Goal: Task Accomplishment & Management: Complete application form

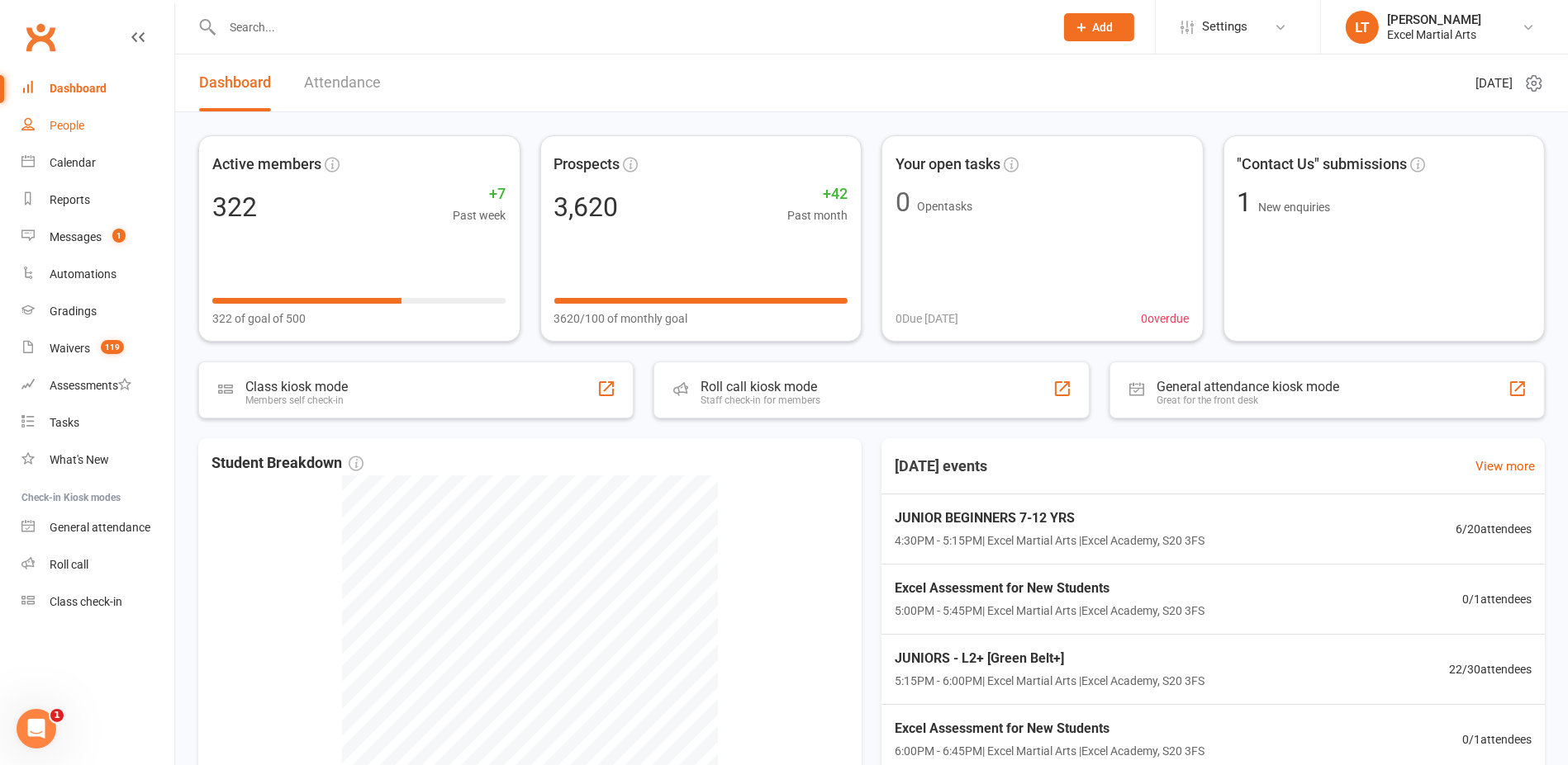
click at [81, 128] on div "People" at bounding box center [67, 126] width 35 height 13
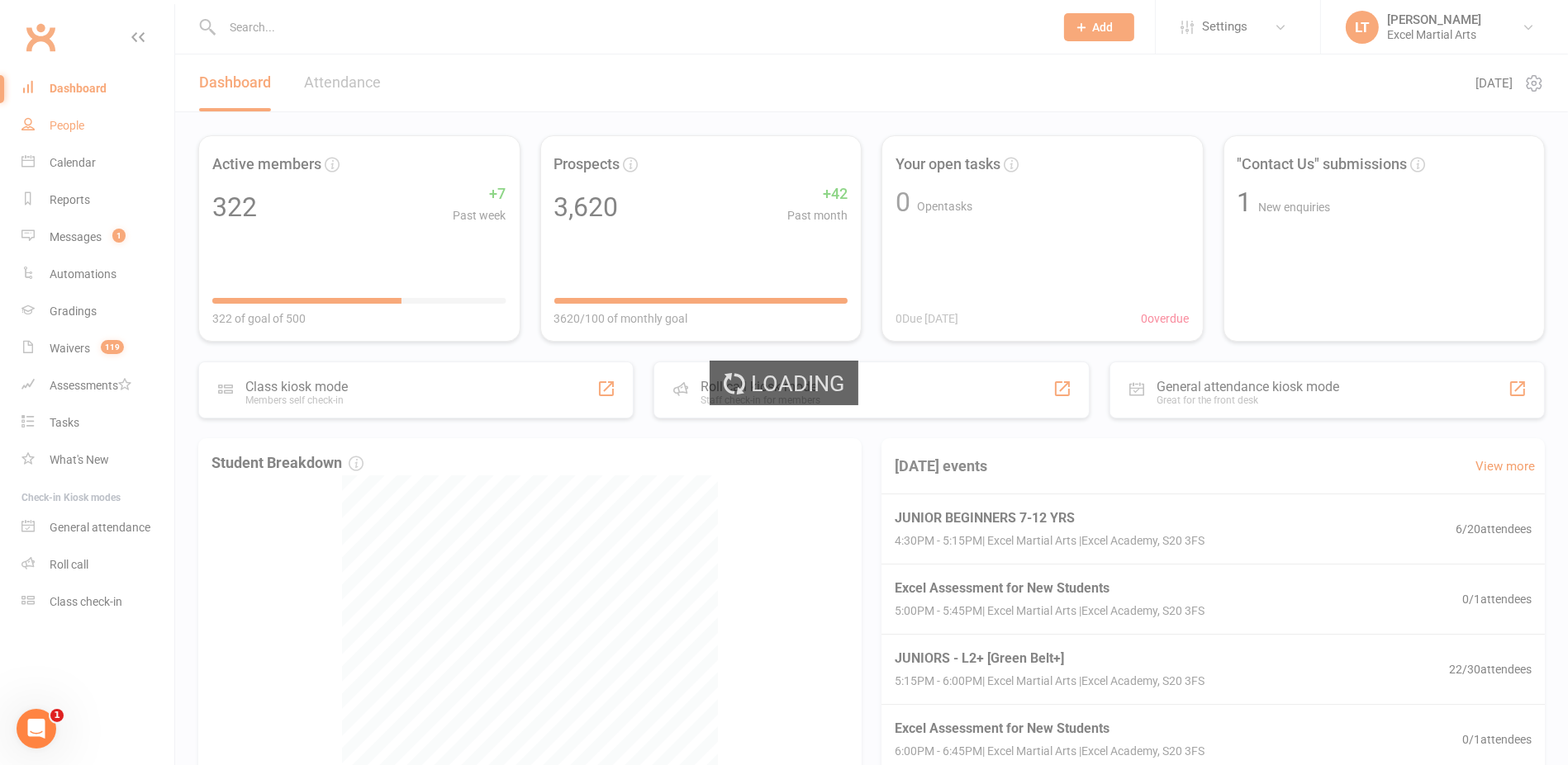
select select "100"
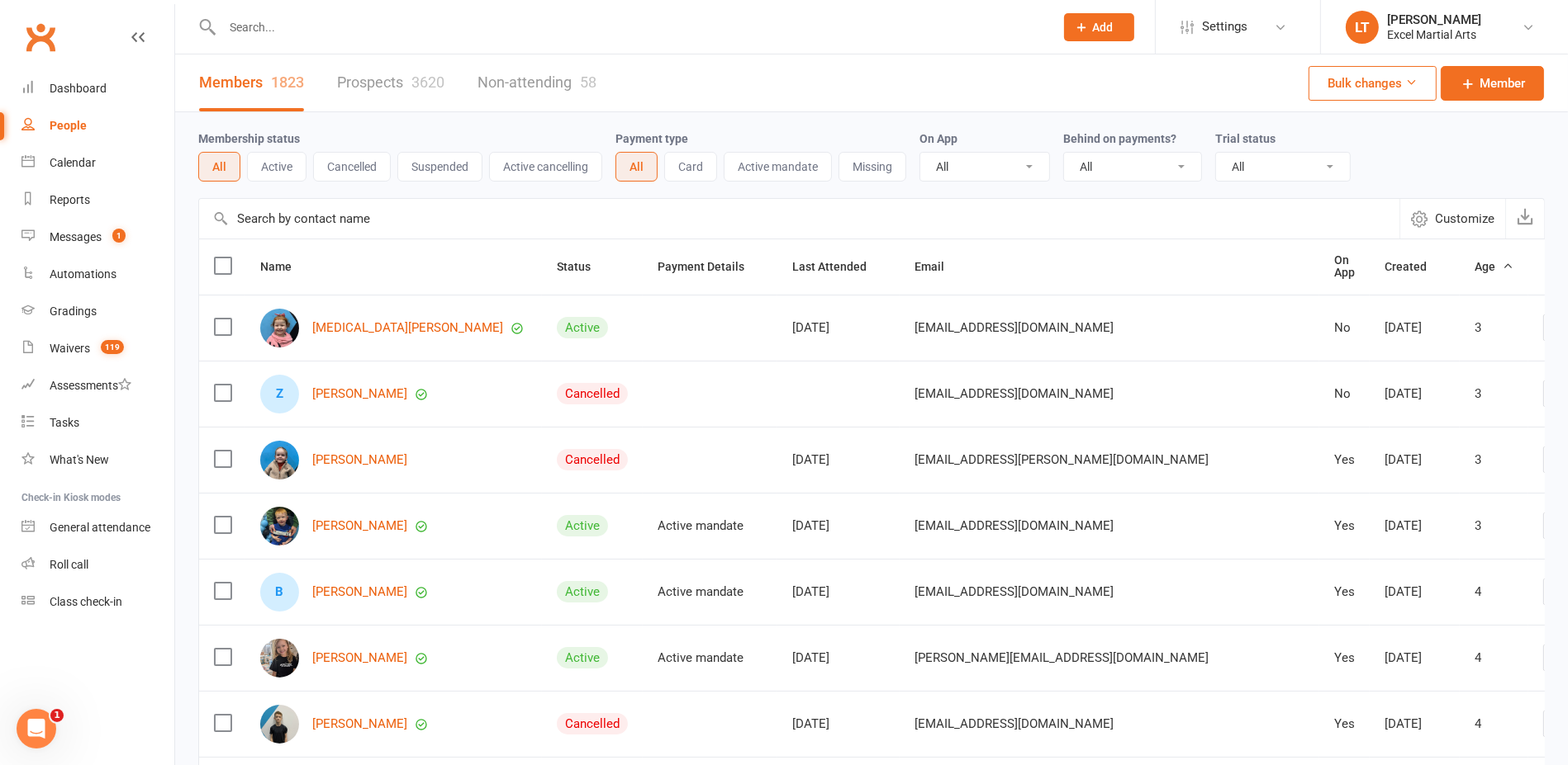
click at [258, 26] on input "text" at bounding box center [630, 27] width 825 height 23
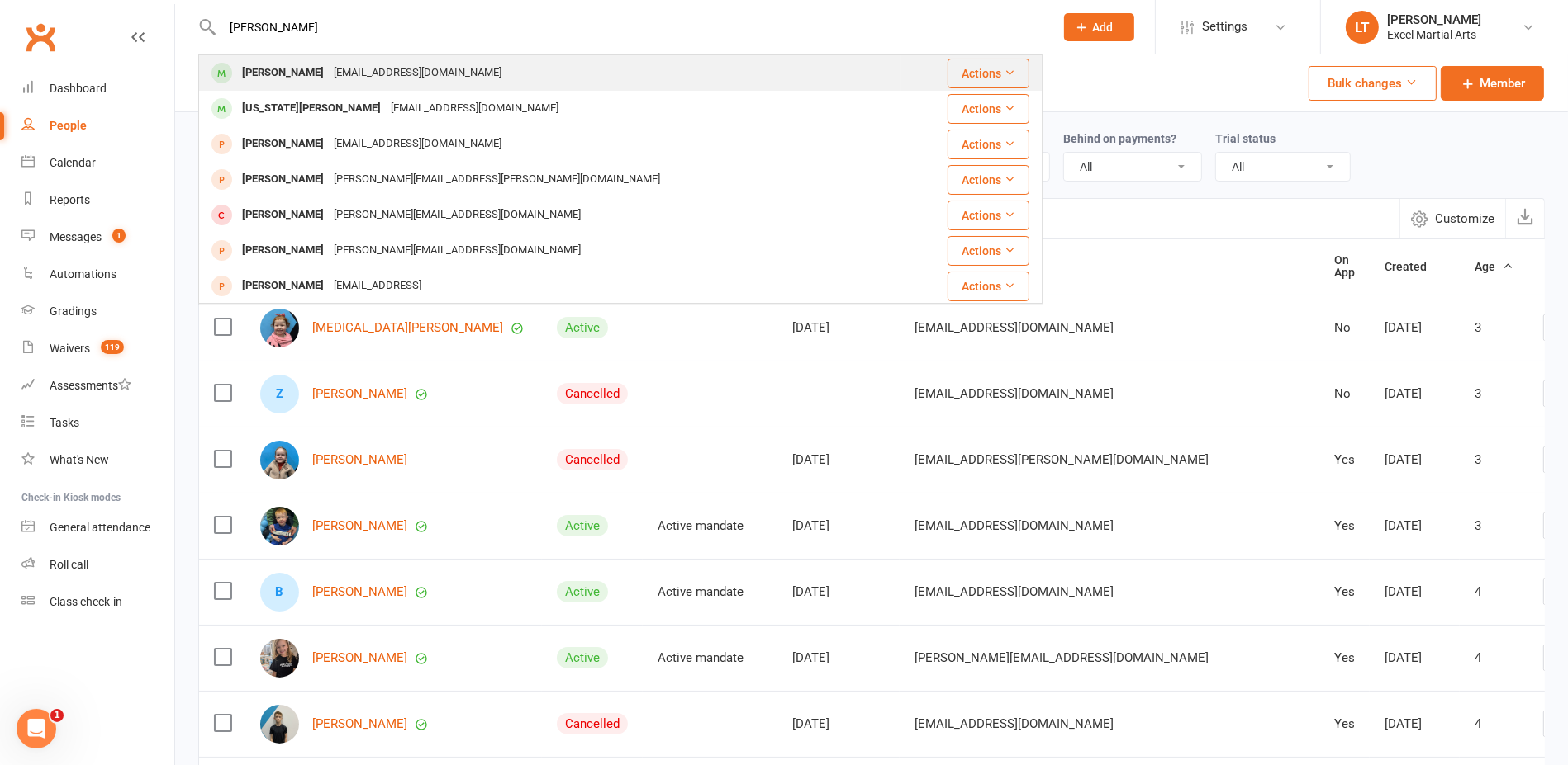
type input "[PERSON_NAME]"
click at [325, 87] on div "[PERSON_NAME] [EMAIL_ADDRESS][DOMAIN_NAME]" at bounding box center [550, 73] width 701 height 34
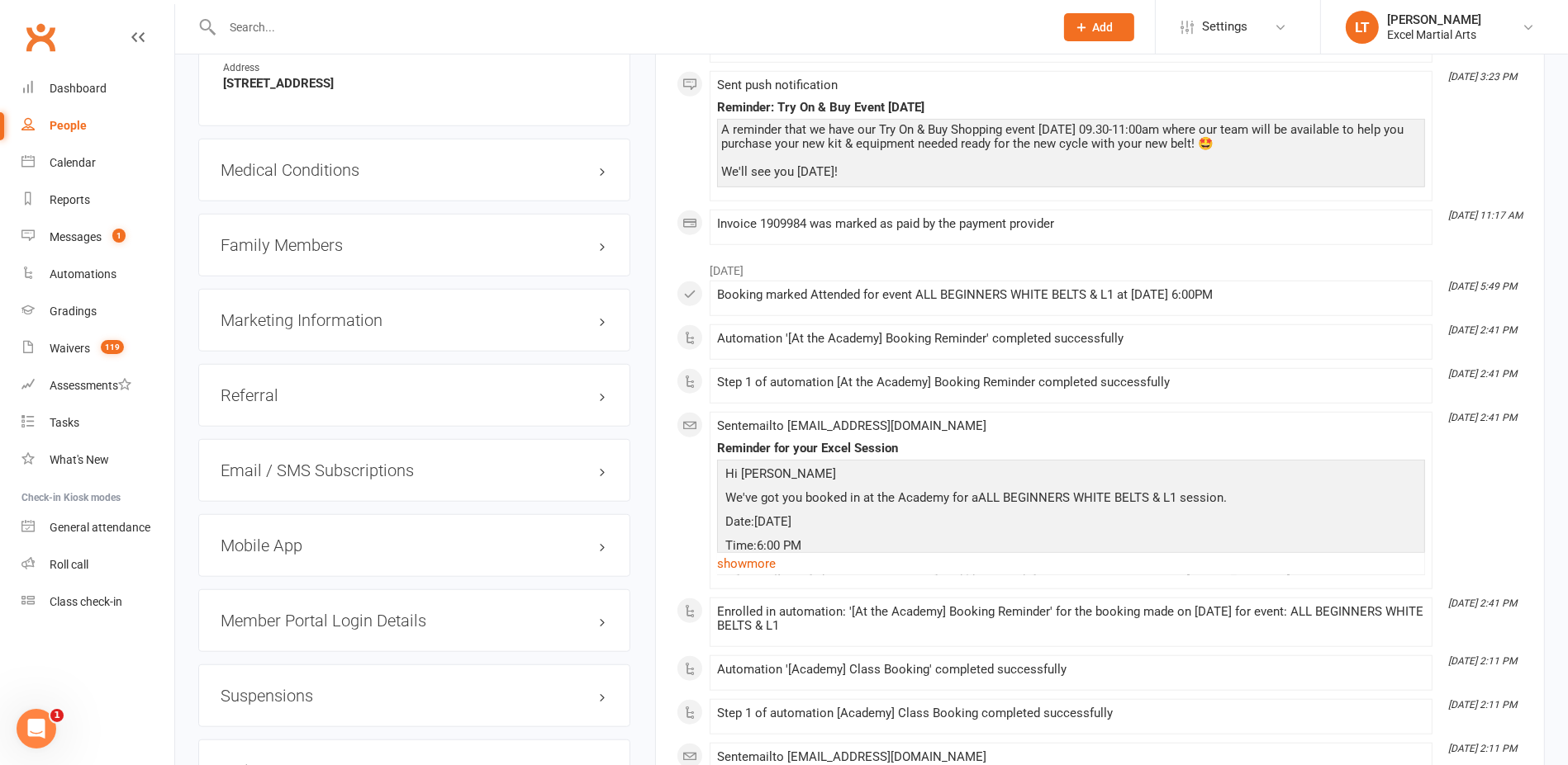
scroll to position [1651, 0]
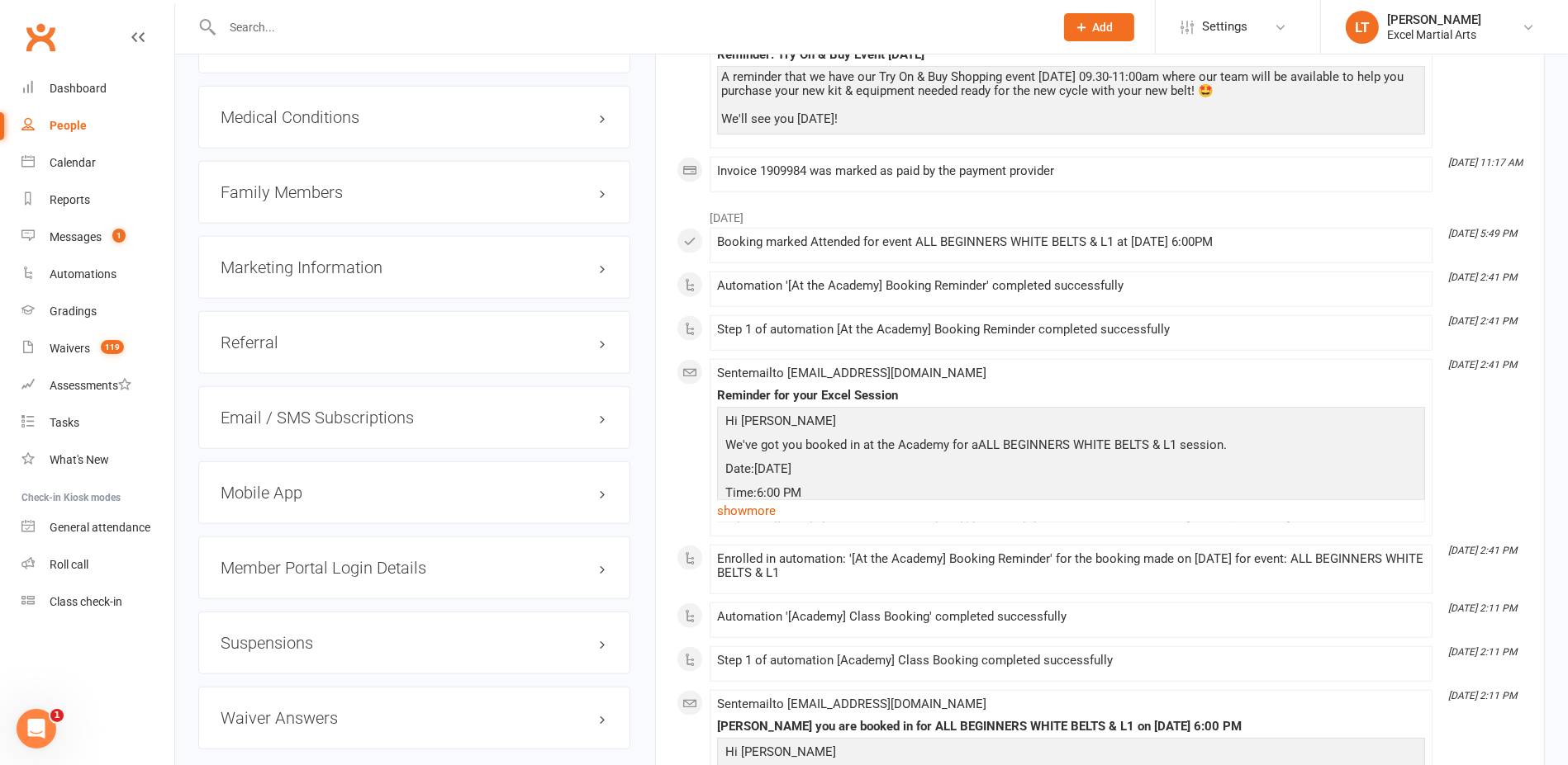
click at [609, 260] on div "Marketing Information edit" at bounding box center [413, 267] width 432 height 63
click at [605, 261] on h3 "Marketing Information edit" at bounding box center [414, 267] width 388 height 18
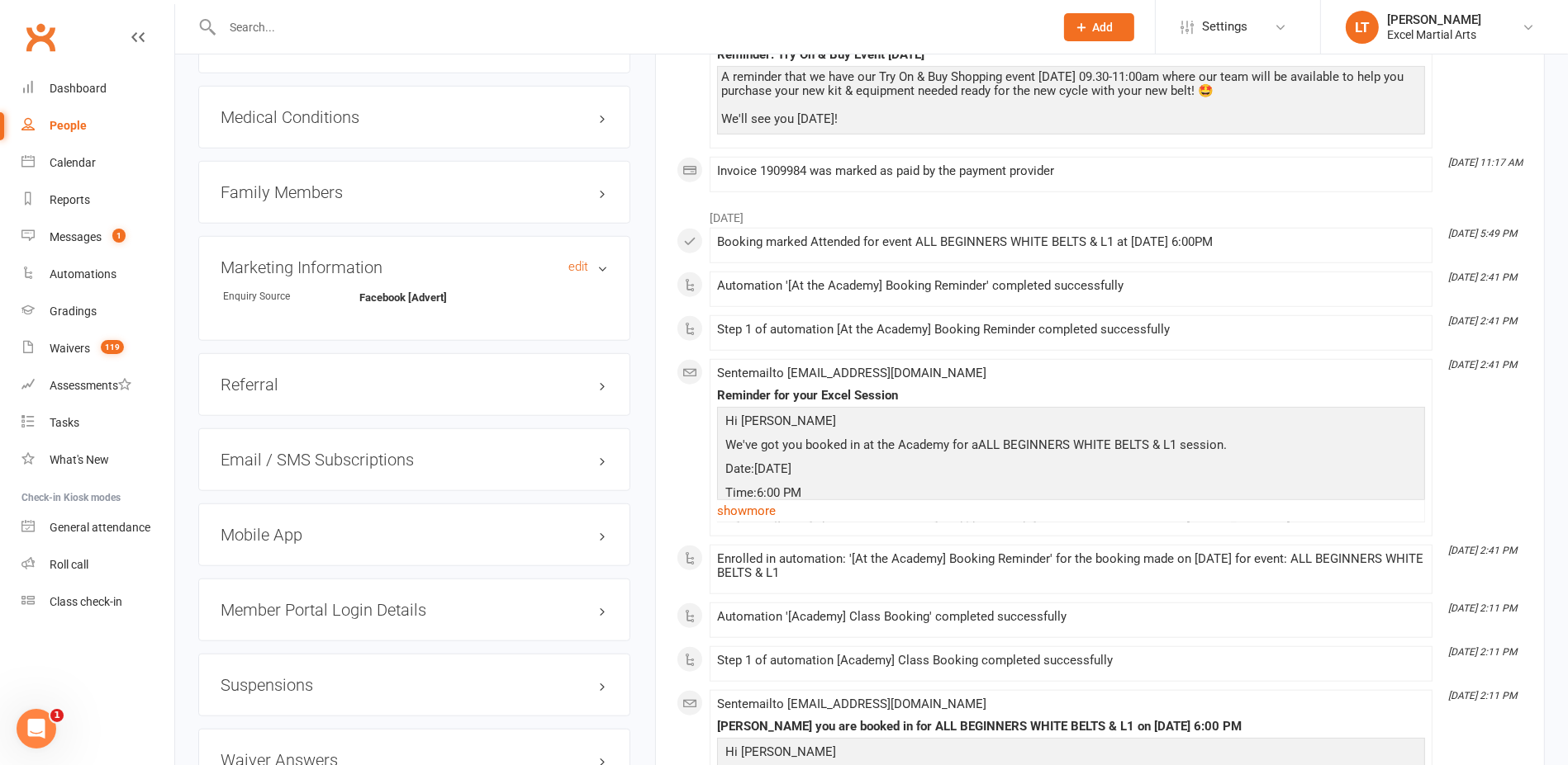
click at [605, 261] on h3 "Marketing Information edit" at bounding box center [414, 267] width 388 height 18
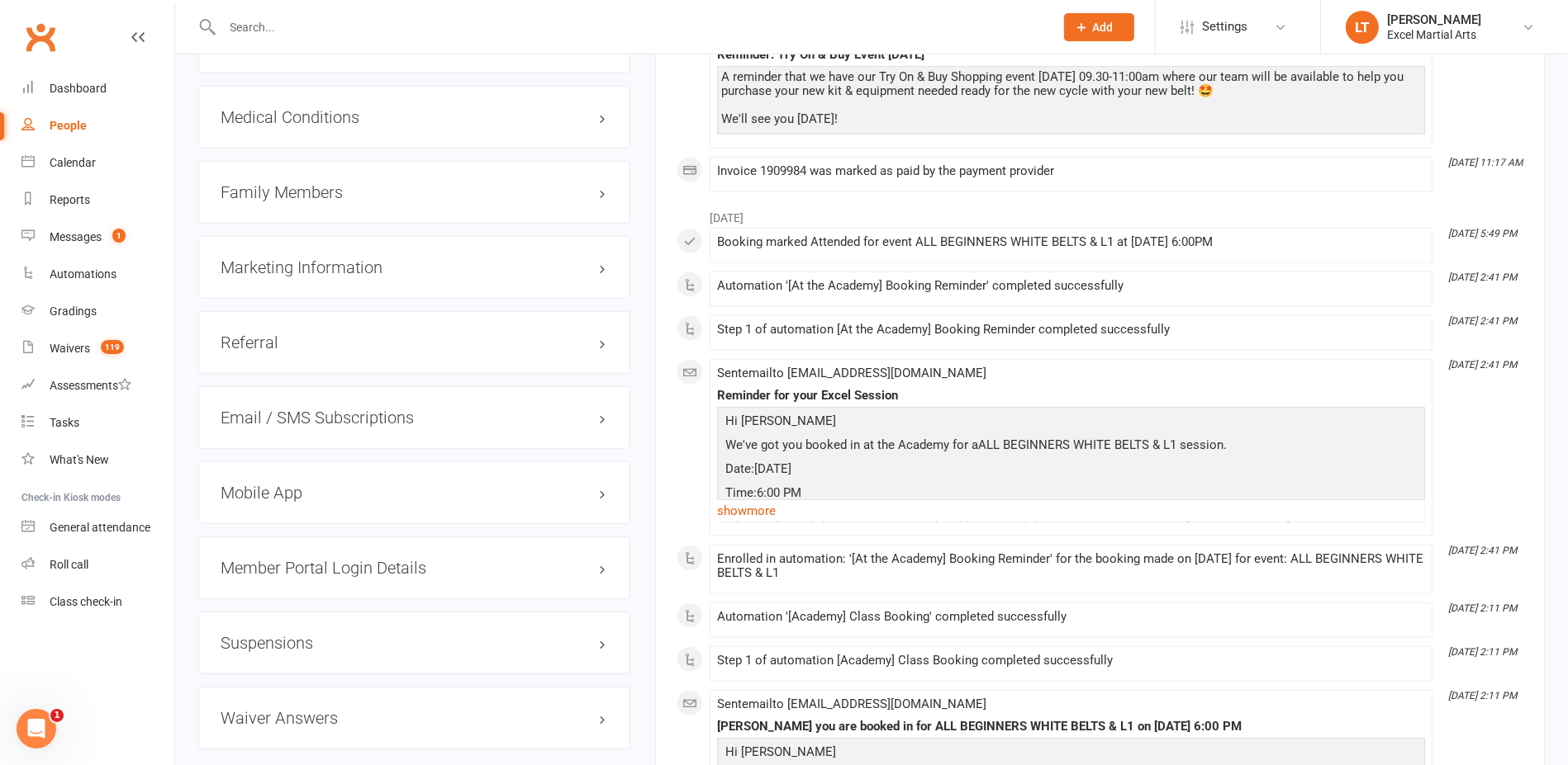
click at [610, 187] on div "Family Members" at bounding box center [413, 192] width 432 height 63
click at [606, 188] on h3 "Family Members" at bounding box center [414, 192] width 388 height 18
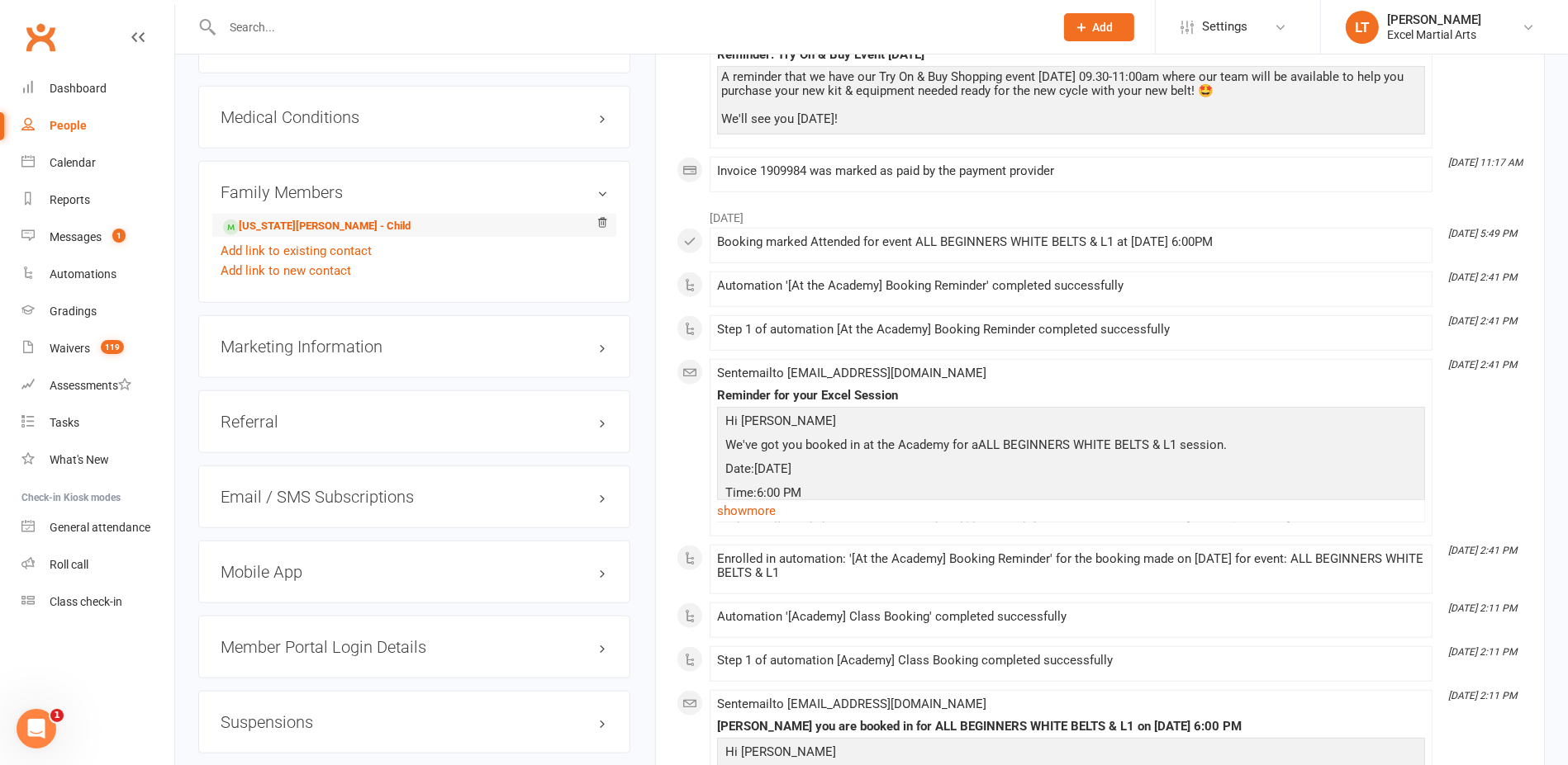
click at [359, 216] on li "[US_STATE][PERSON_NAME] - Child" at bounding box center [414, 225] width 388 height 23
click at [339, 222] on link "[US_STATE][PERSON_NAME] - Child" at bounding box center [316, 226] width 187 height 17
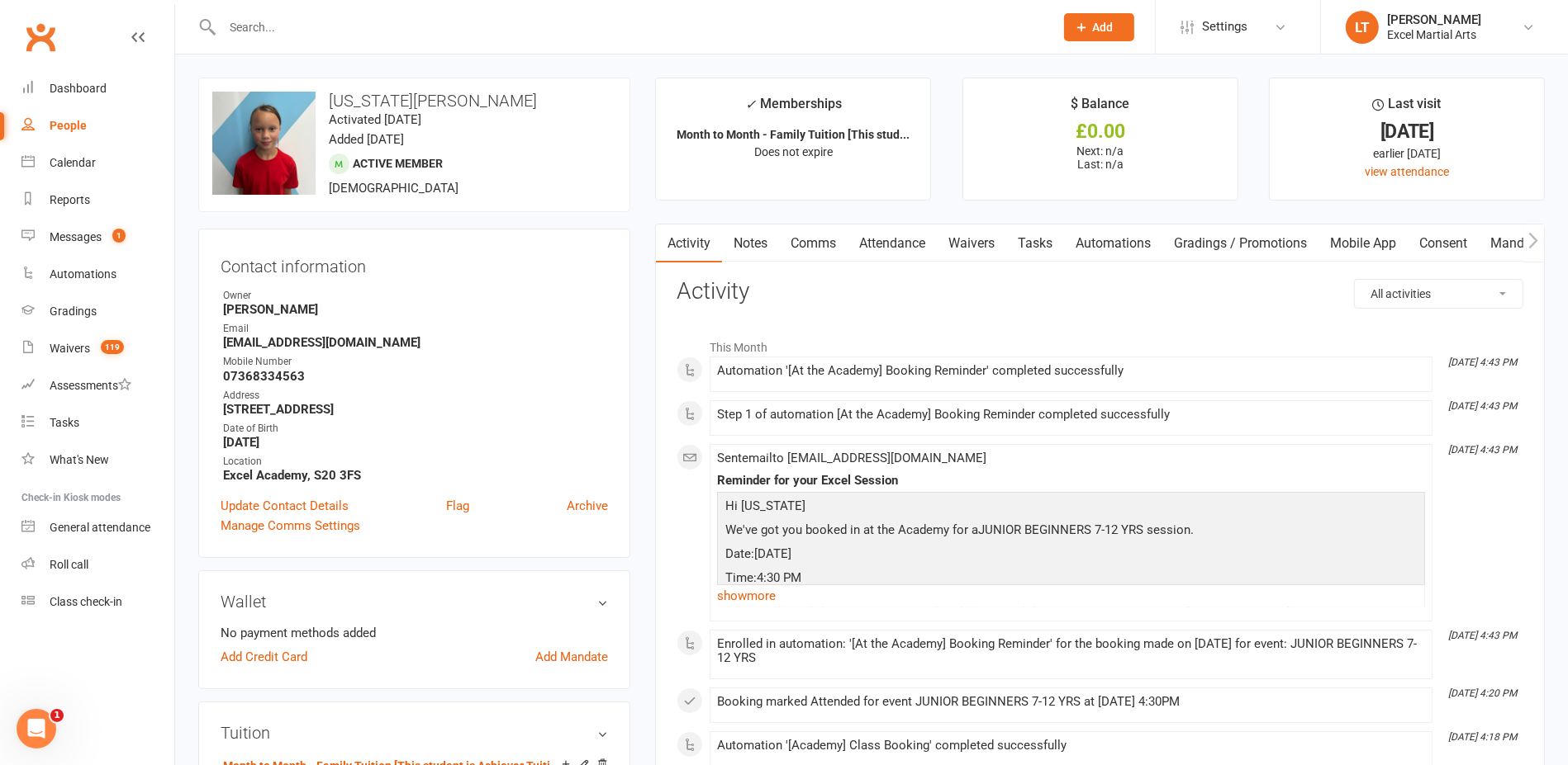
click at [906, 238] on link "Attendance" at bounding box center [892, 243] width 89 height 38
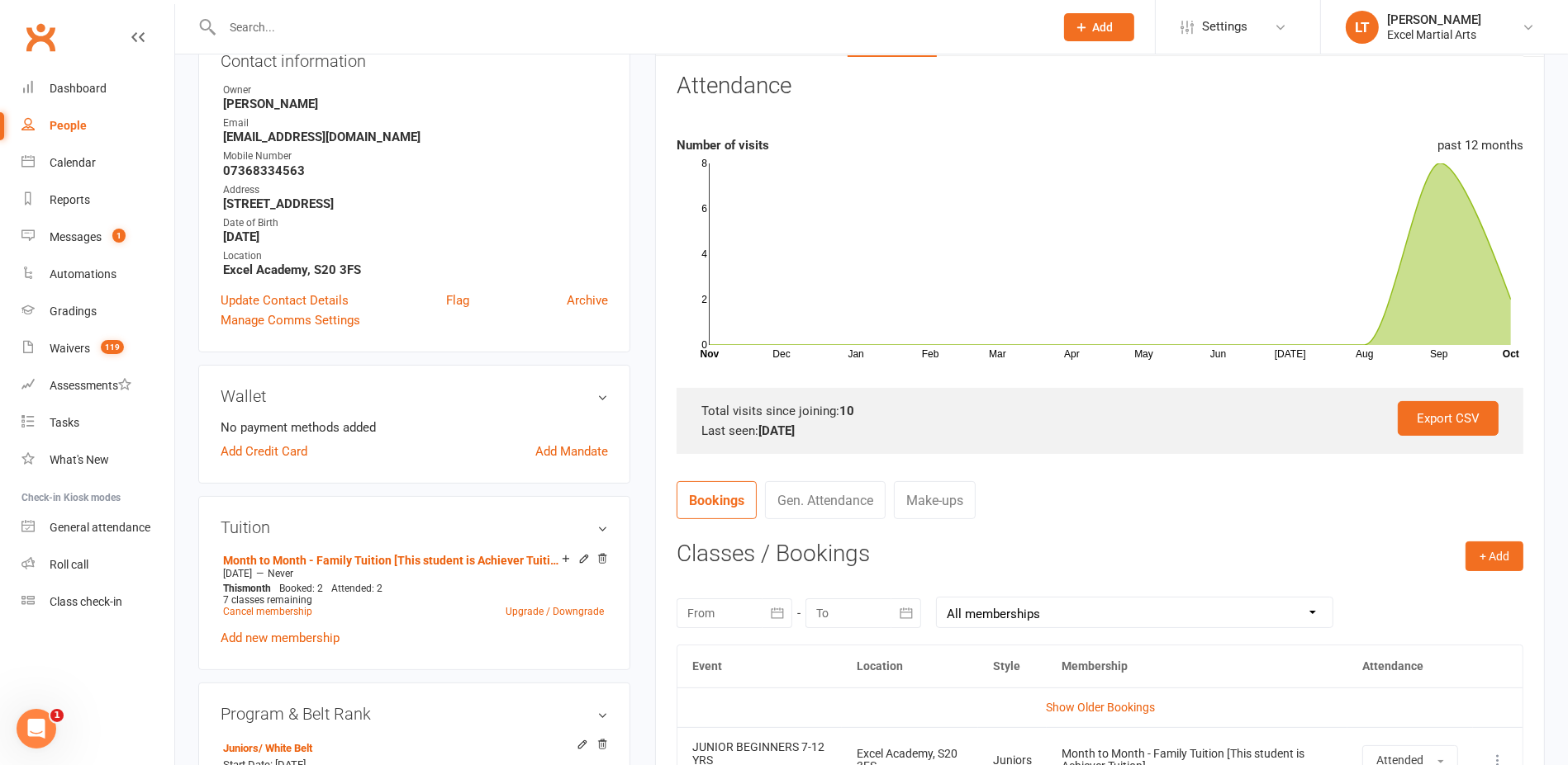
scroll to position [206, 0]
click at [1498, 556] on button "+ Add" at bounding box center [1494, 556] width 58 height 30
click at [1447, 601] on link "Book Event" at bounding box center [1440, 593] width 163 height 33
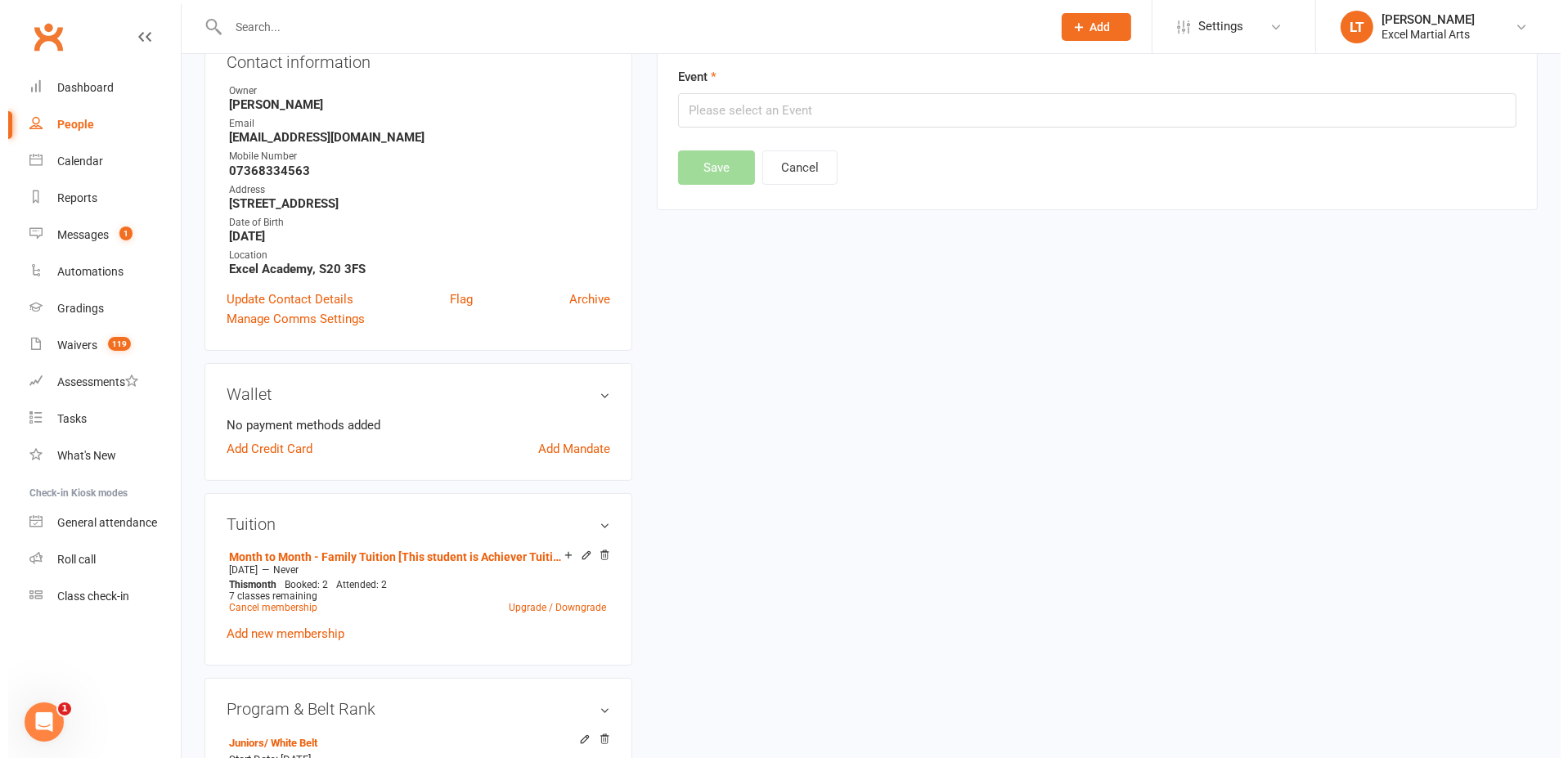
scroll to position [139, 0]
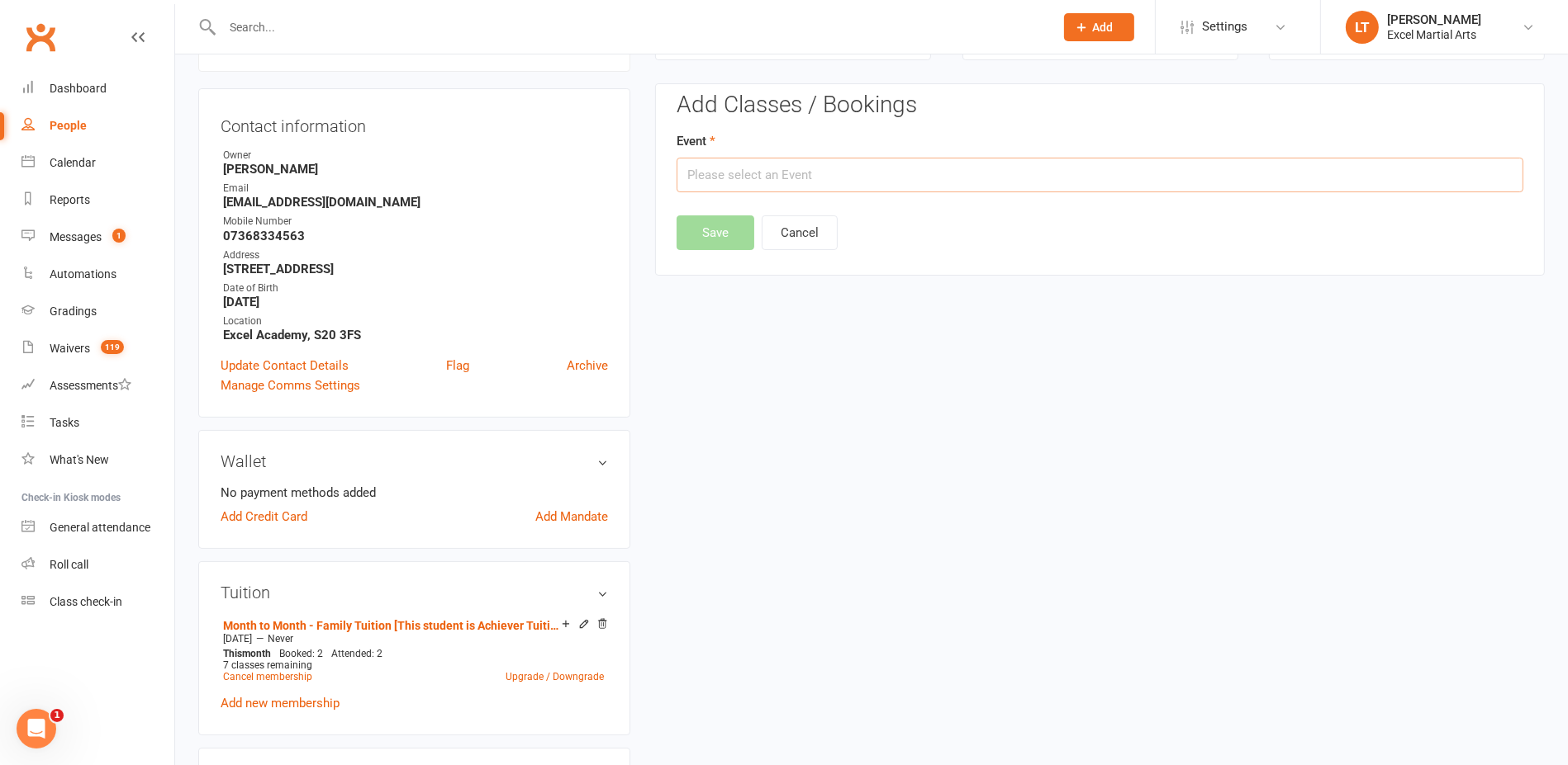
click at [847, 166] on input "text" at bounding box center [1100, 175] width 847 height 35
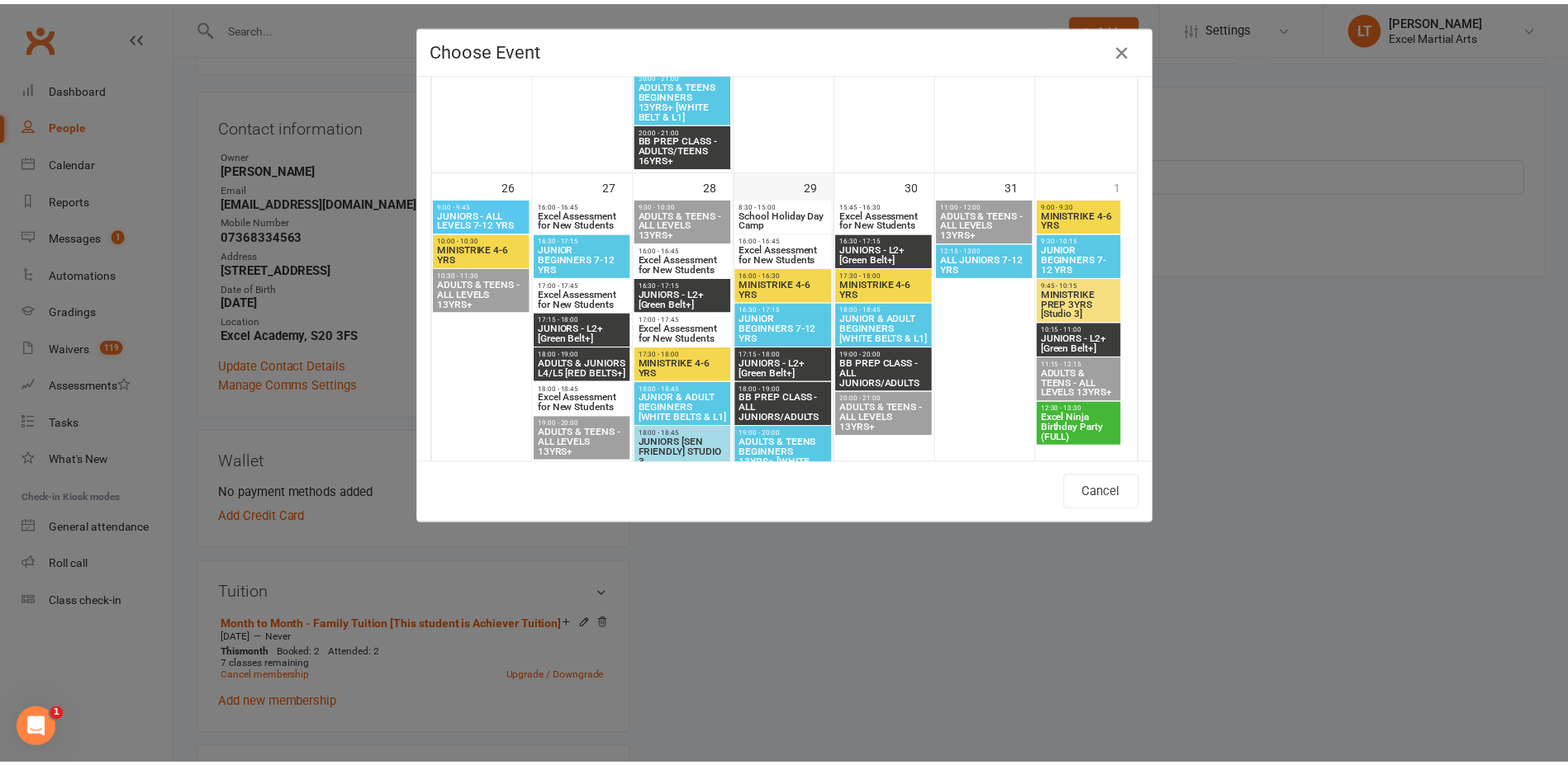
scroll to position [1858, 0]
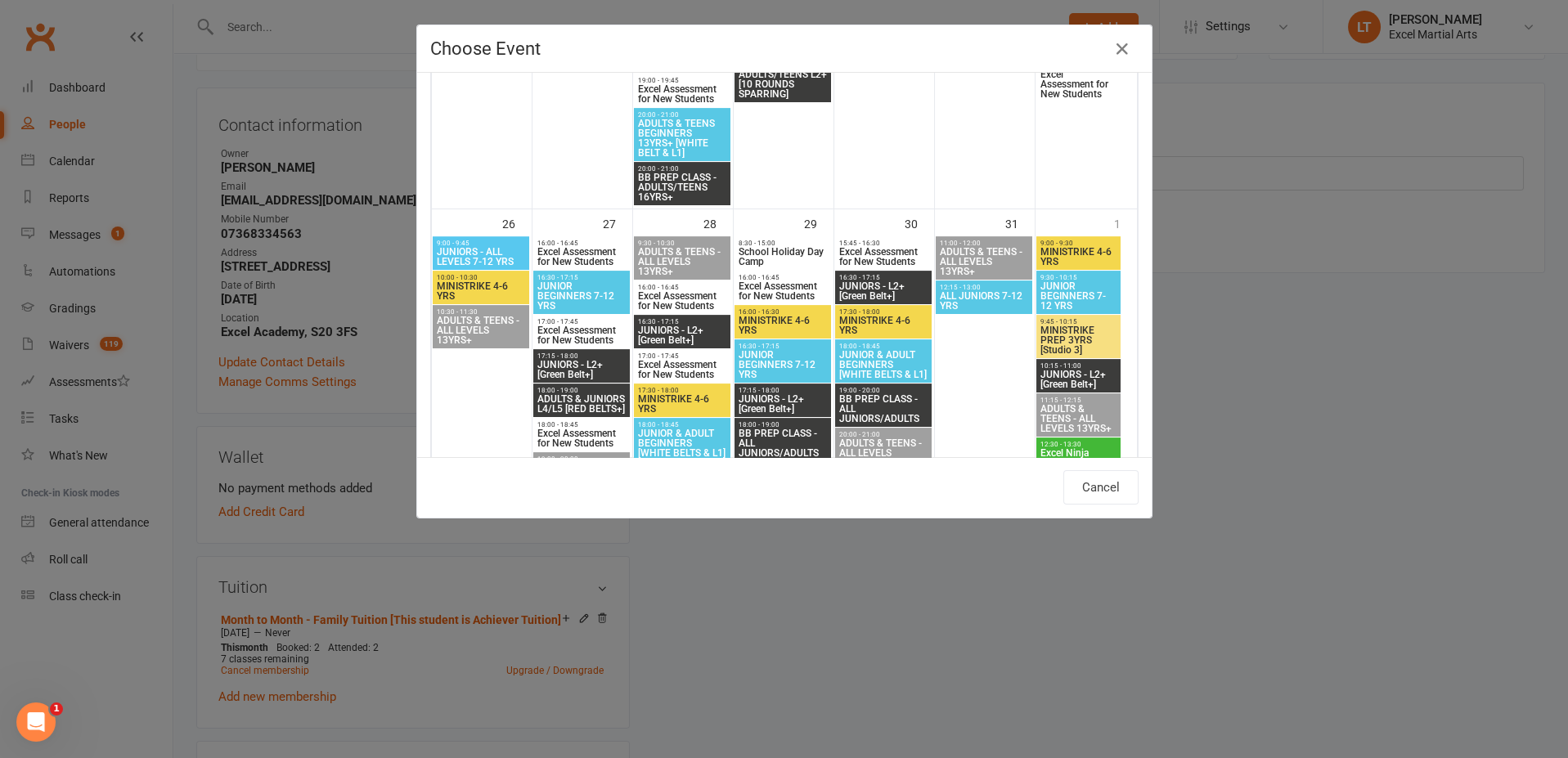
click at [803, 251] on span "School Holiday Day Camp" at bounding box center [783, 257] width 90 height 20
type input "School Holiday Day Camp - [DATE] 8:30:00 AM"
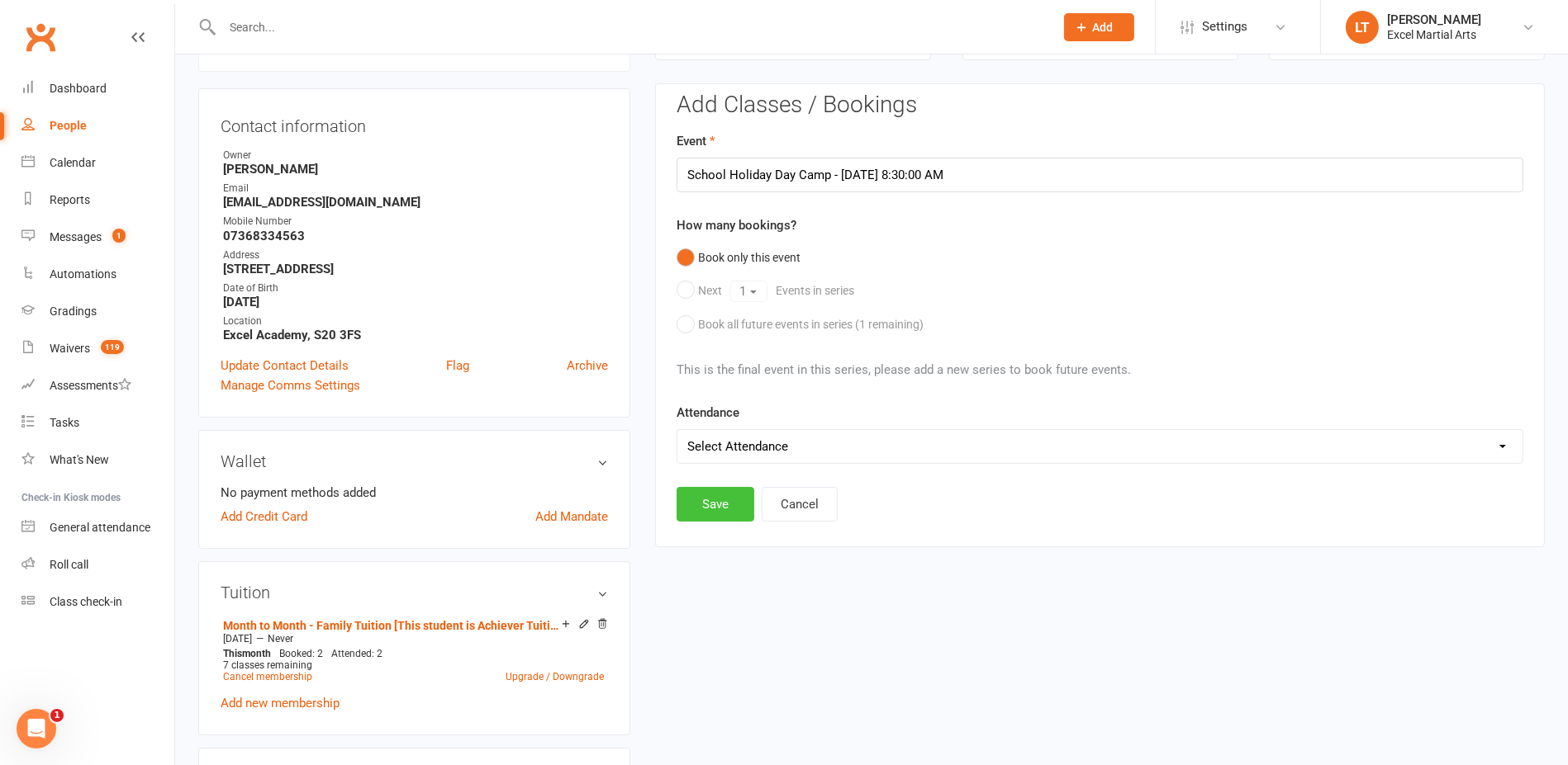
click at [738, 487] on button "Save" at bounding box center [716, 504] width 78 height 35
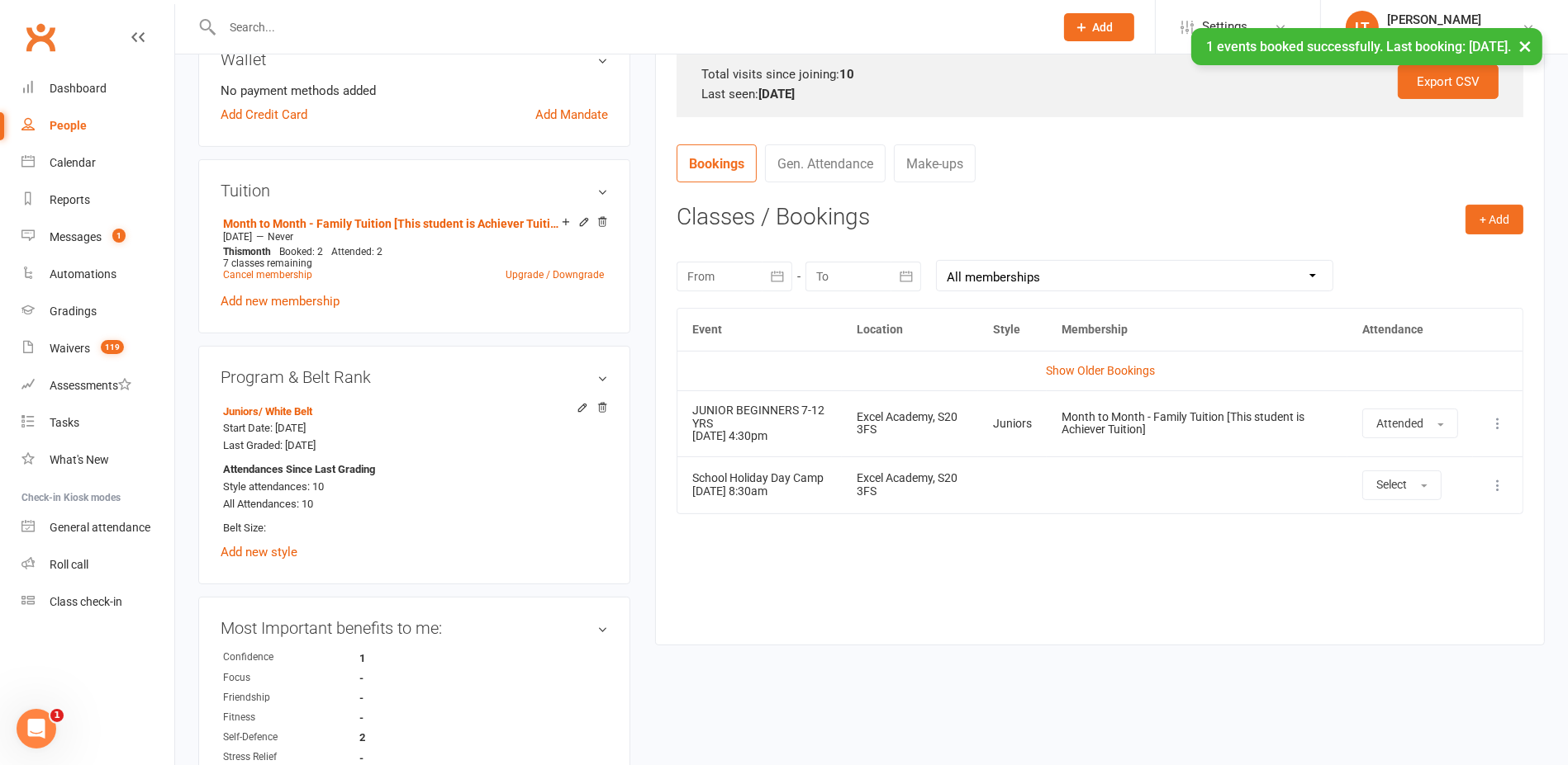
scroll to position [450, 0]
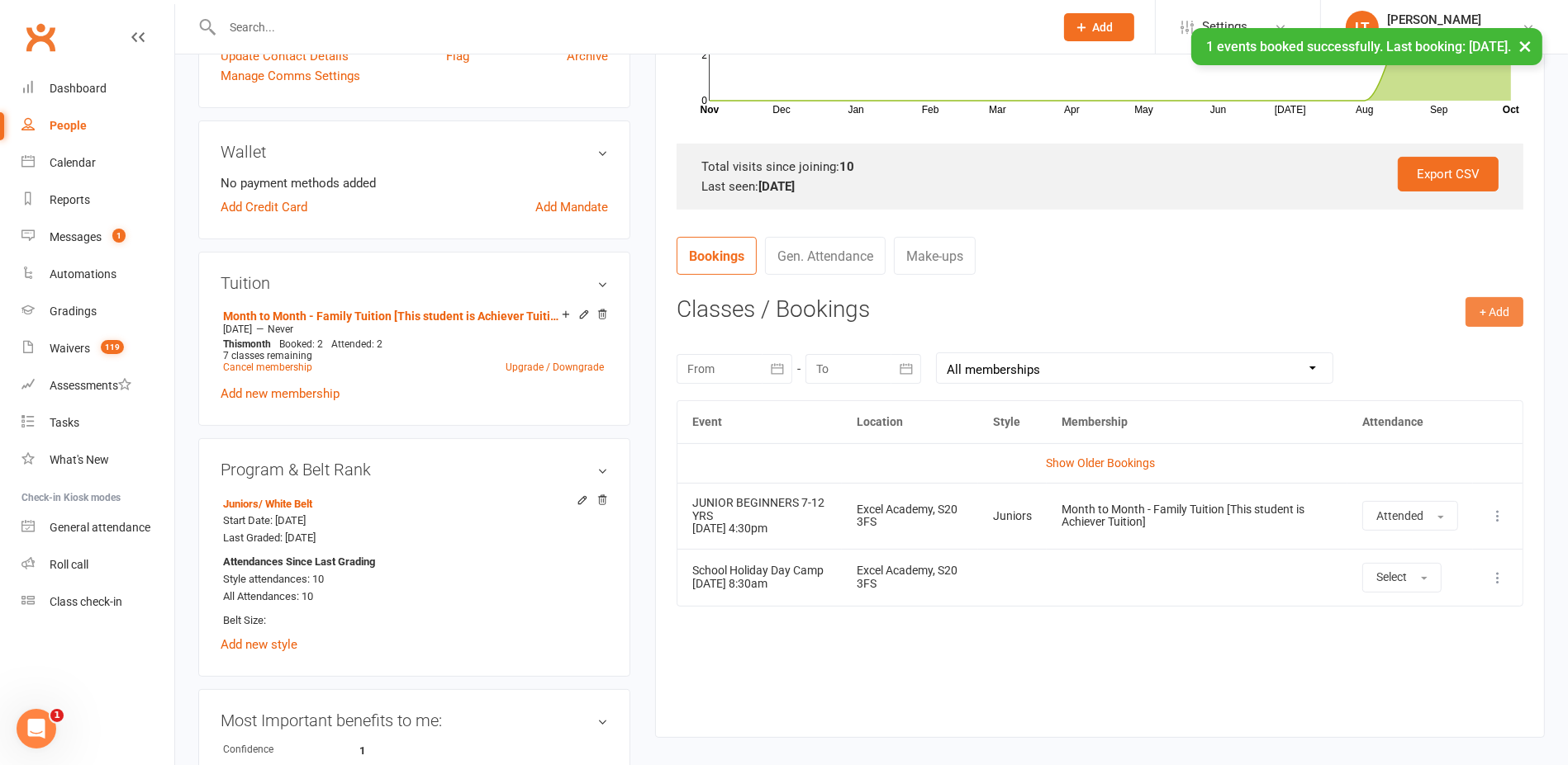
click at [1510, 312] on button "+ Add" at bounding box center [1494, 312] width 58 height 30
click at [1411, 349] on link "Book Event" at bounding box center [1440, 349] width 163 height 33
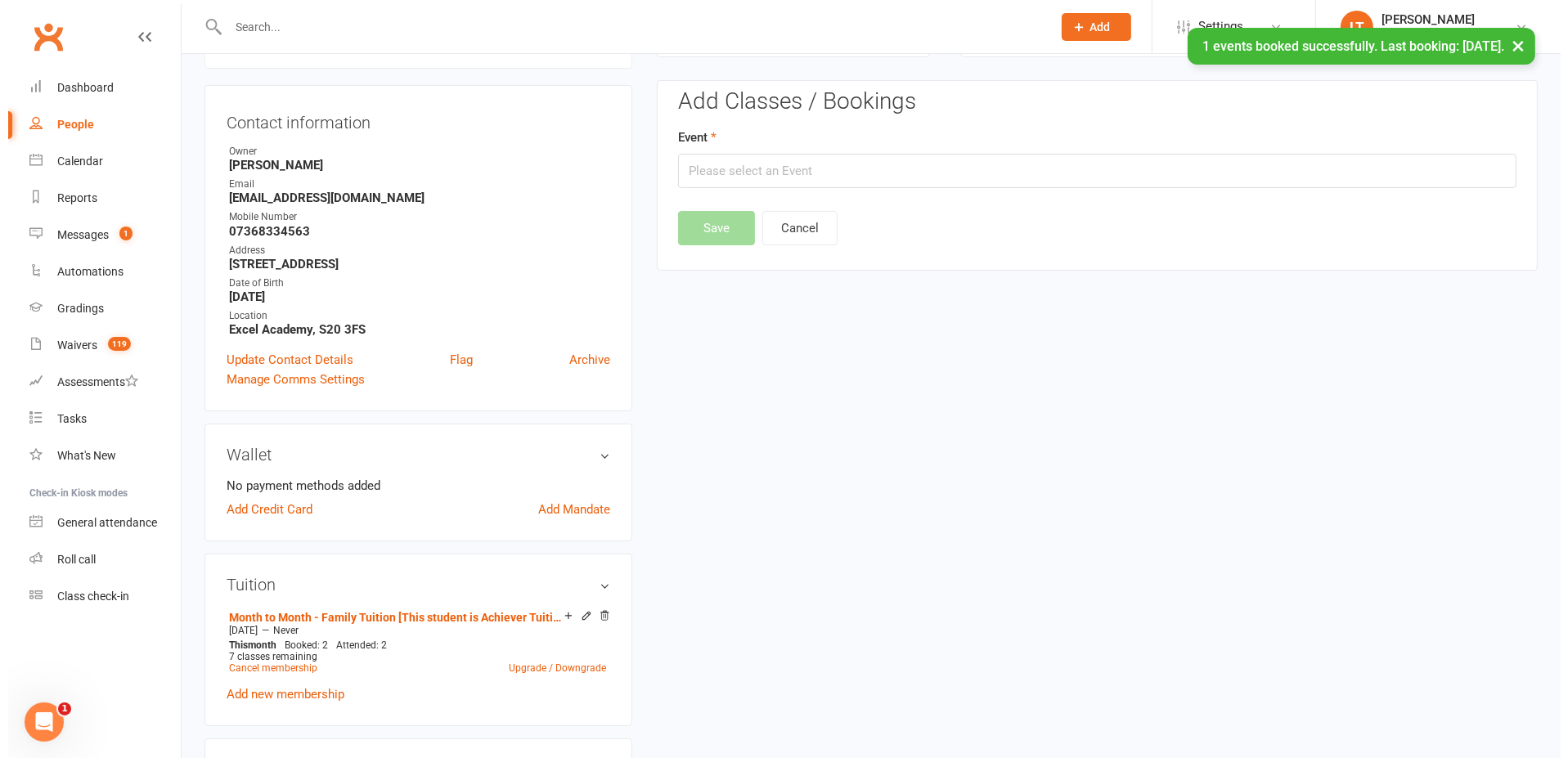
scroll to position [139, 0]
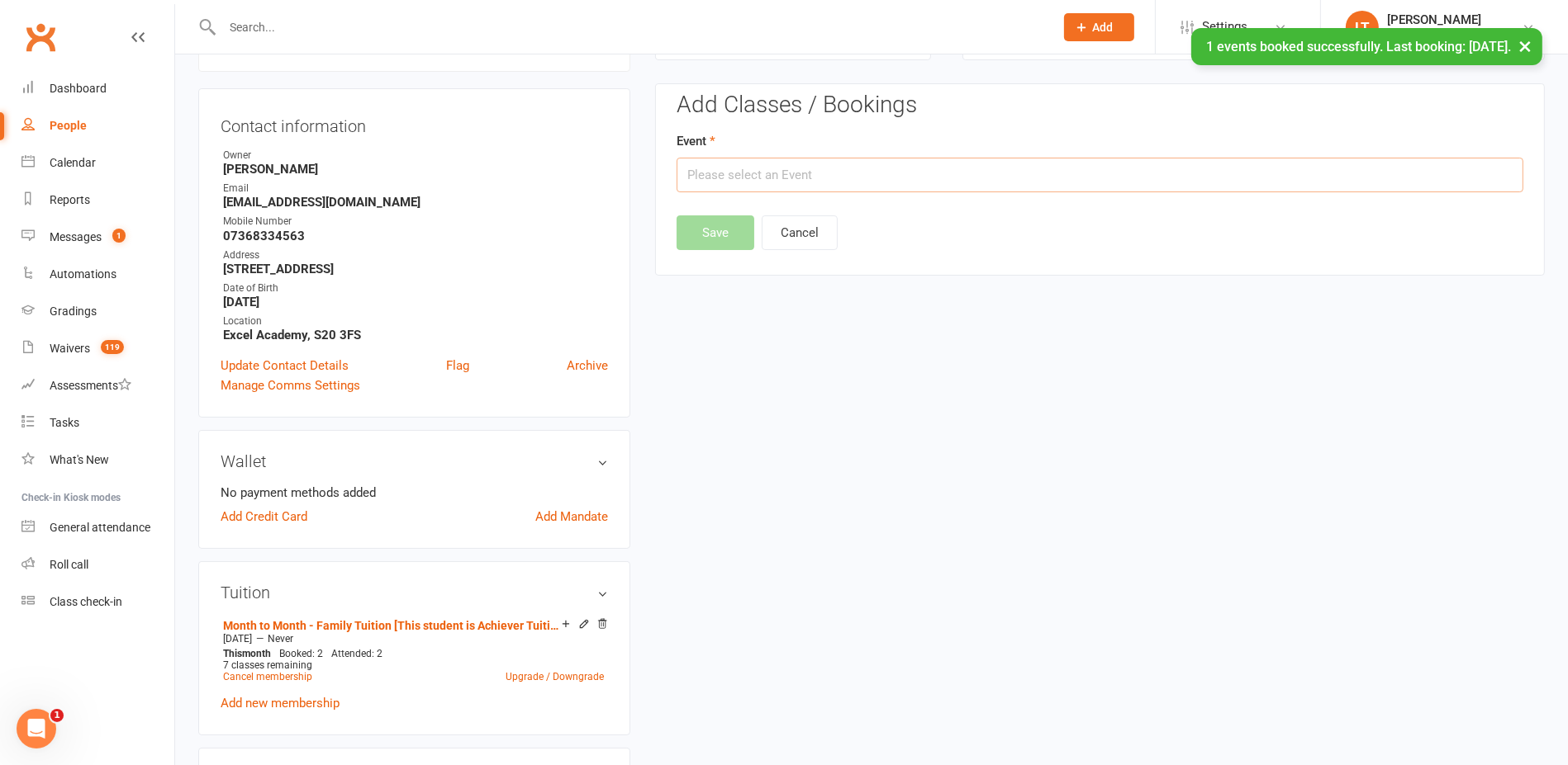
click at [786, 157] on input "text" at bounding box center [1100, 175] width 847 height 35
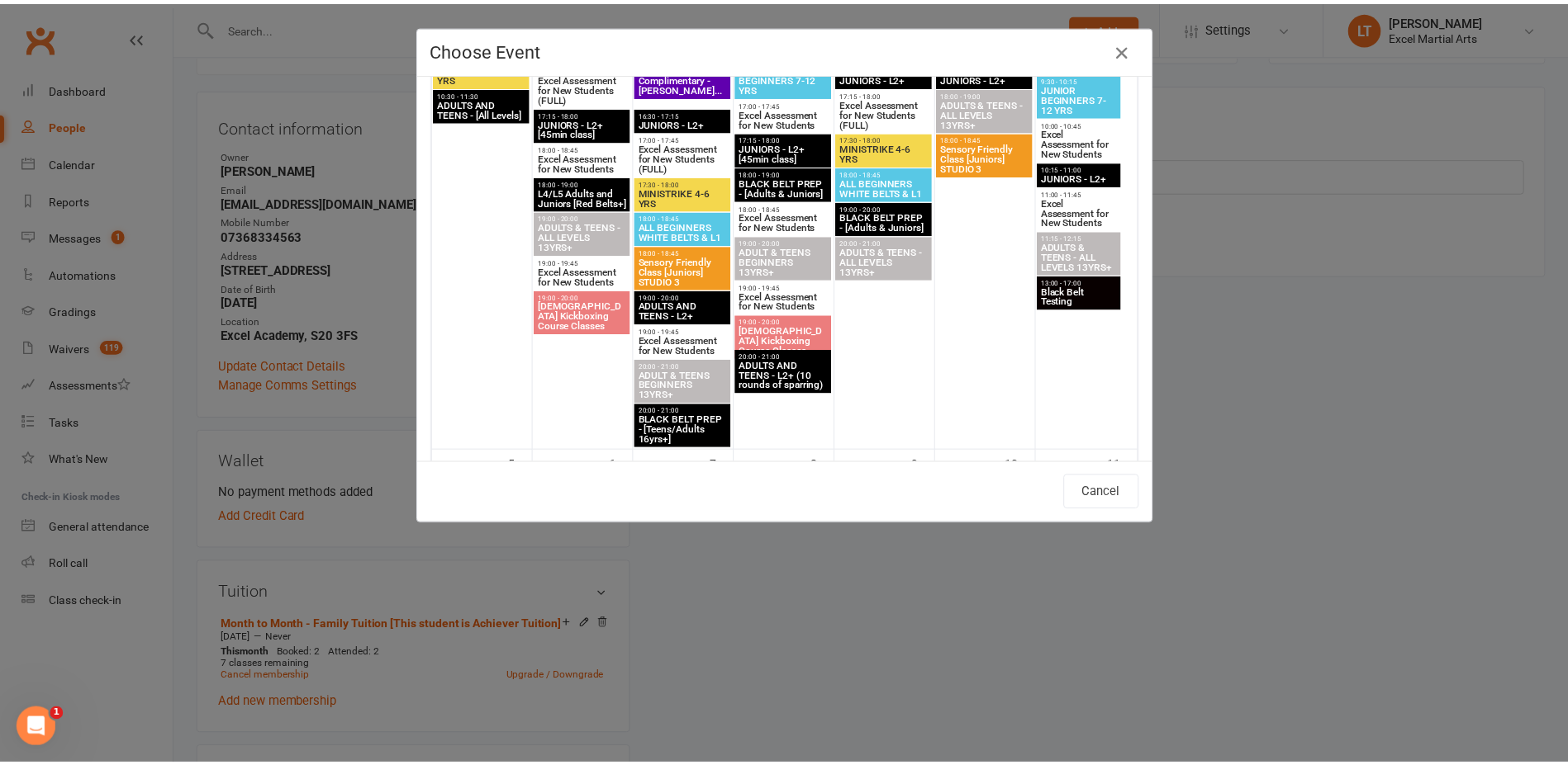
scroll to position [0, 0]
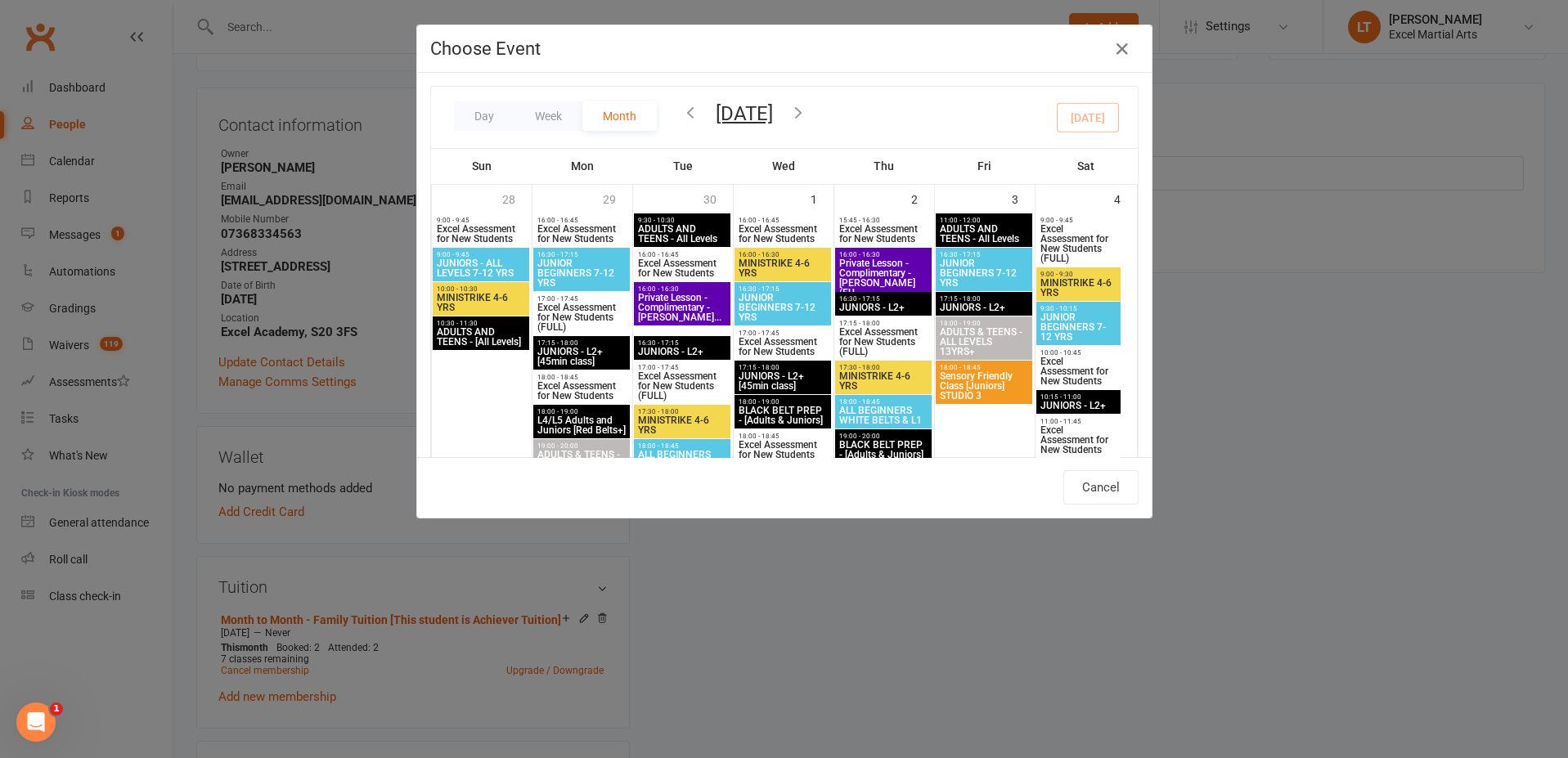
click at [807, 123] on button "button" at bounding box center [798, 114] width 18 height 29
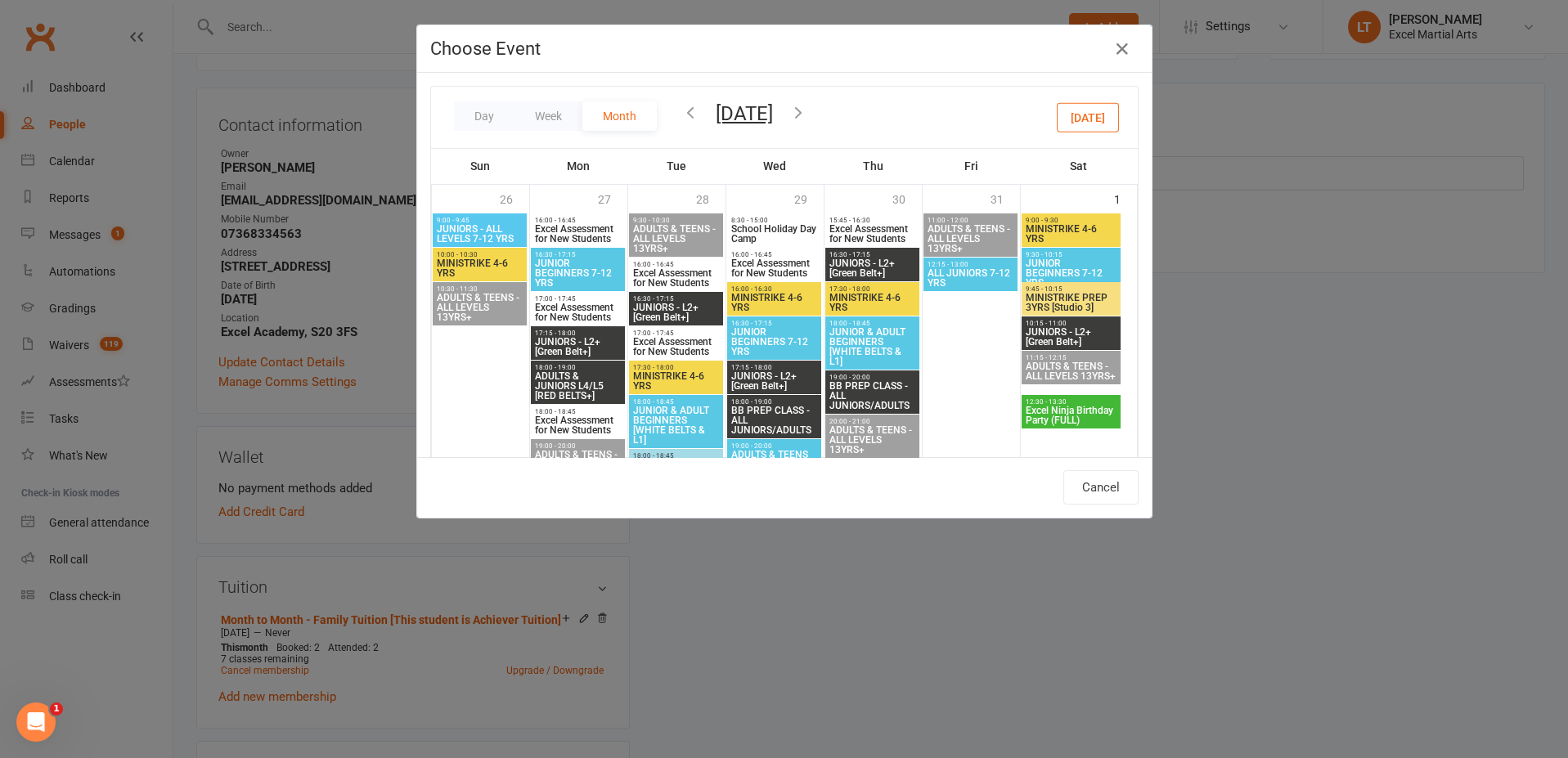
click at [807, 116] on icon "button" at bounding box center [798, 112] width 18 height 18
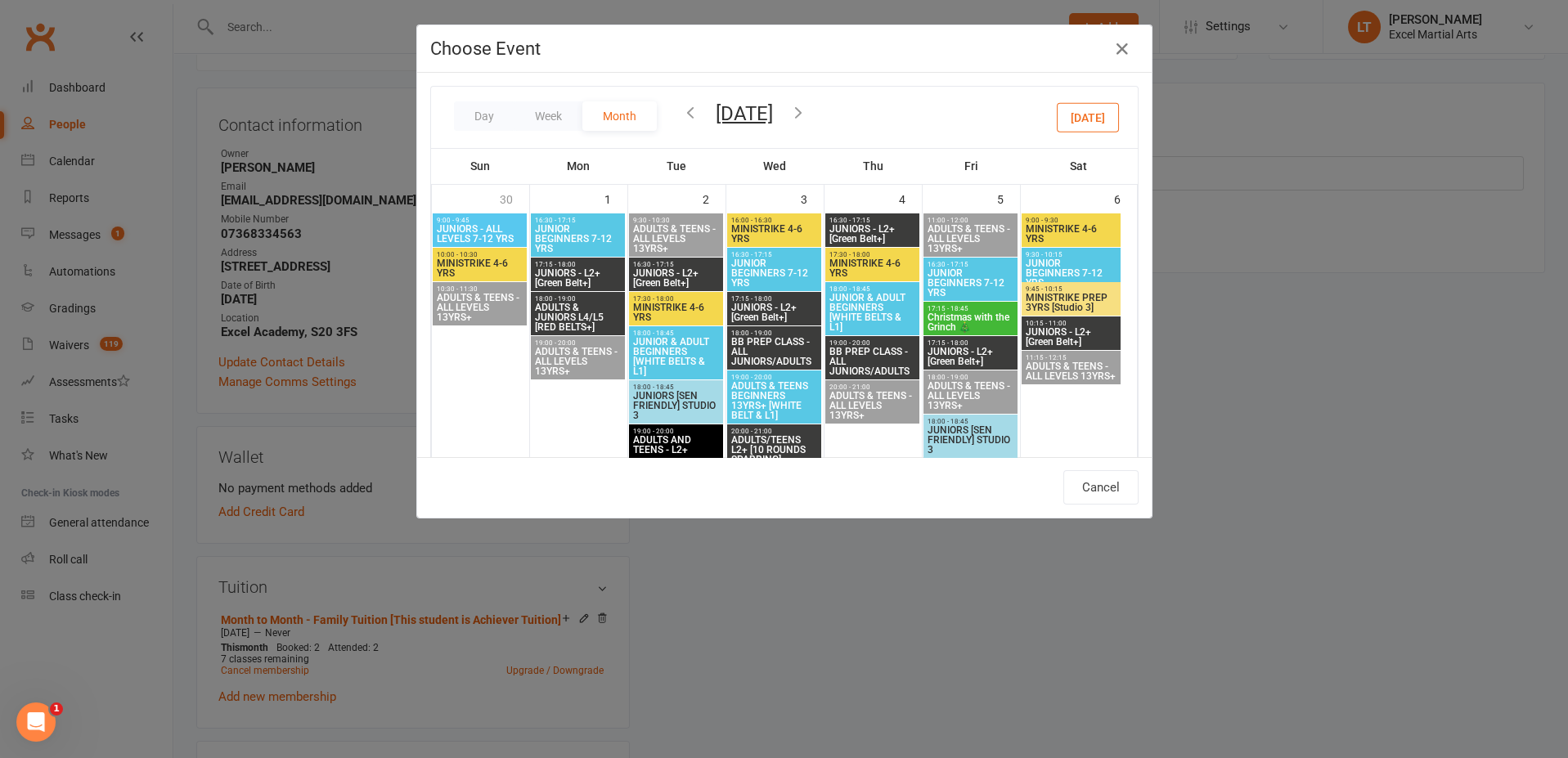
click at [949, 313] on span "Christmas with the Grinch 🎄" at bounding box center [971, 322] width 88 height 20
type input "Christmas with the Grinch 🎄 - [DATE] 5:15:00 PM"
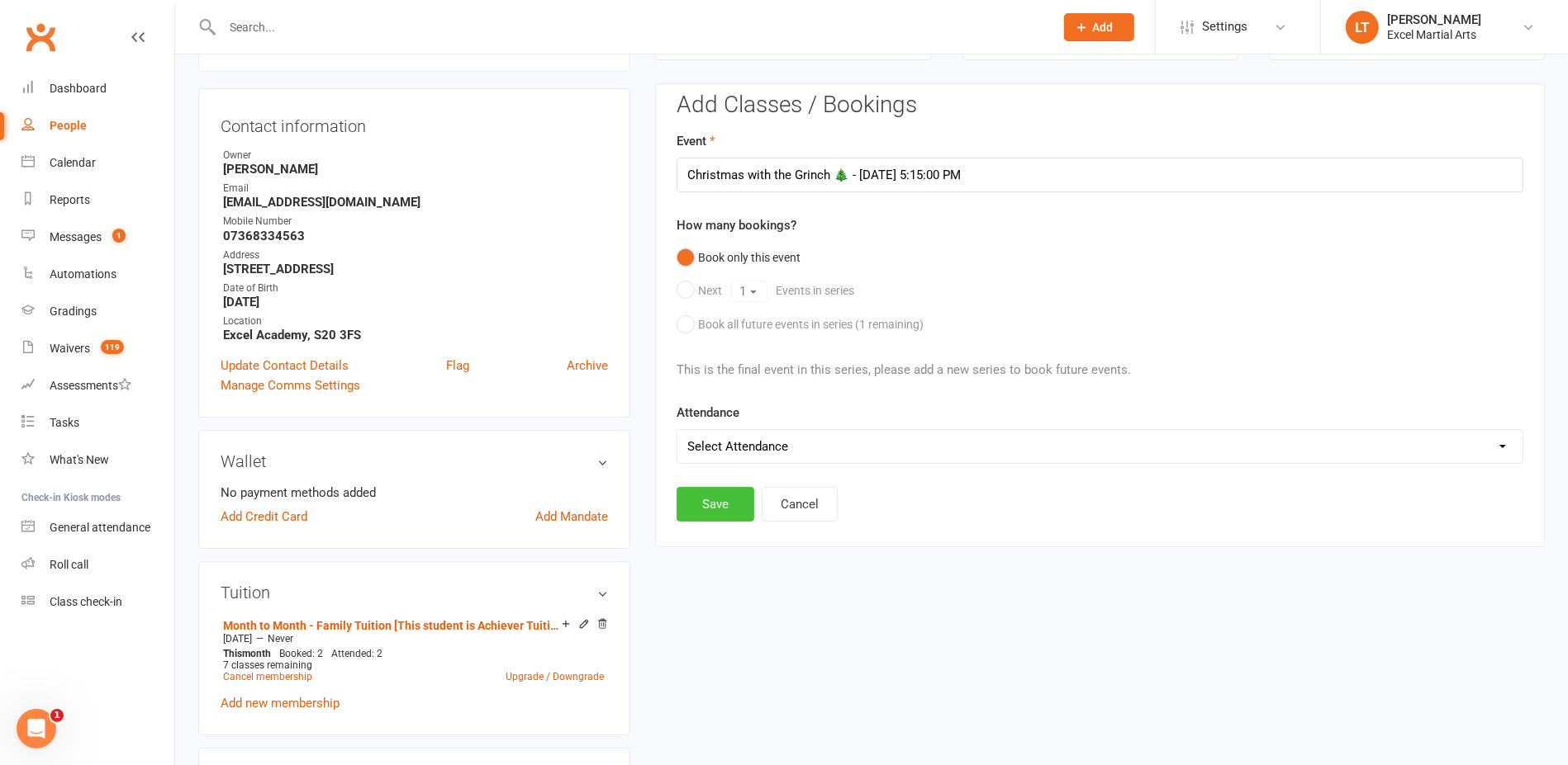
click at [703, 500] on button "Save" at bounding box center [716, 504] width 78 height 35
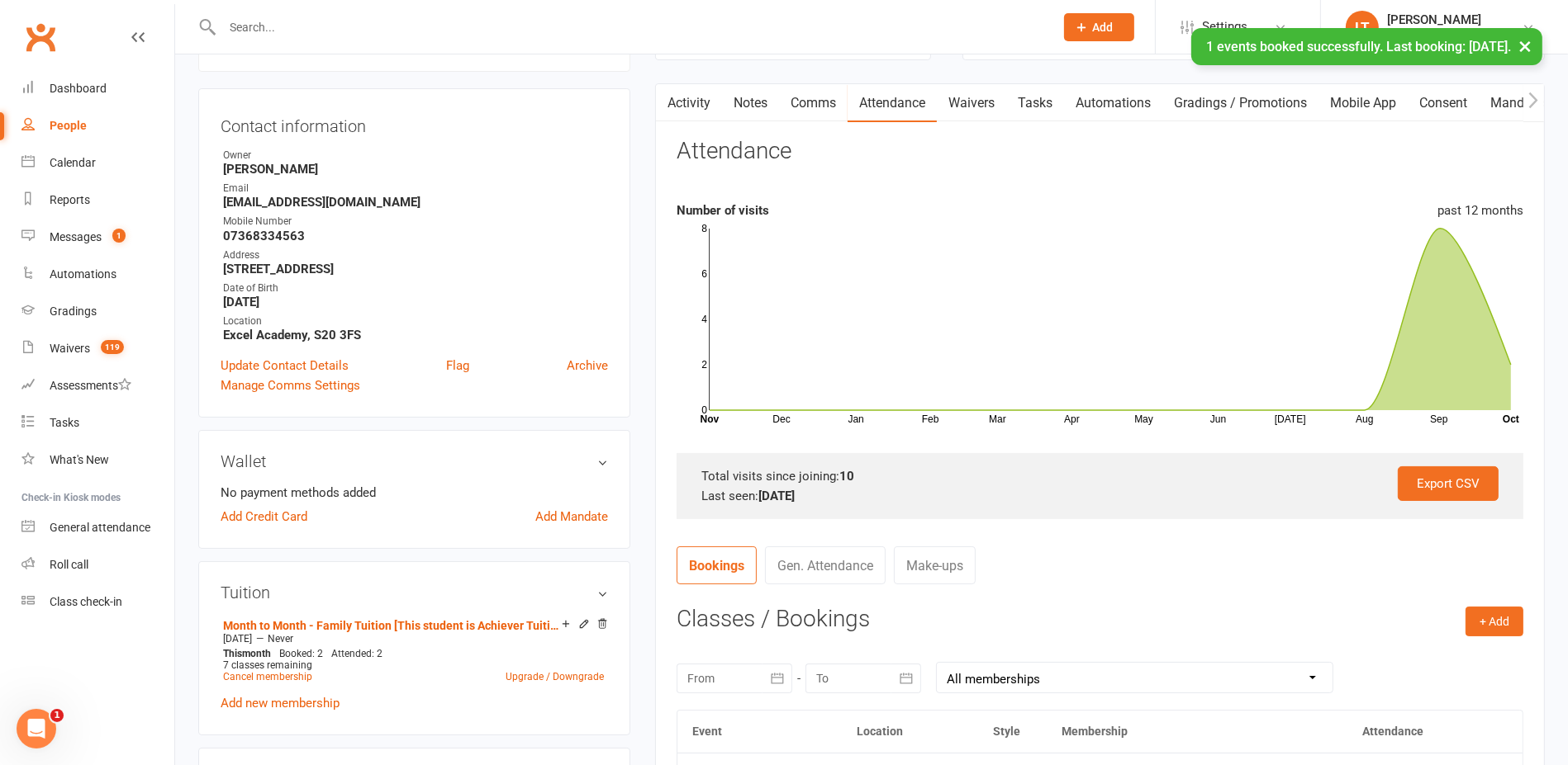
click at [683, 112] on link "Activity" at bounding box center [689, 103] width 66 height 38
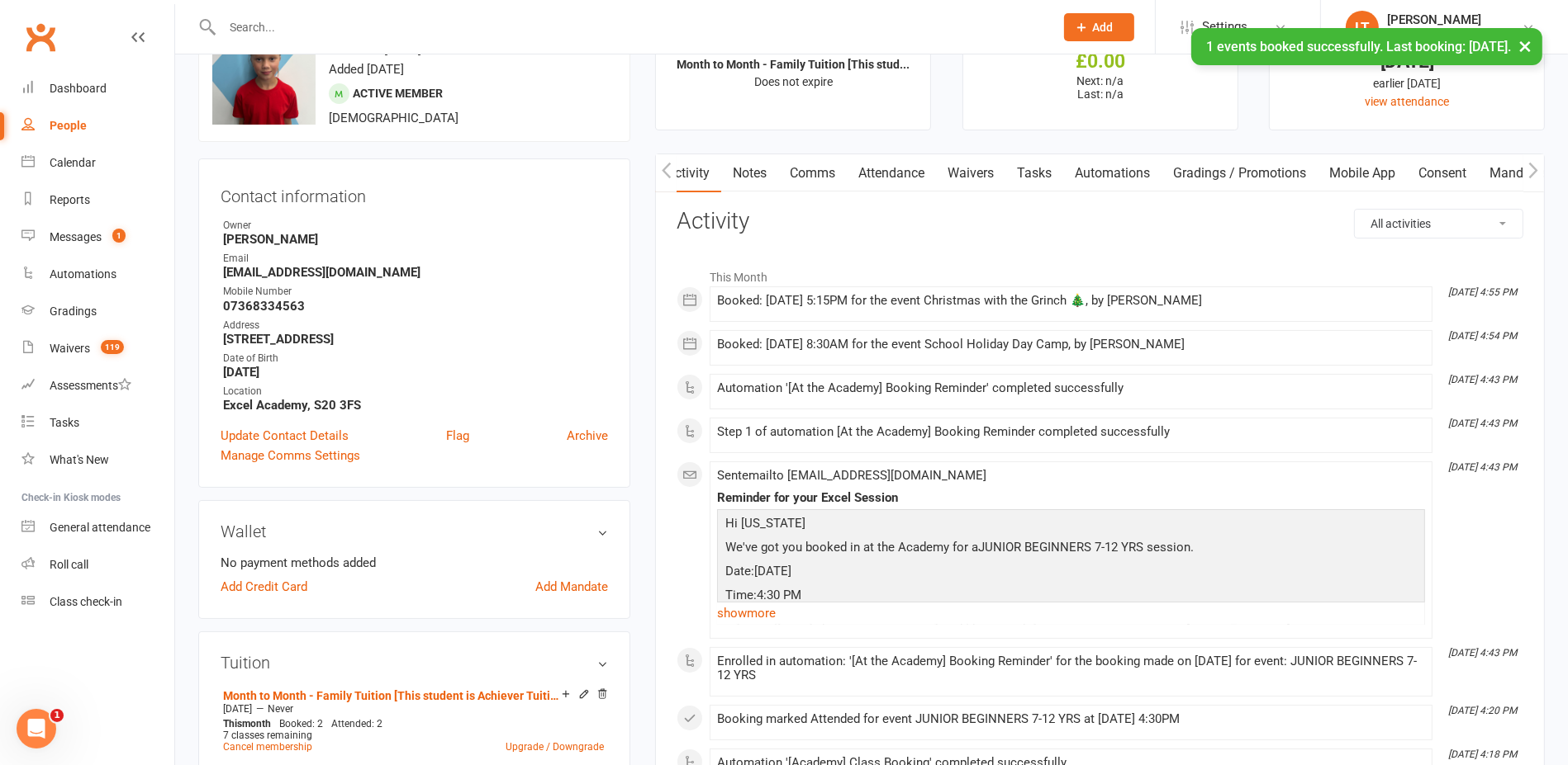
scroll to position [37, 0]
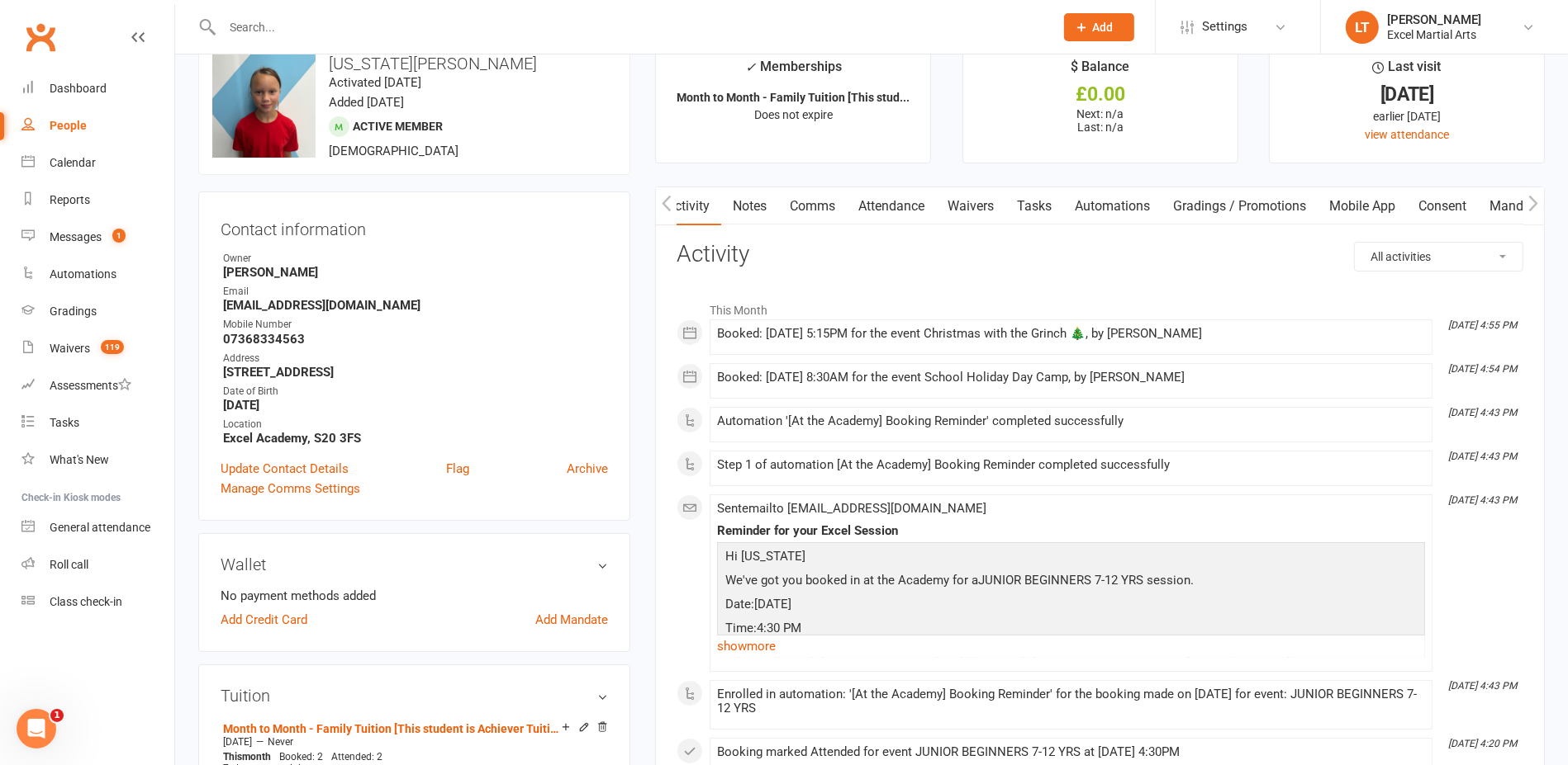
click at [90, 137] on link "People" at bounding box center [98, 126] width 152 height 37
select select "100"
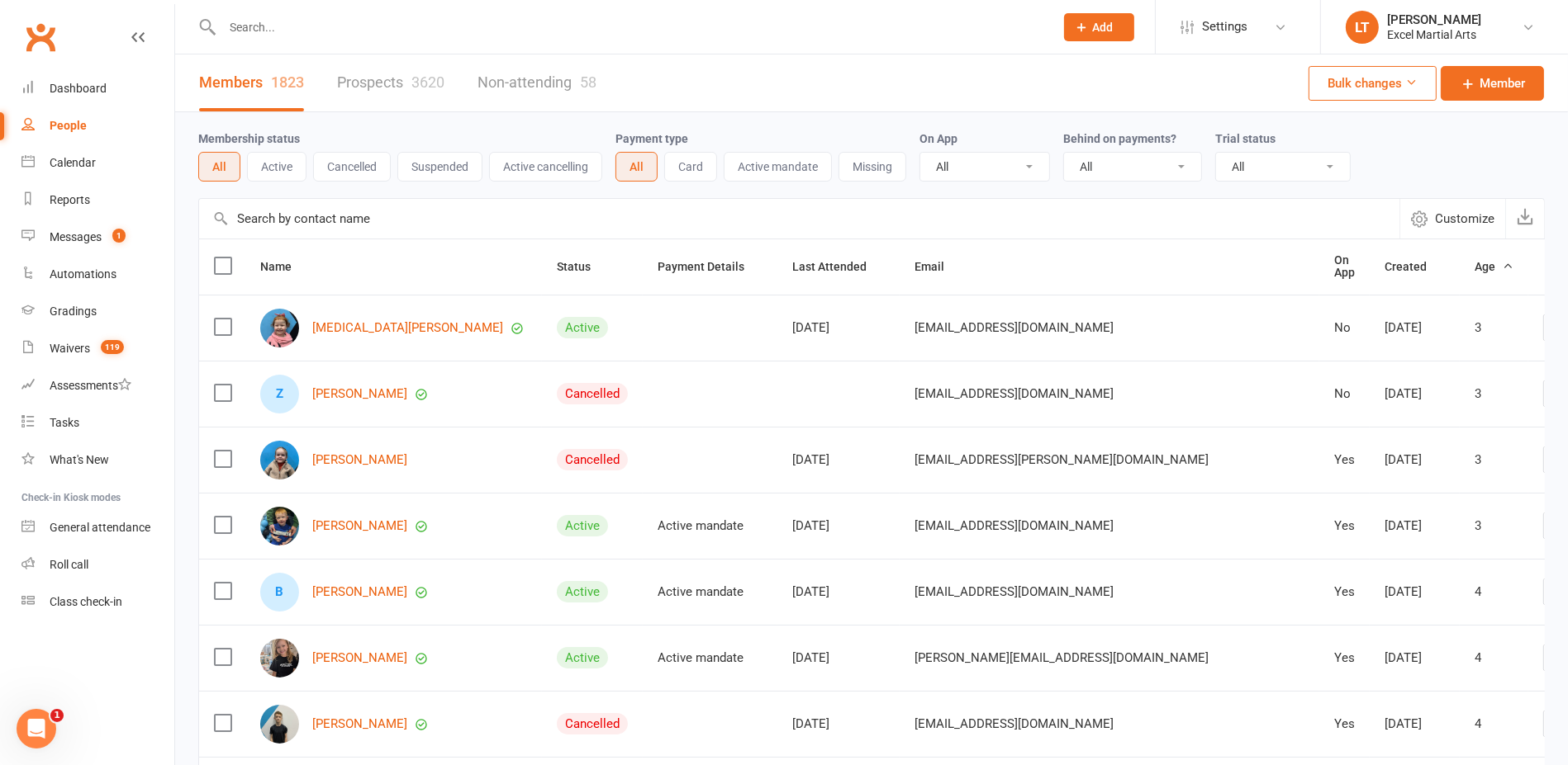
click at [1121, 18] on button "Add" at bounding box center [1098, 27] width 70 height 28
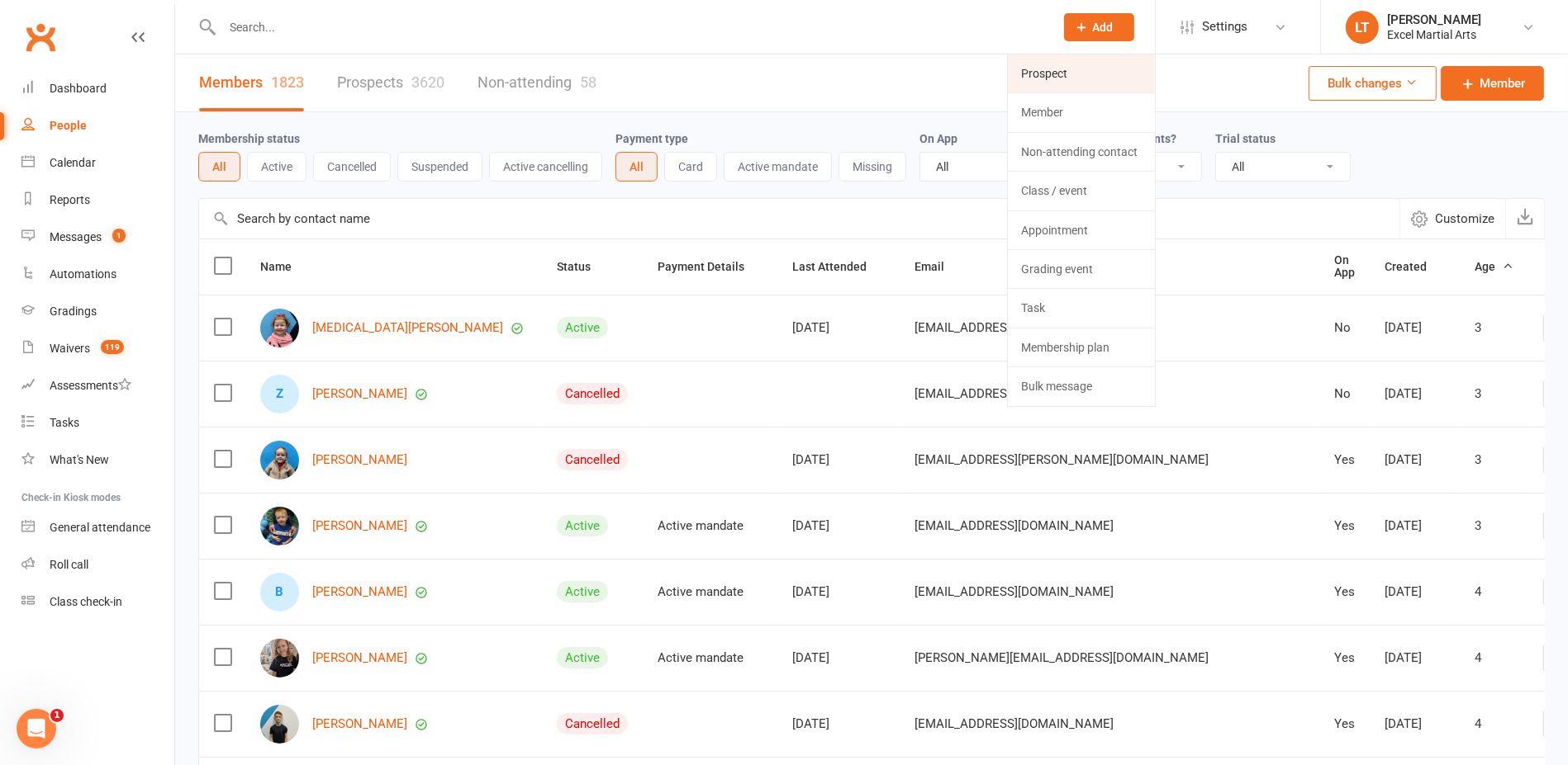
click at [1027, 66] on link "Prospect" at bounding box center [1080, 74] width 147 height 38
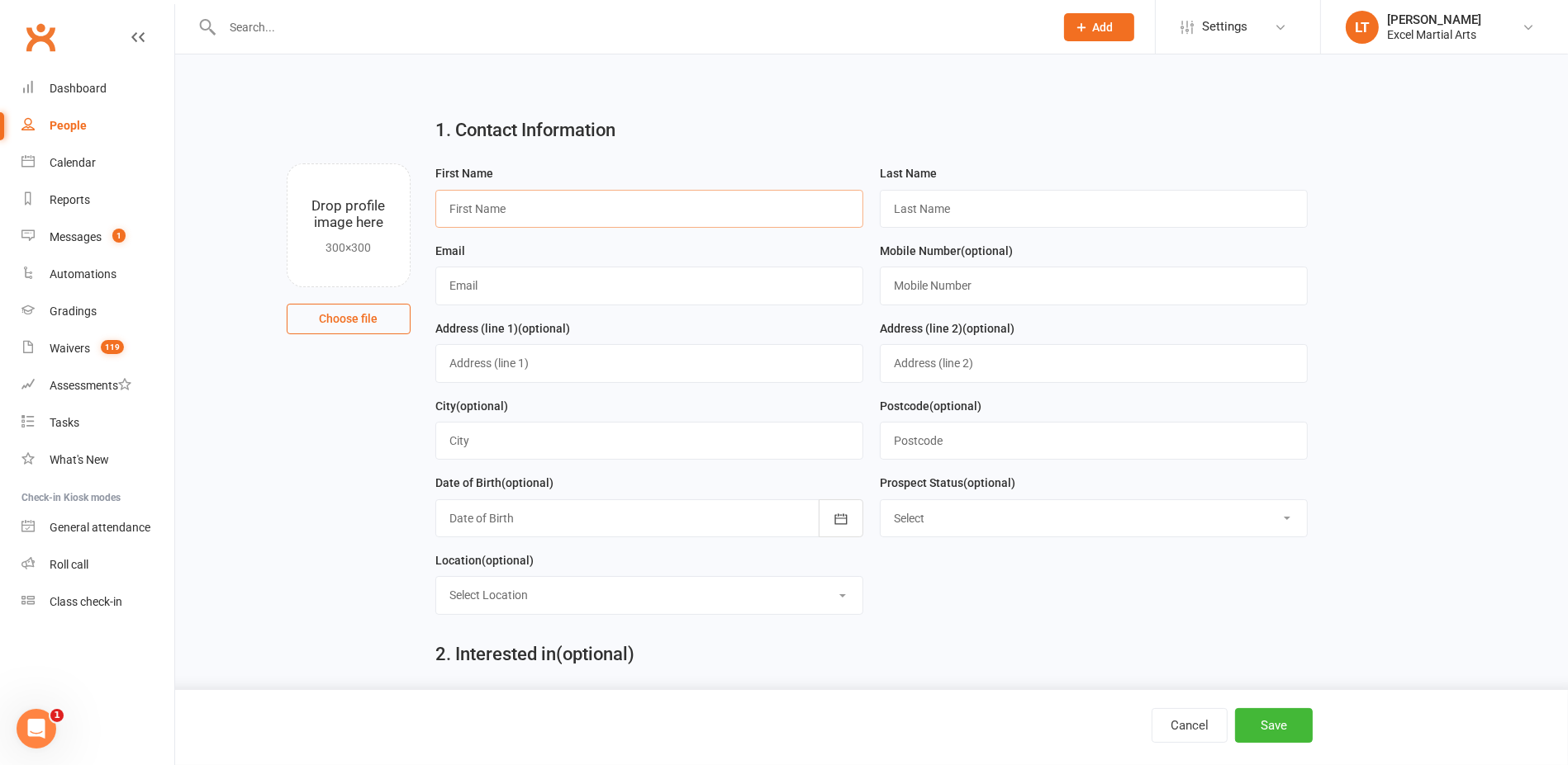
click at [531, 223] on input "text" at bounding box center [649, 209] width 428 height 38
click at [895, 213] on input "text" at bounding box center [1093, 209] width 428 height 38
drag, startPoint x: 546, startPoint y: 210, endPoint x: 471, endPoint y: 208, distance: 75.0
click at [471, 208] on input "[PERSON_NAME]" at bounding box center [649, 209] width 428 height 38
type input "Isla"
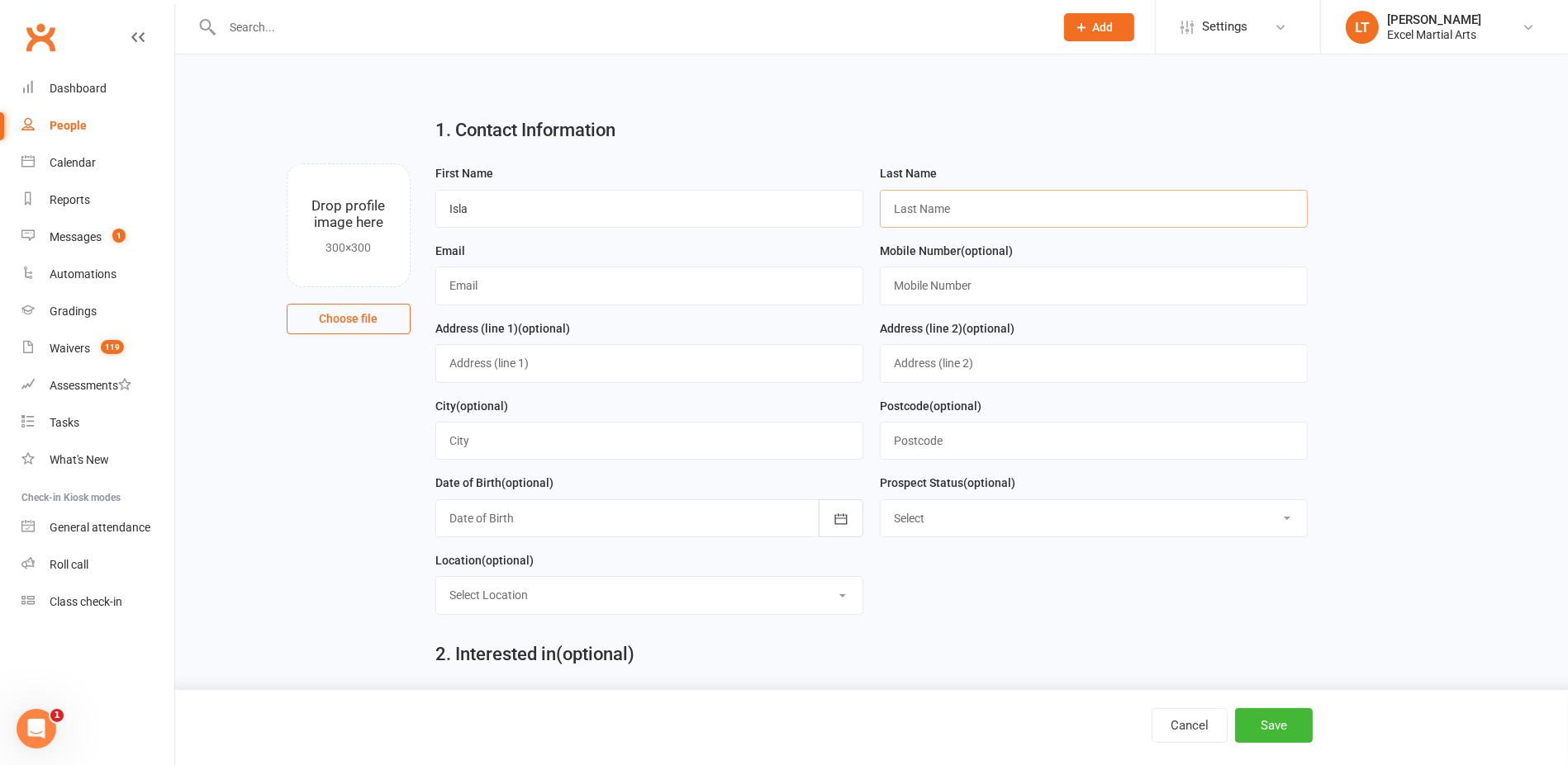
click at [941, 210] on input "text" at bounding box center [1093, 209] width 428 height 38
paste input "[PERSON_NAME]"
type input "[PERSON_NAME]"
click at [587, 272] on input "text" at bounding box center [649, 286] width 428 height 38
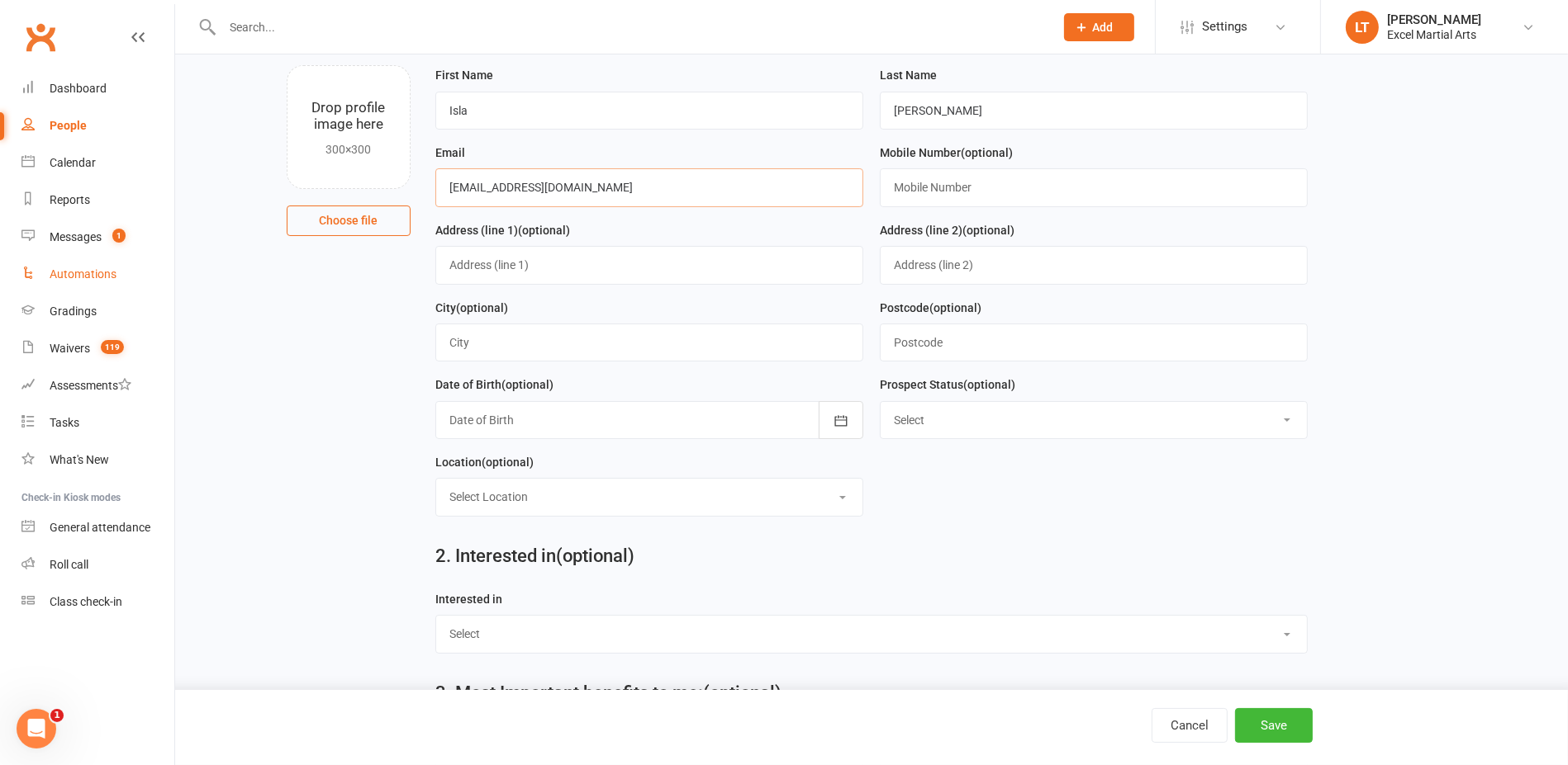
scroll to position [103, 0]
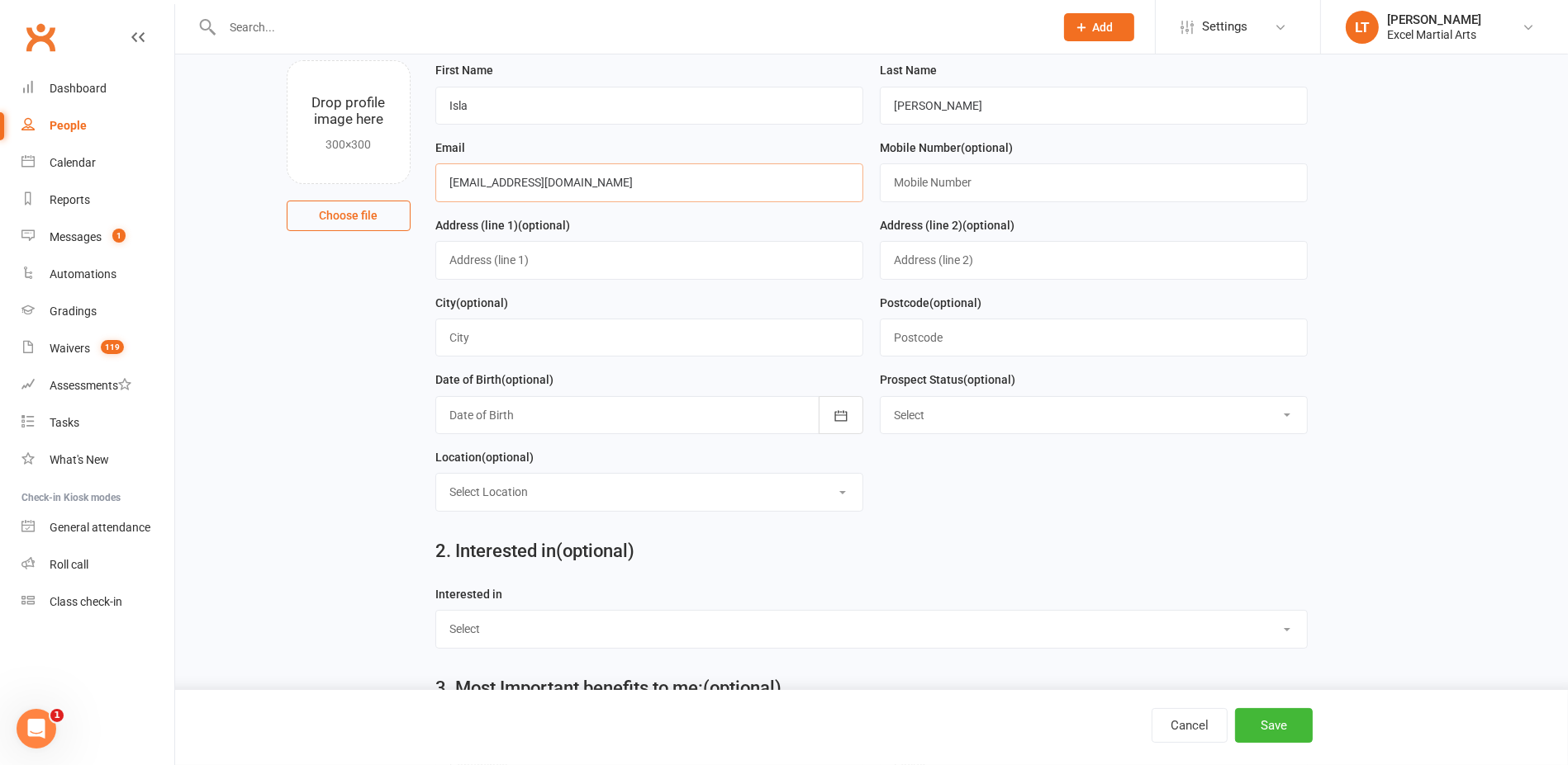
type input "[EMAIL_ADDRESS][DOMAIN_NAME]"
click at [1012, 198] on input "text" at bounding box center [1093, 182] width 428 height 38
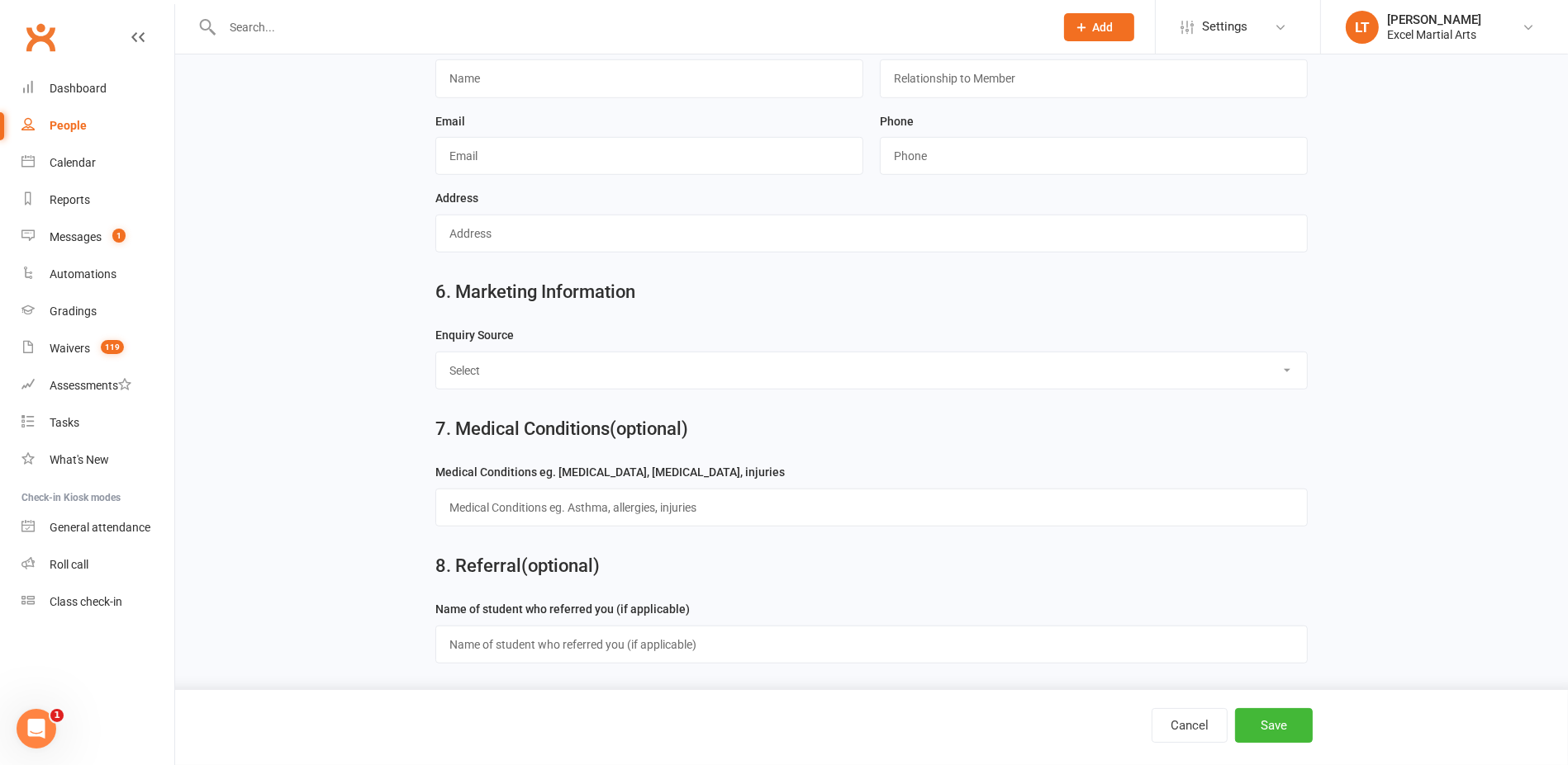
scroll to position [1455, 0]
type input "07711151444"
click at [756, 358] on select "Select Birthday Party Coach/Staff Referral Dance Driven by/Walk In Event [Commu…" at bounding box center [871, 368] width 871 height 36
select select "Website"
click at [436, 349] on select "Select Birthday Party Coach/Staff Referral Dance Driven by/Walk In Event [Commu…" at bounding box center [871, 368] width 871 height 36
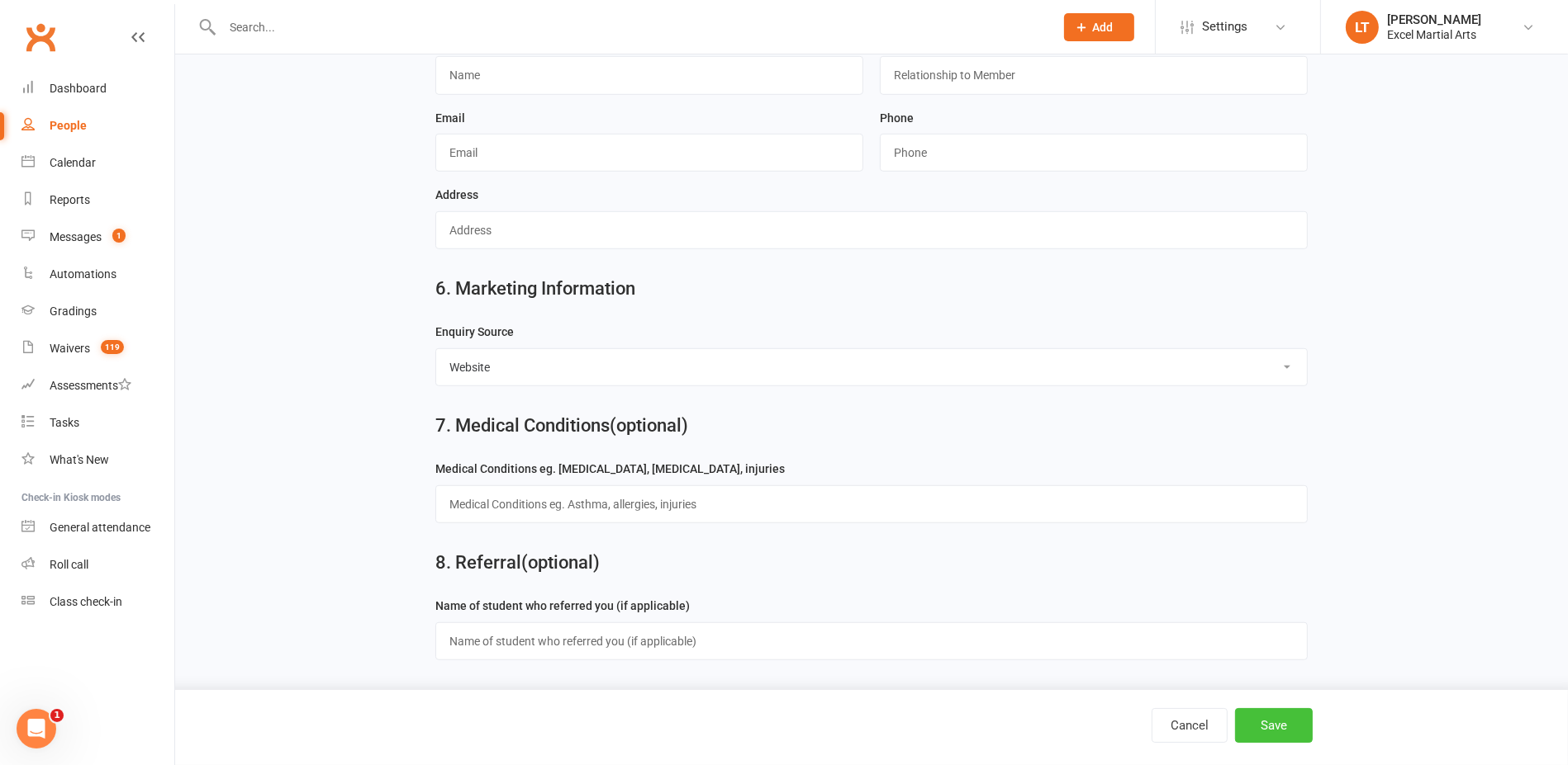
click at [1271, 726] on button "Save" at bounding box center [1274, 726] width 78 height 35
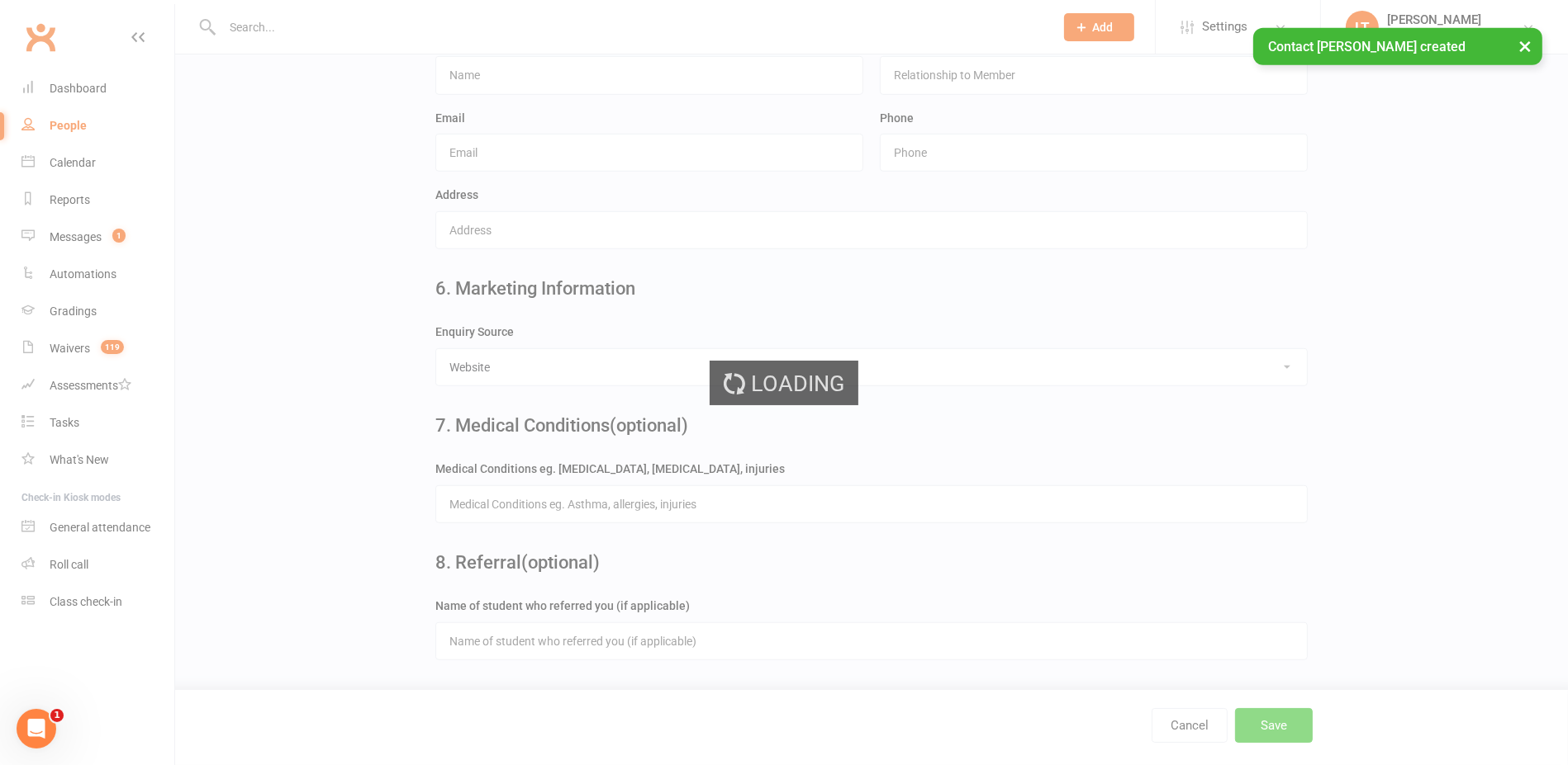
scroll to position [0, 0]
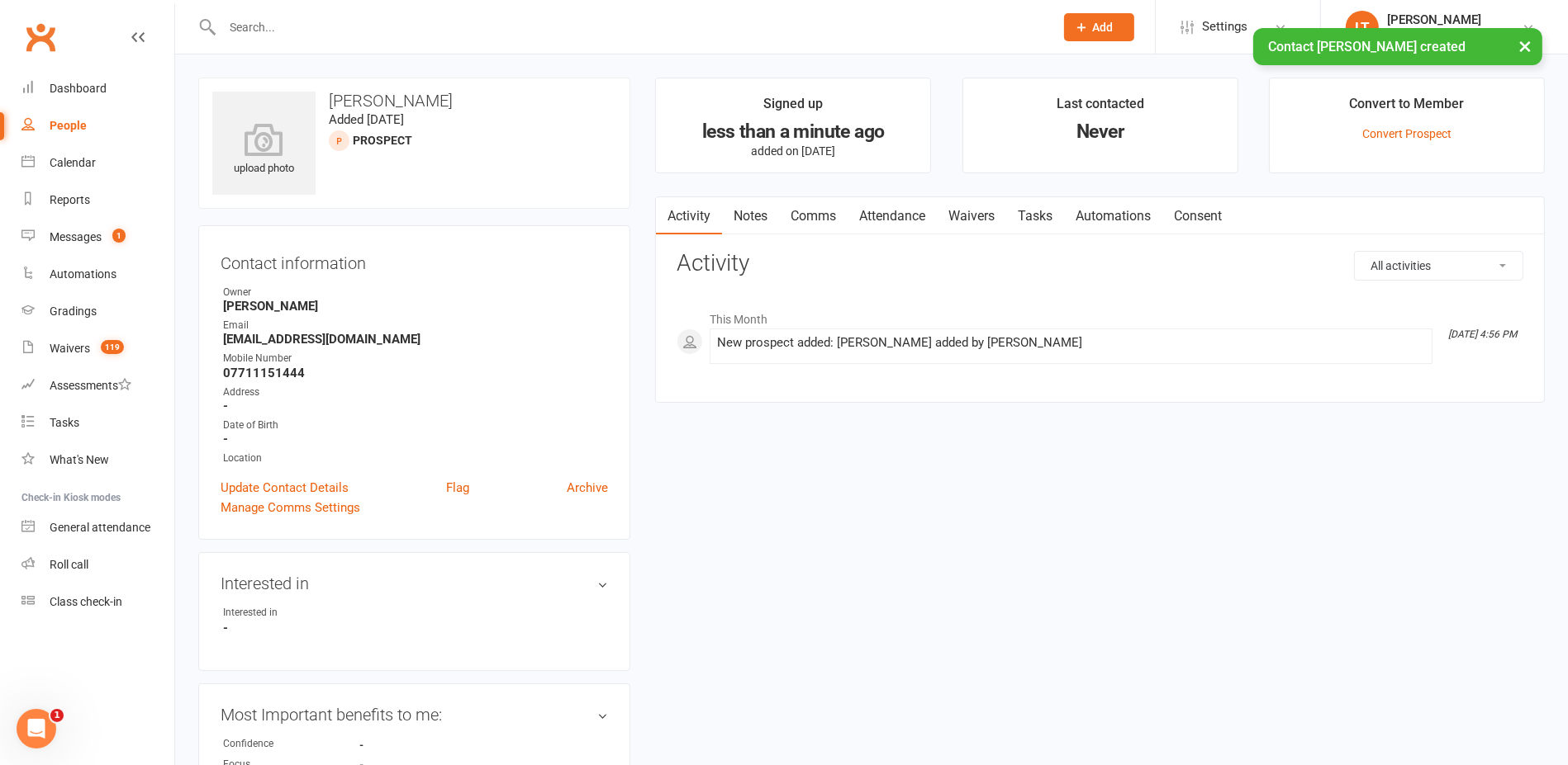
click at [915, 198] on link "Attendance" at bounding box center [892, 216] width 89 height 38
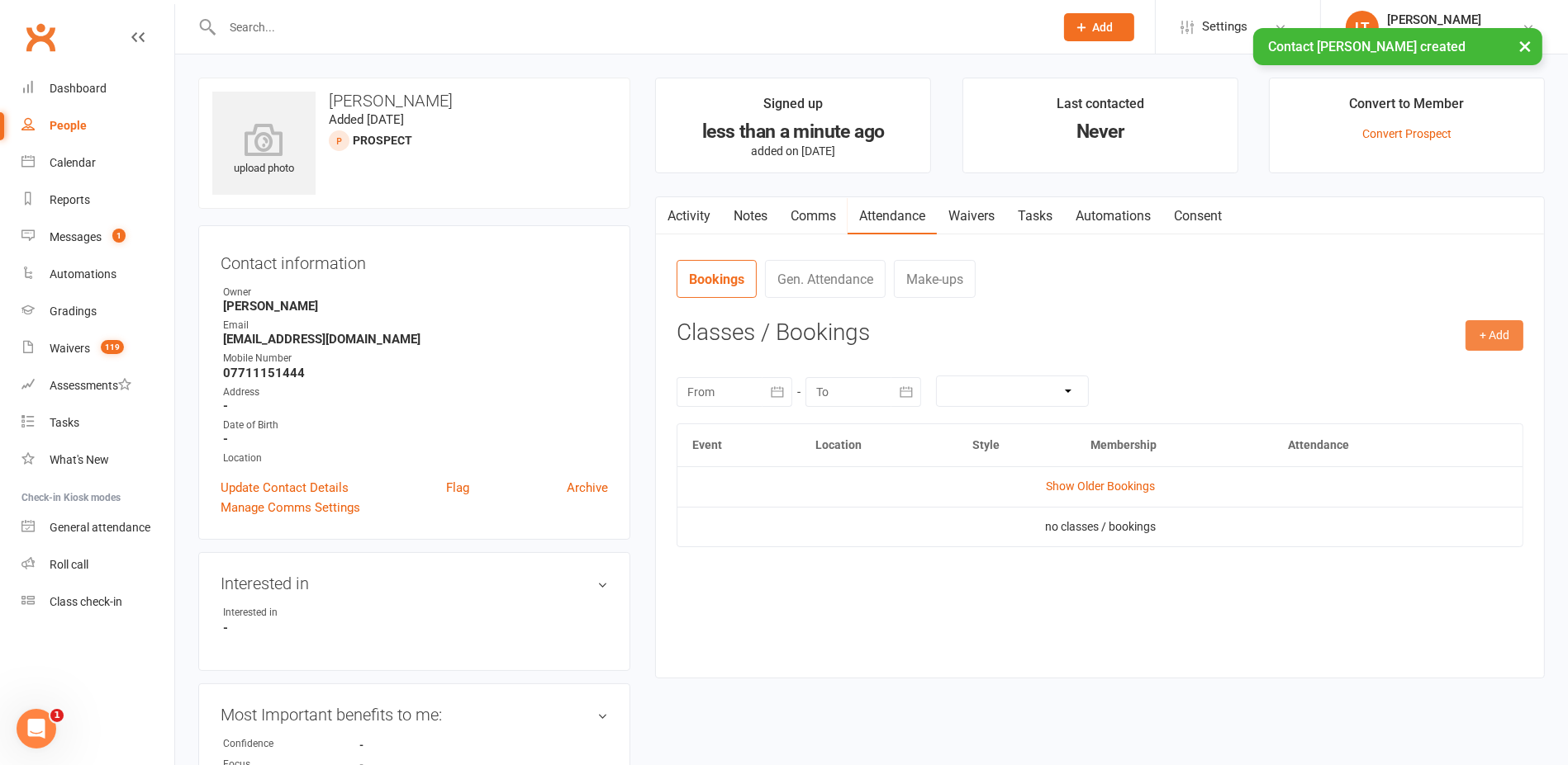
click at [1496, 338] on button "+ Add" at bounding box center [1494, 335] width 58 height 30
click at [1382, 371] on link "Book Event" at bounding box center [1440, 373] width 163 height 33
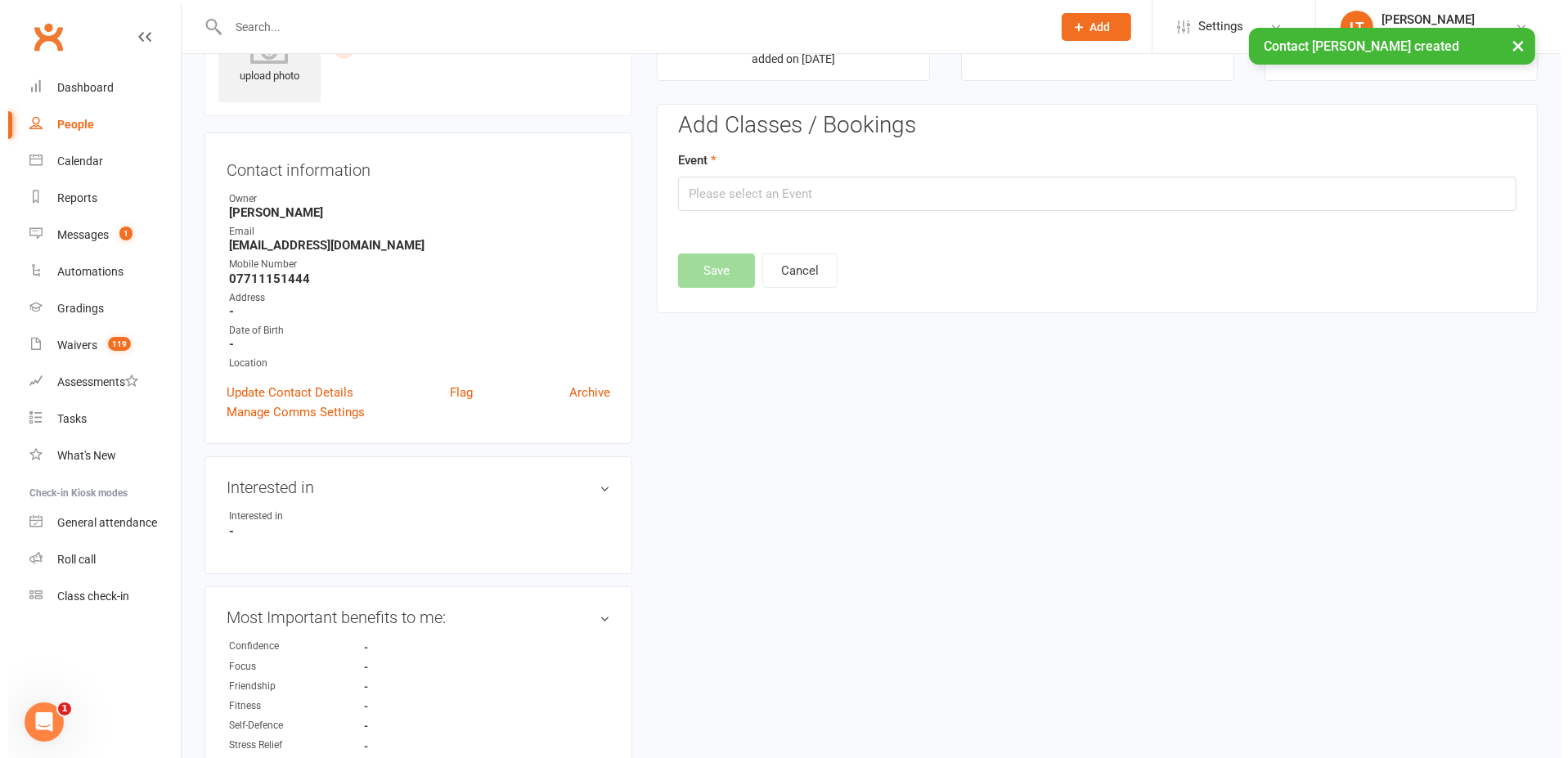
scroll to position [112, 0]
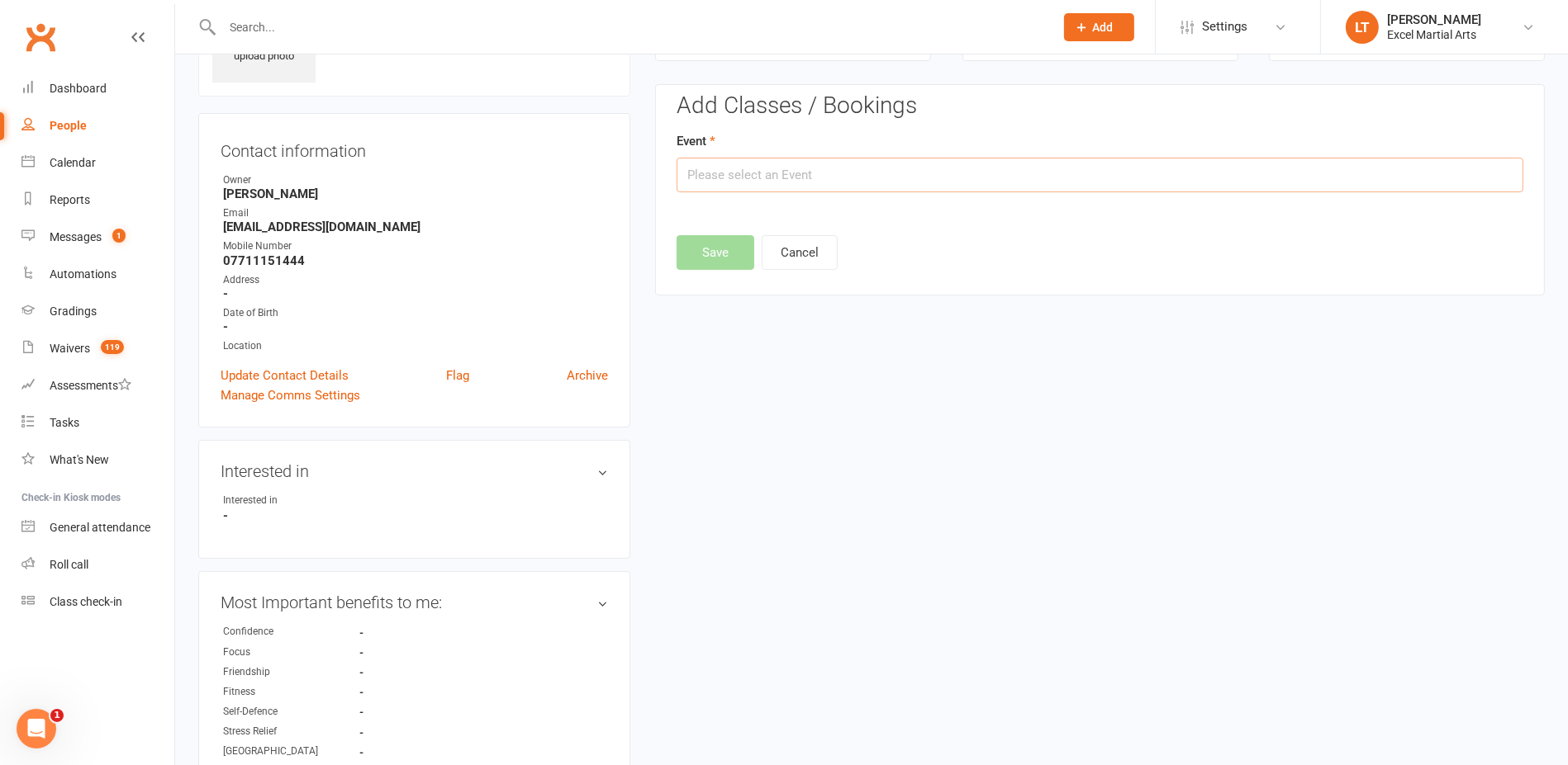
click at [917, 171] on input "text" at bounding box center [1100, 175] width 847 height 35
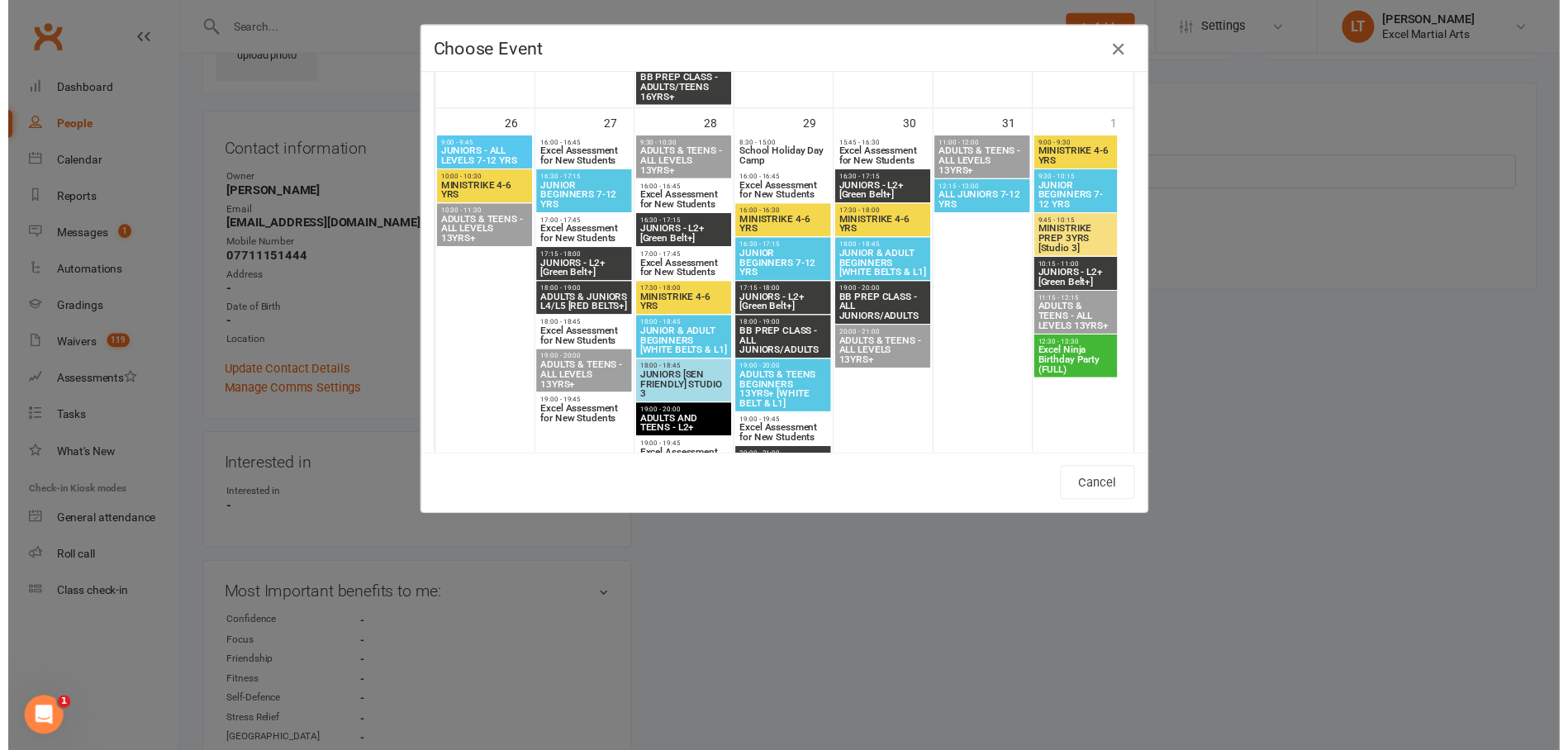
scroll to position [1962, 0]
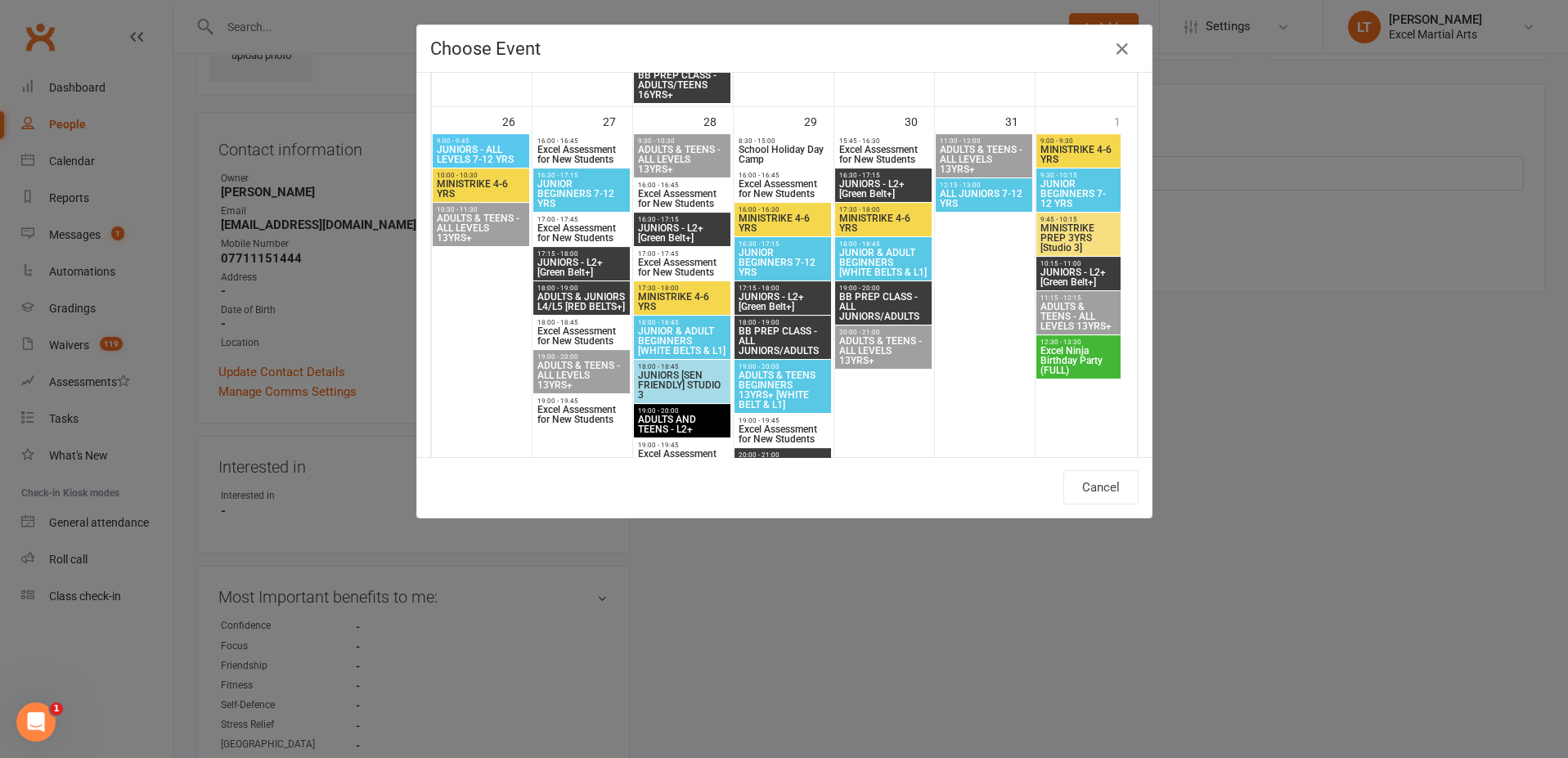
click at [785, 153] on span "School Holiday Day Camp" at bounding box center [783, 154] width 90 height 20
type input "School Holiday Day Camp - [DATE] 8:30:00 AM"
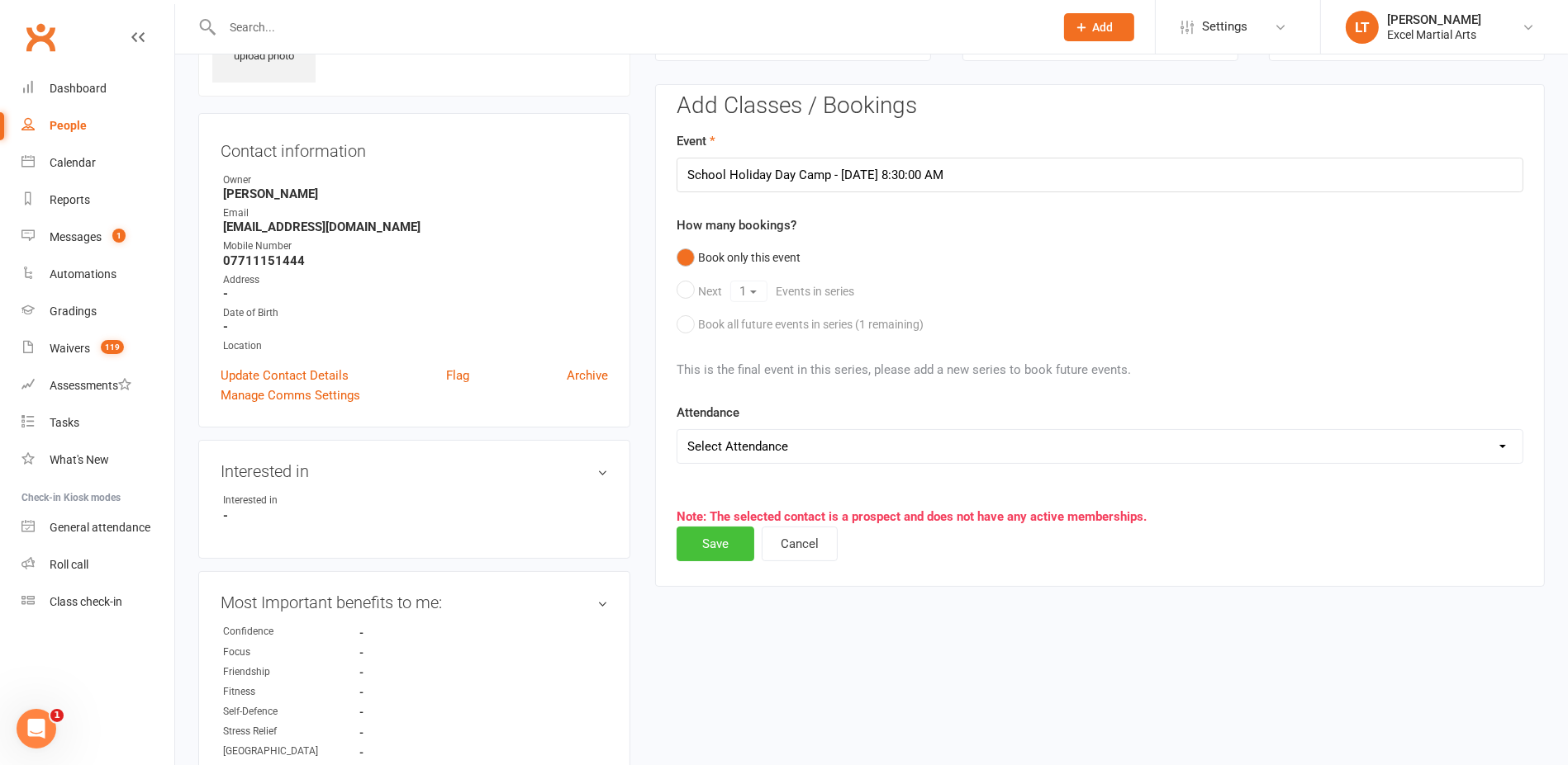
click at [729, 529] on button "Save" at bounding box center [716, 544] width 78 height 35
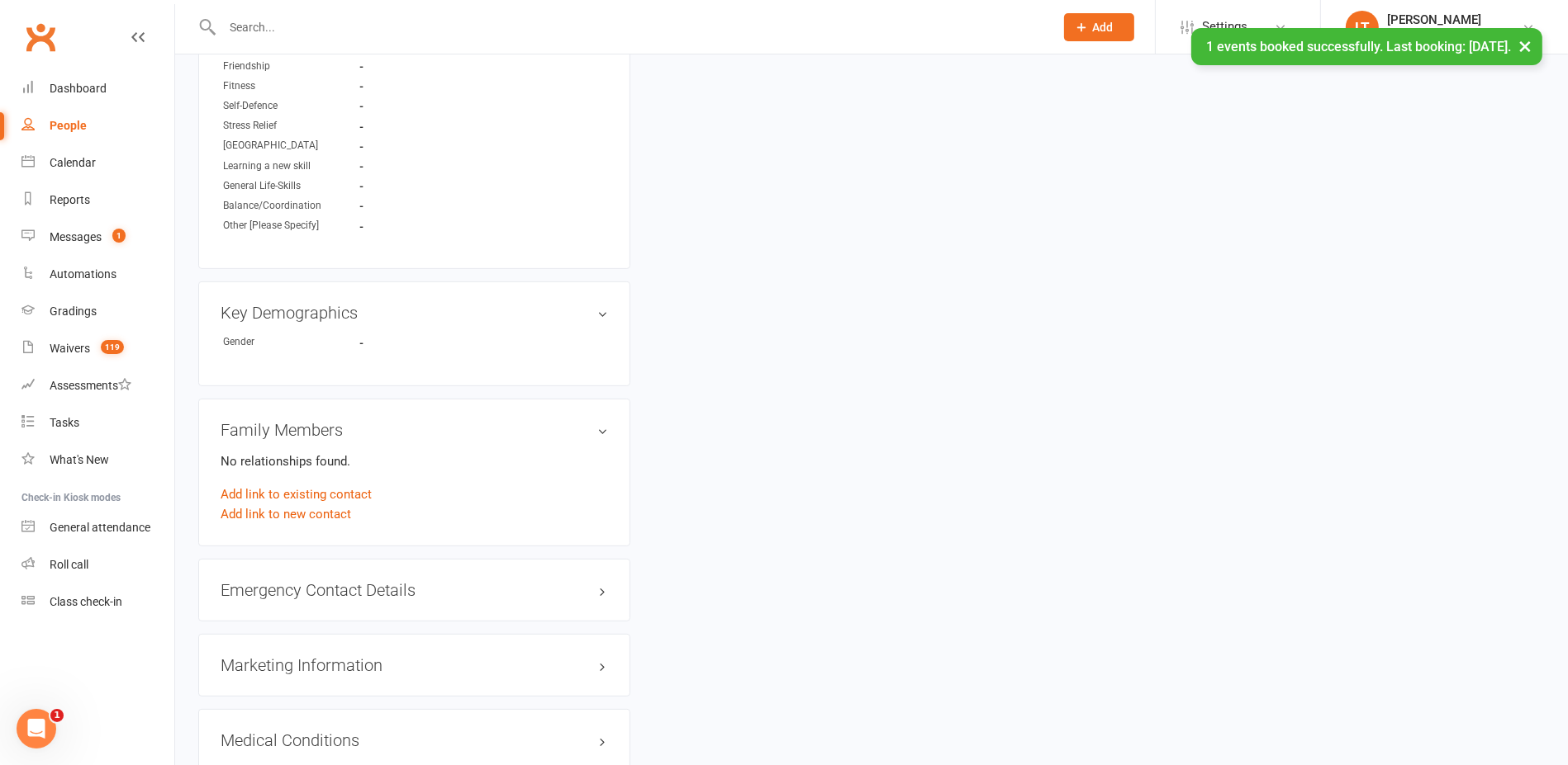
scroll to position [731, 0]
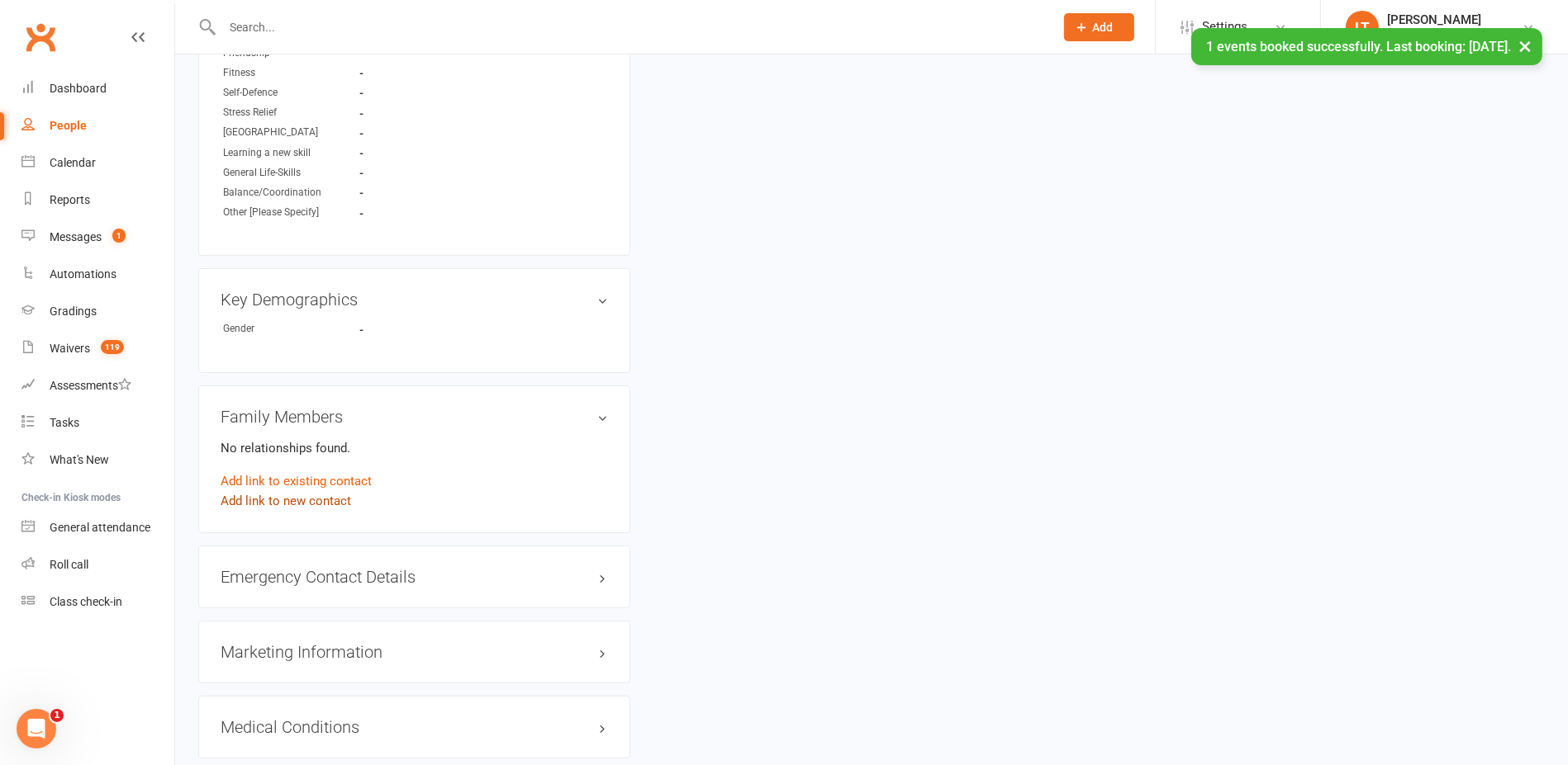
click at [316, 494] on link "Add link to new contact" at bounding box center [286, 501] width 131 height 20
click at [310, 476] on span "Member" at bounding box center [293, 484] width 46 height 15
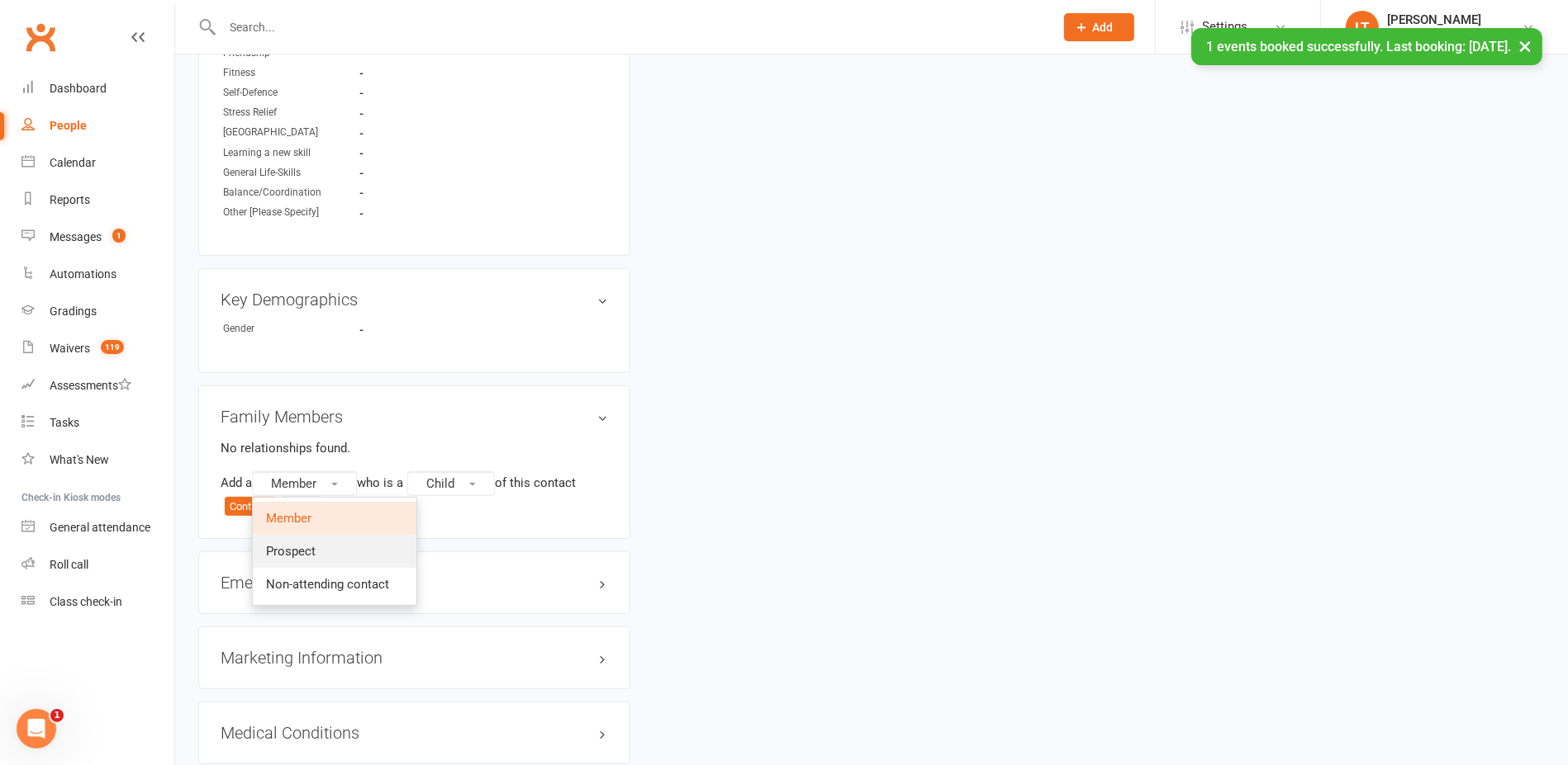
click at [320, 540] on link "Prospect" at bounding box center [334, 551] width 163 height 33
click at [474, 479] on button "Child" at bounding box center [456, 484] width 88 height 25
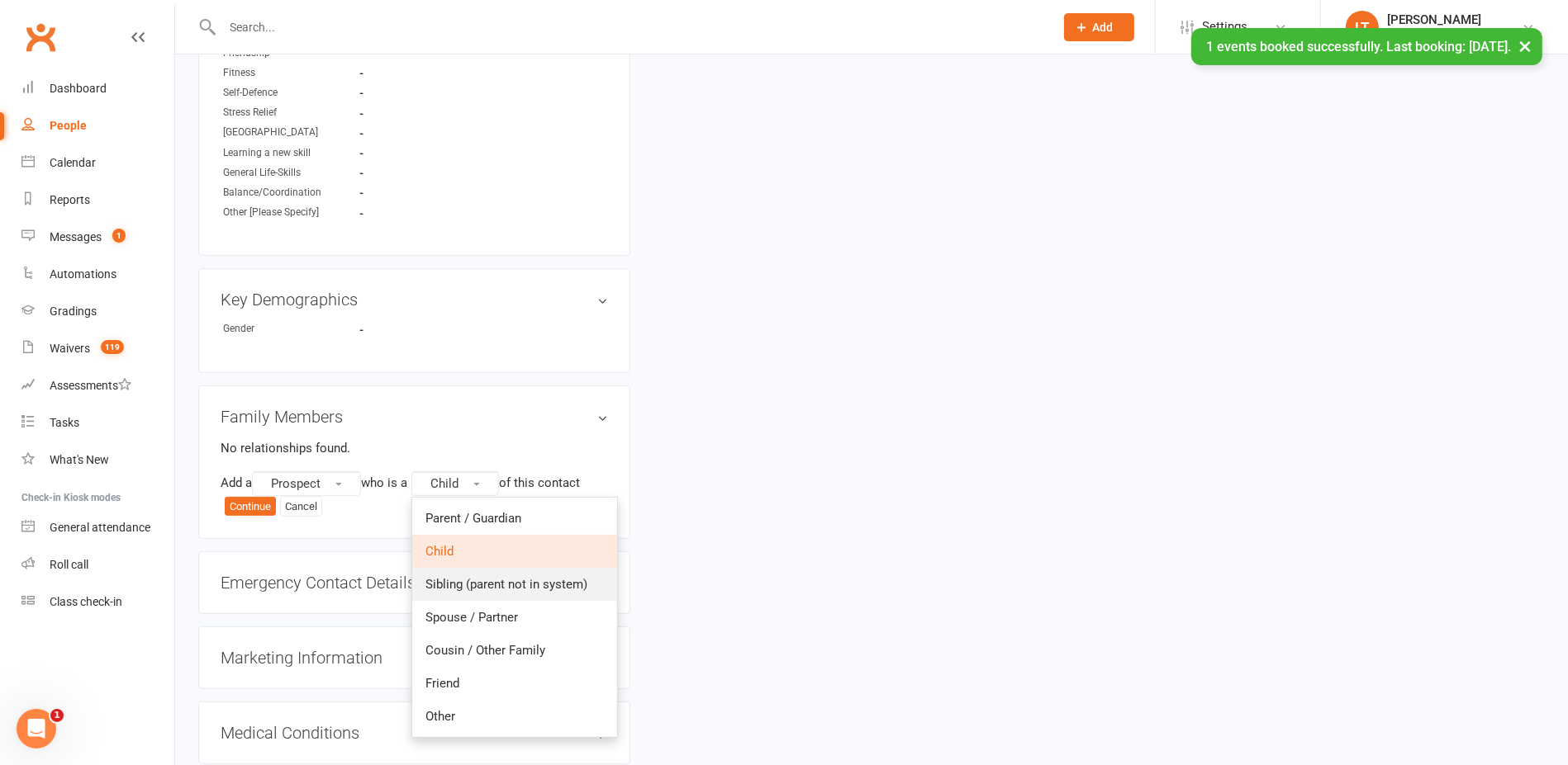
click at [469, 588] on link "Sibling (parent not in system)" at bounding box center [514, 585] width 205 height 33
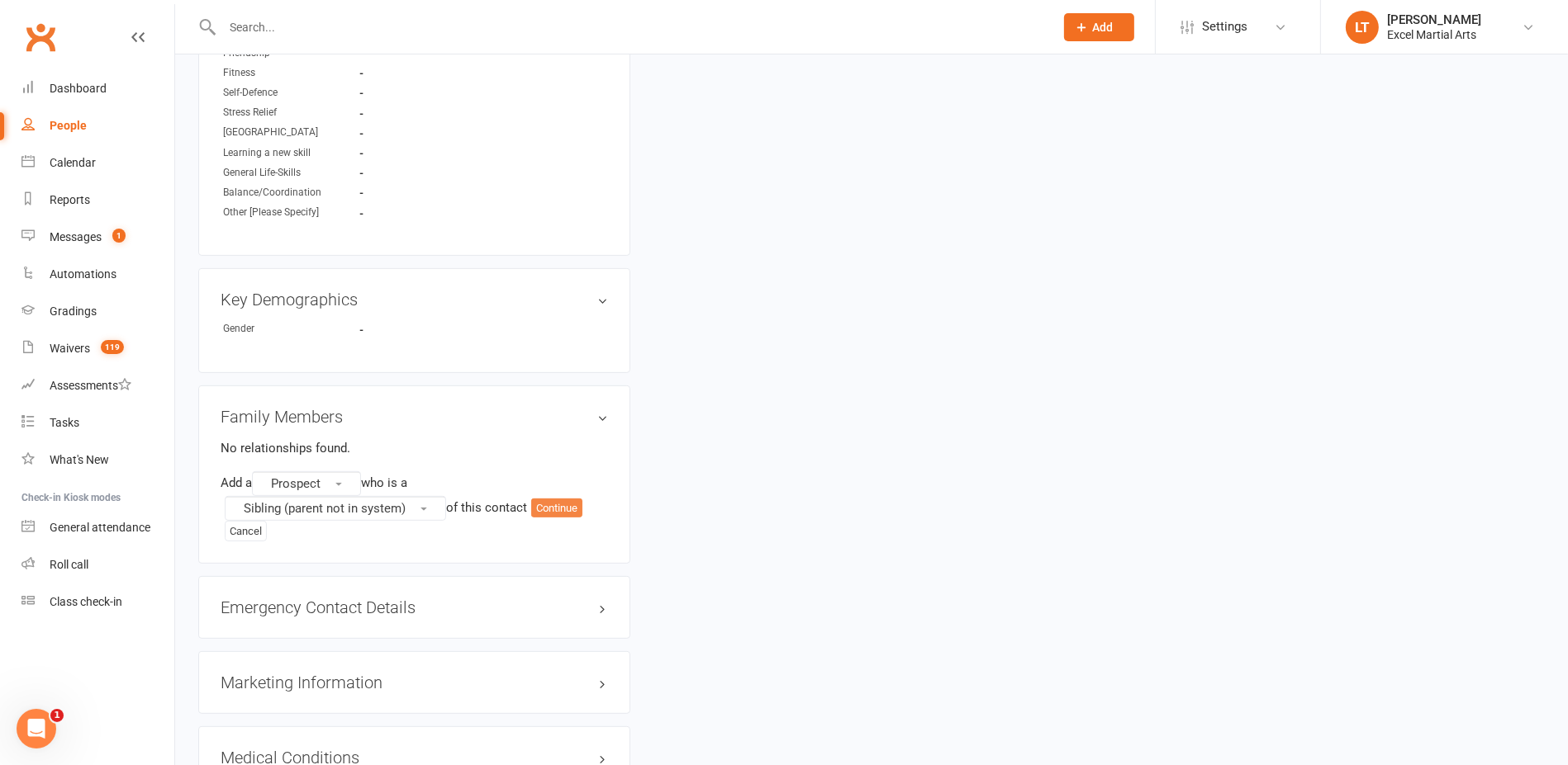
click at [564, 508] on button "Continue" at bounding box center [557, 508] width 51 height 20
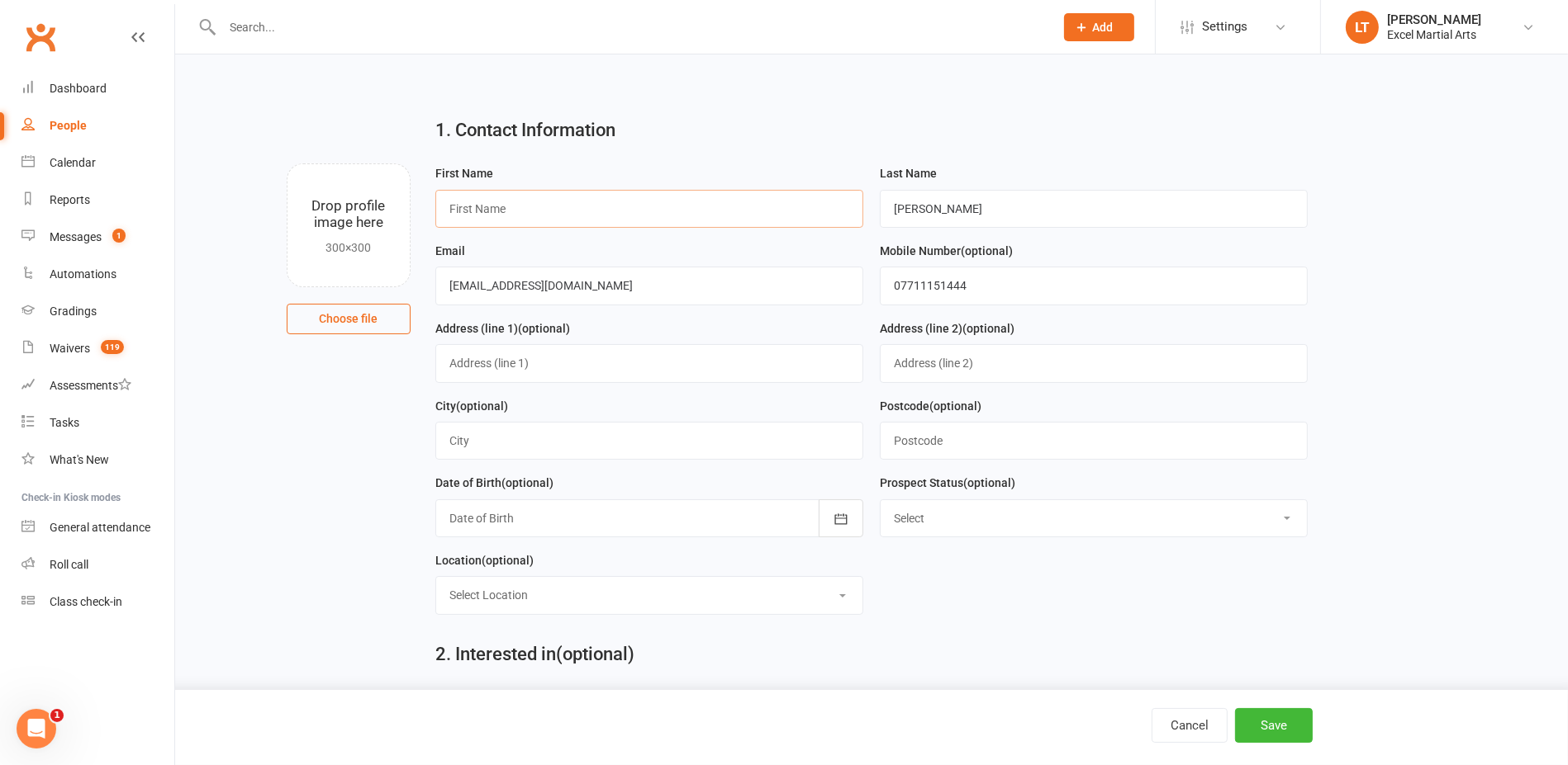
click at [670, 210] on input "text" at bounding box center [649, 209] width 428 height 38
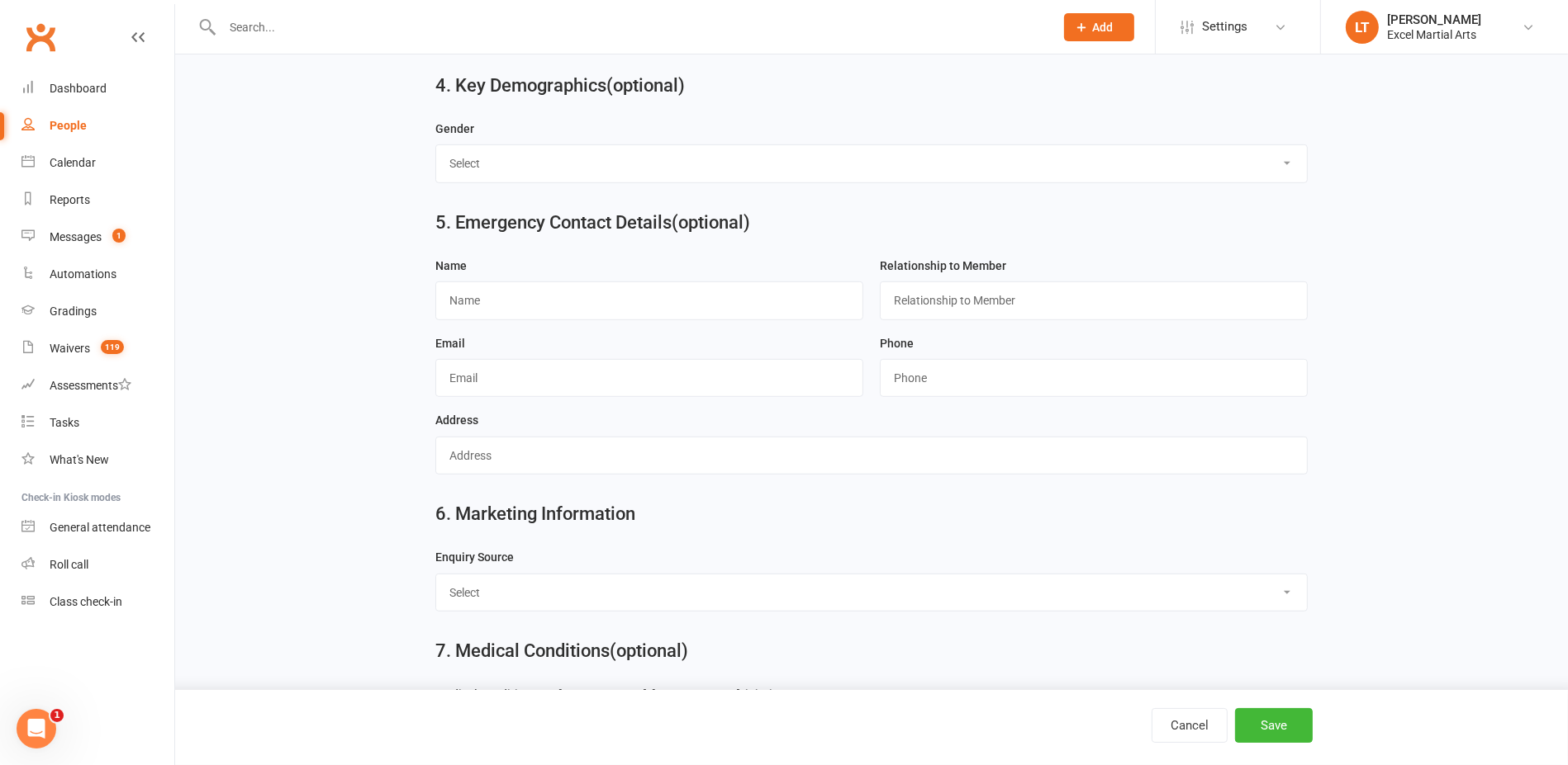
scroll to position [1239, 0]
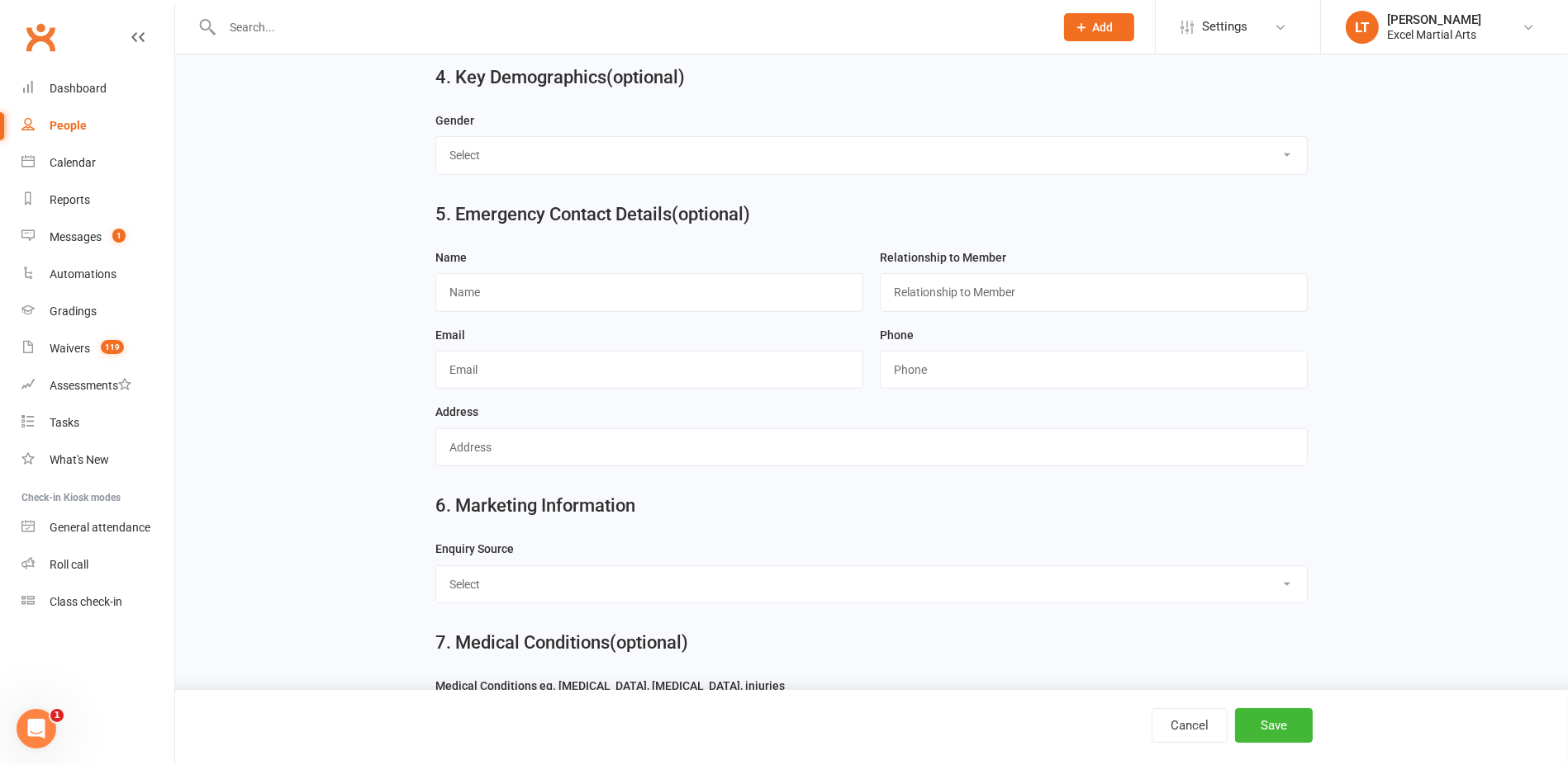
type input "[PERSON_NAME]"
click at [623, 586] on select "Select Birthday Party Coach/Staff Referral Dance Driven by/Walk In Event [Commu…" at bounding box center [871, 585] width 871 height 36
select select "Website"
click at [436, 566] on select "Select Birthday Party Coach/Staff Referral Dance Driven by/Walk In Event [Commu…" at bounding box center [871, 585] width 871 height 36
click at [1295, 721] on button "Save" at bounding box center [1274, 726] width 78 height 35
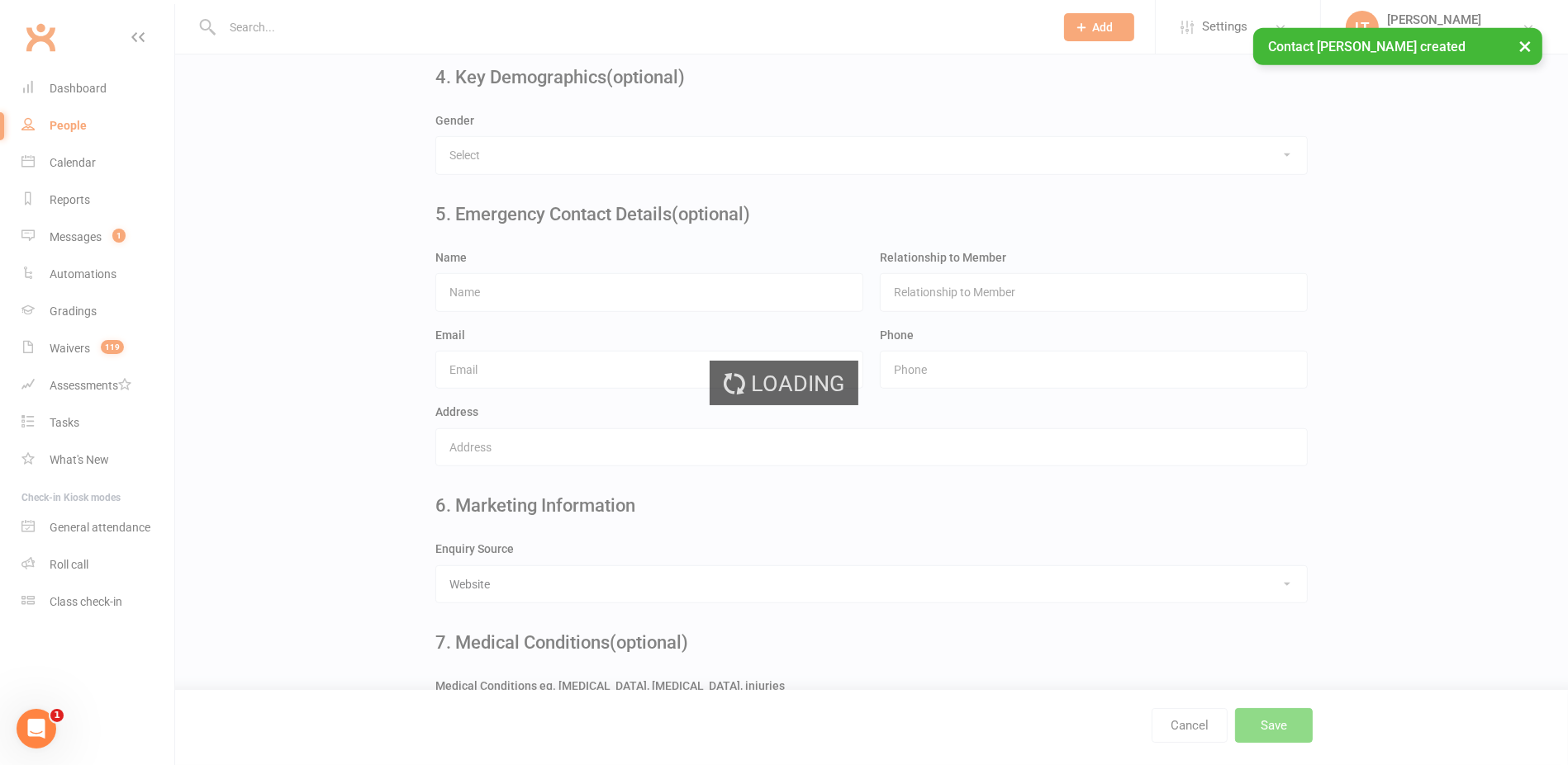
scroll to position [0, 0]
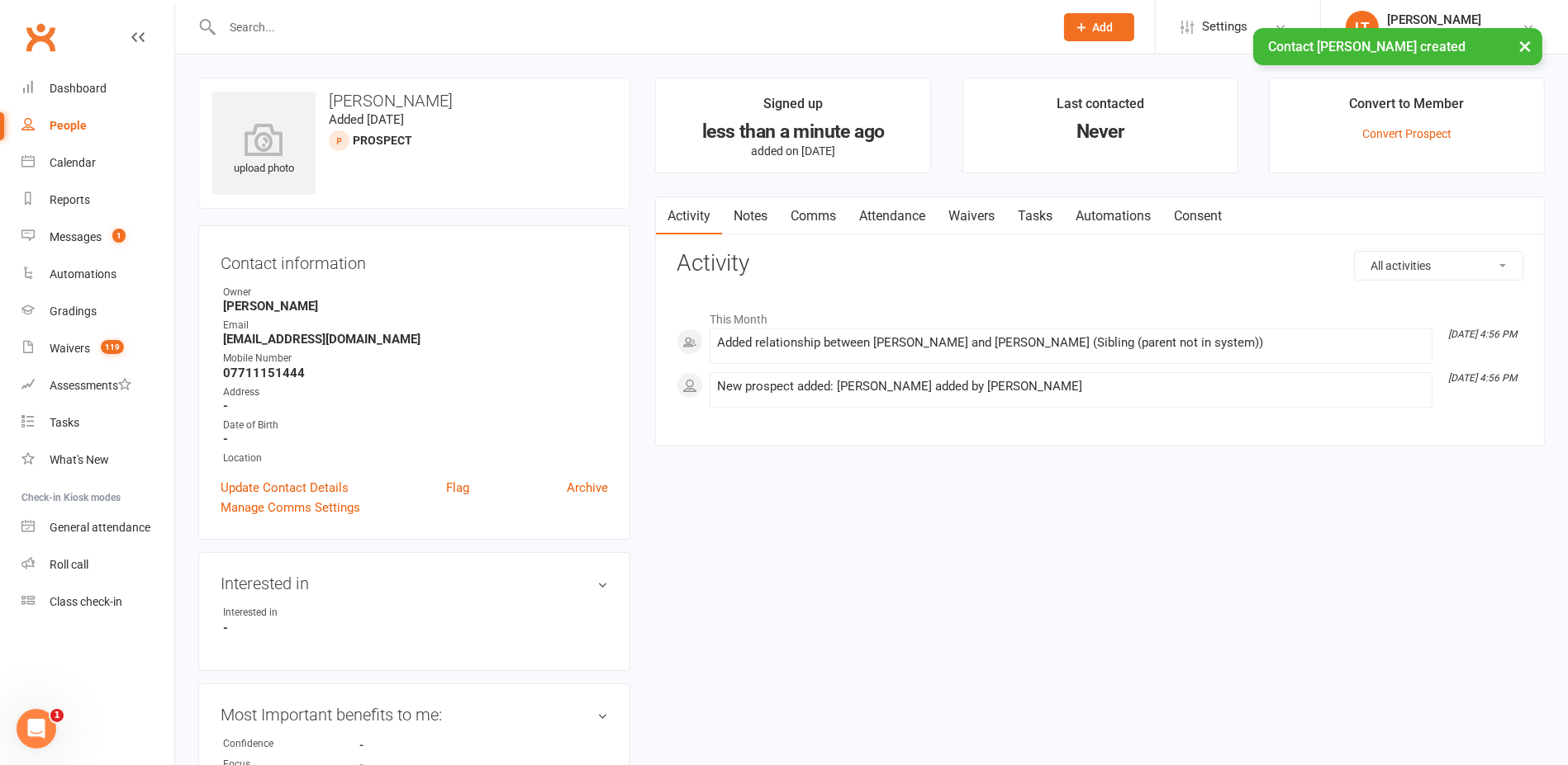
click at [903, 219] on link "Attendance" at bounding box center [892, 216] width 89 height 38
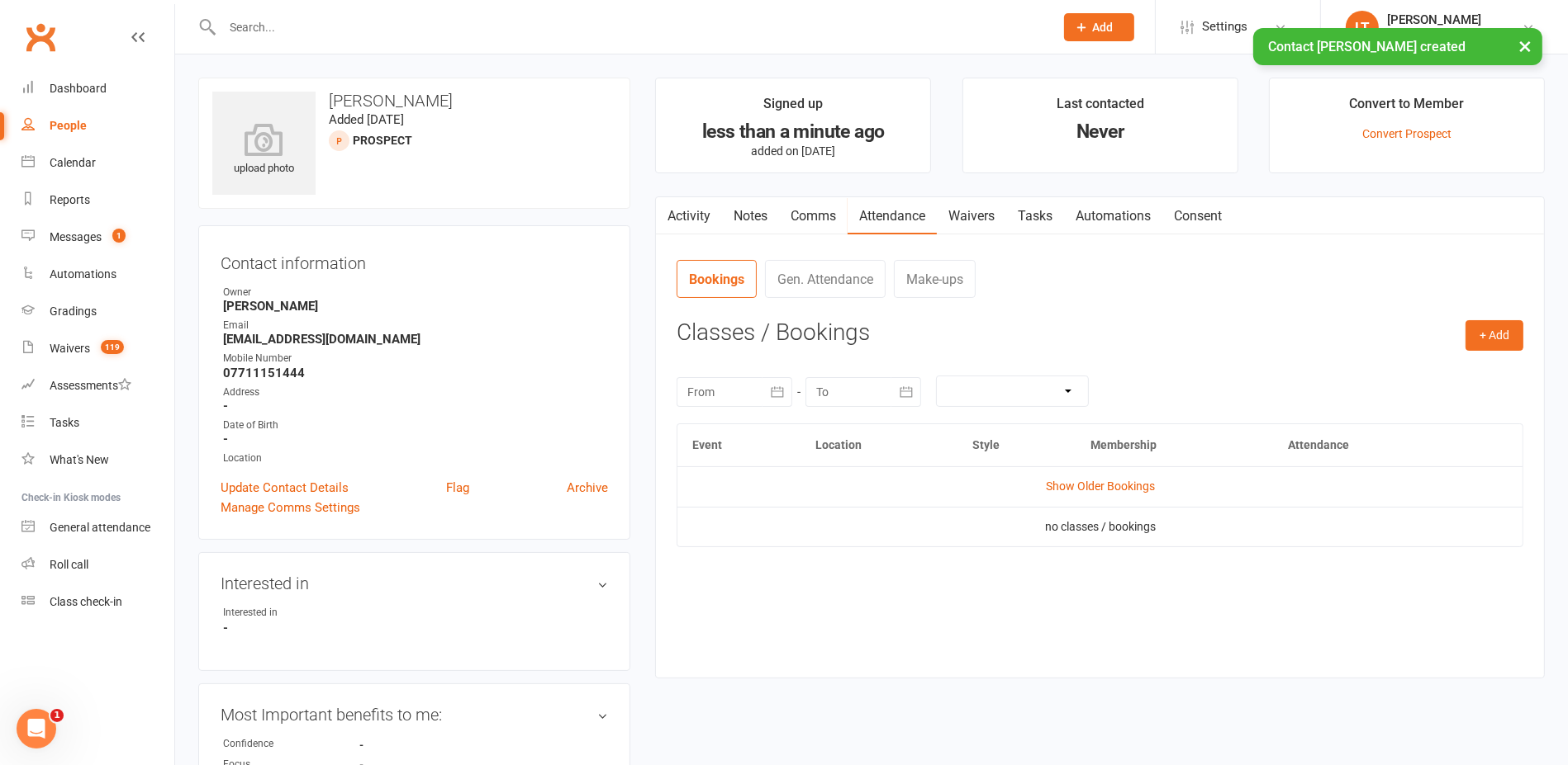
click at [1499, 351] on div "+ Add Book Event Add Appointment Book a Friend Classes / Bookings [DATE] Sun Mo…" at bounding box center [1100, 487] width 847 height 333
click at [1499, 343] on button "+ Add" at bounding box center [1494, 335] width 58 height 30
click at [1376, 377] on link "Book Event" at bounding box center [1440, 373] width 163 height 33
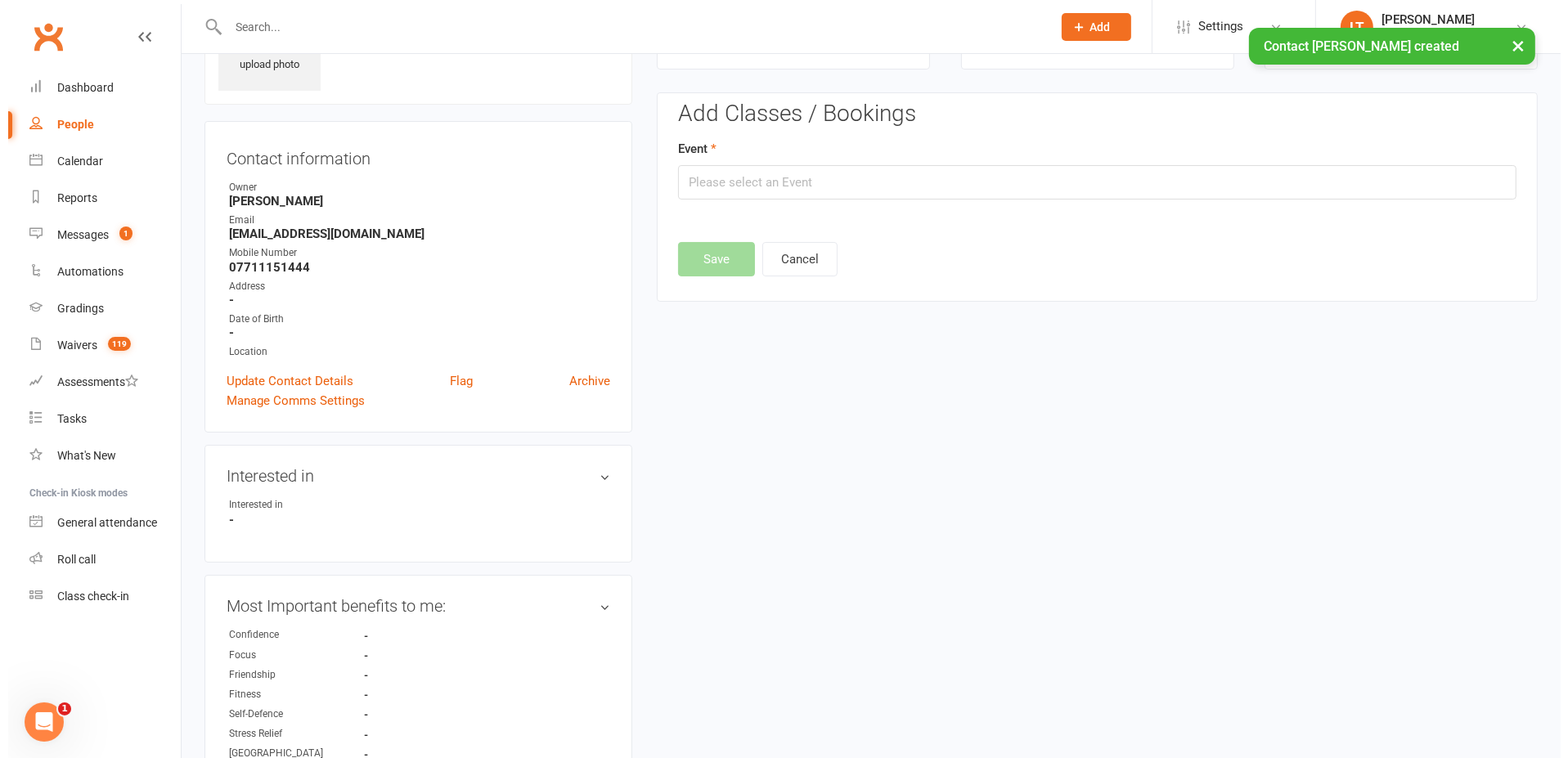
scroll to position [112, 0]
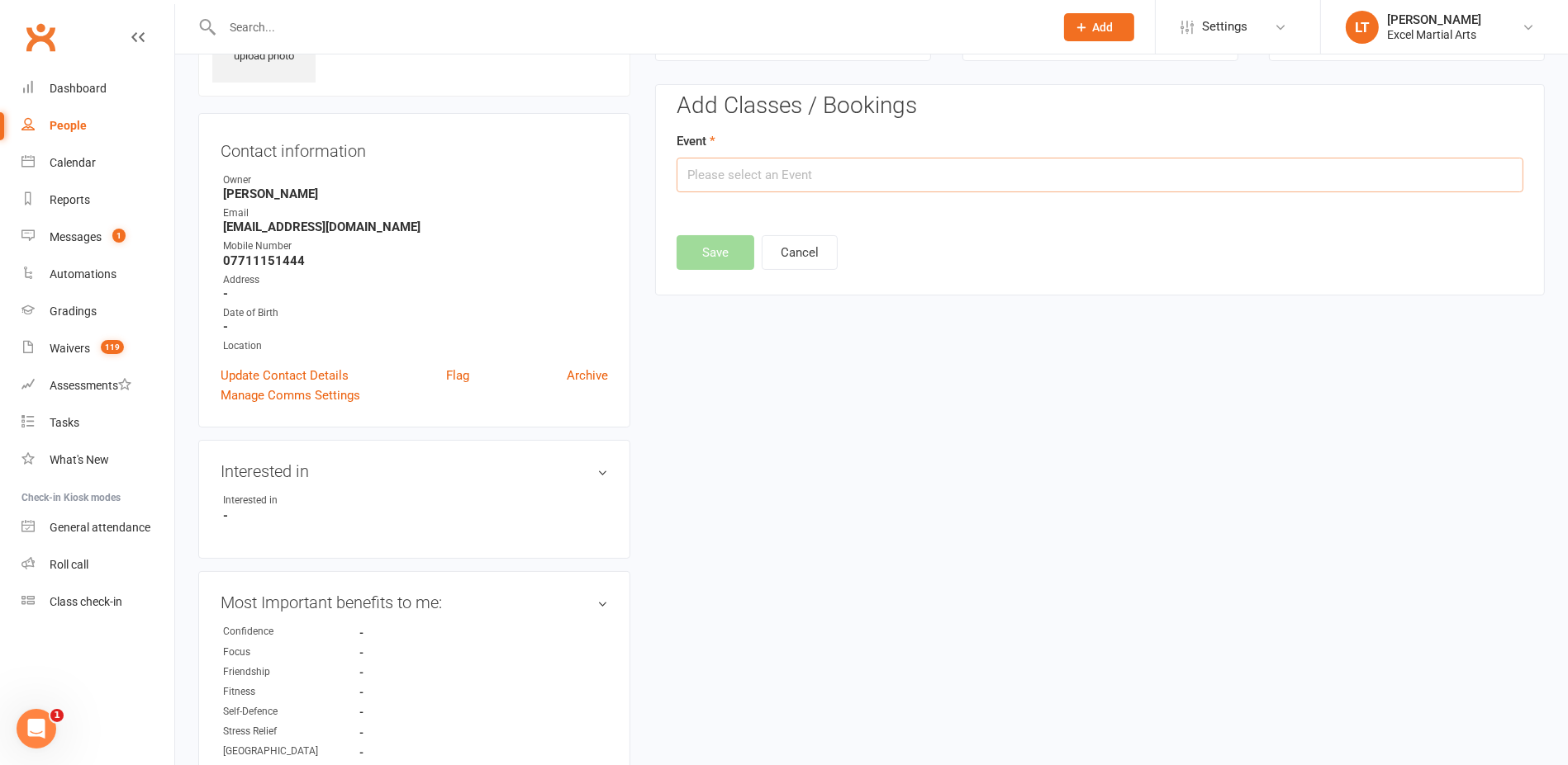
click at [811, 173] on input "text" at bounding box center [1100, 175] width 847 height 35
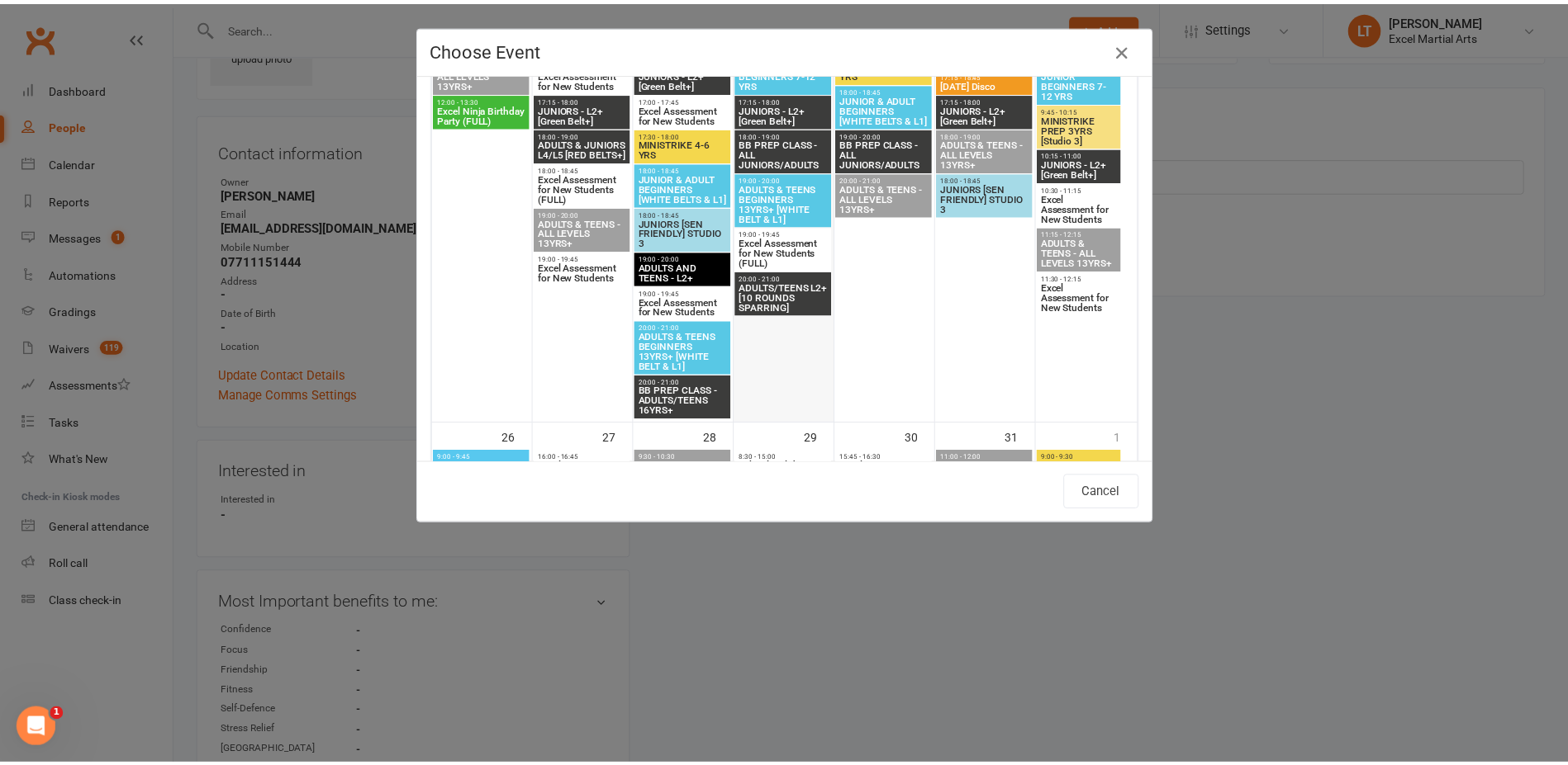
scroll to position [1858, 0]
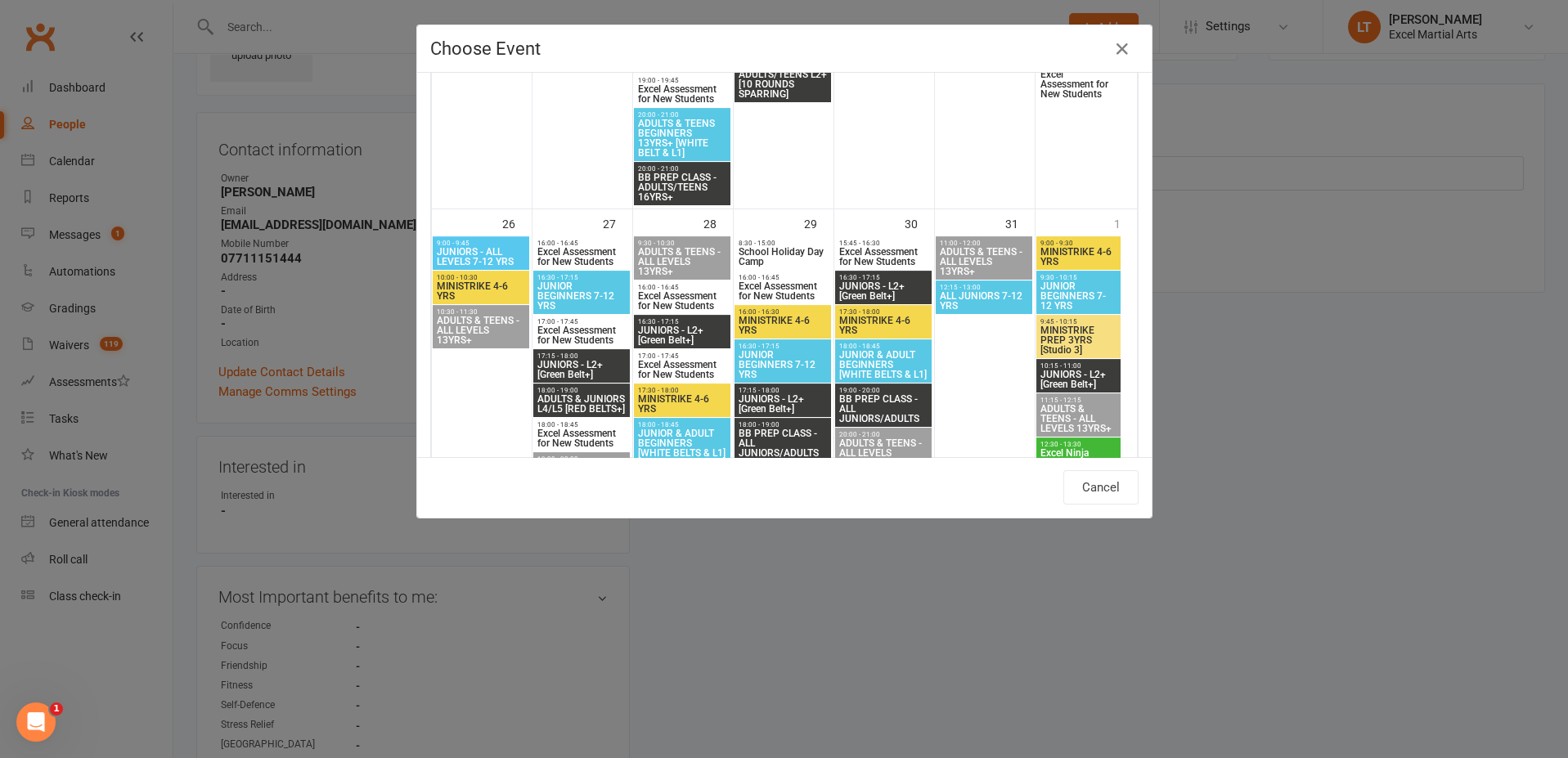
click at [792, 242] on span "8:30 - 15:00" at bounding box center [783, 243] width 90 height 7
type input "School Holiday Day Camp - [DATE] 8:30:00 AM"
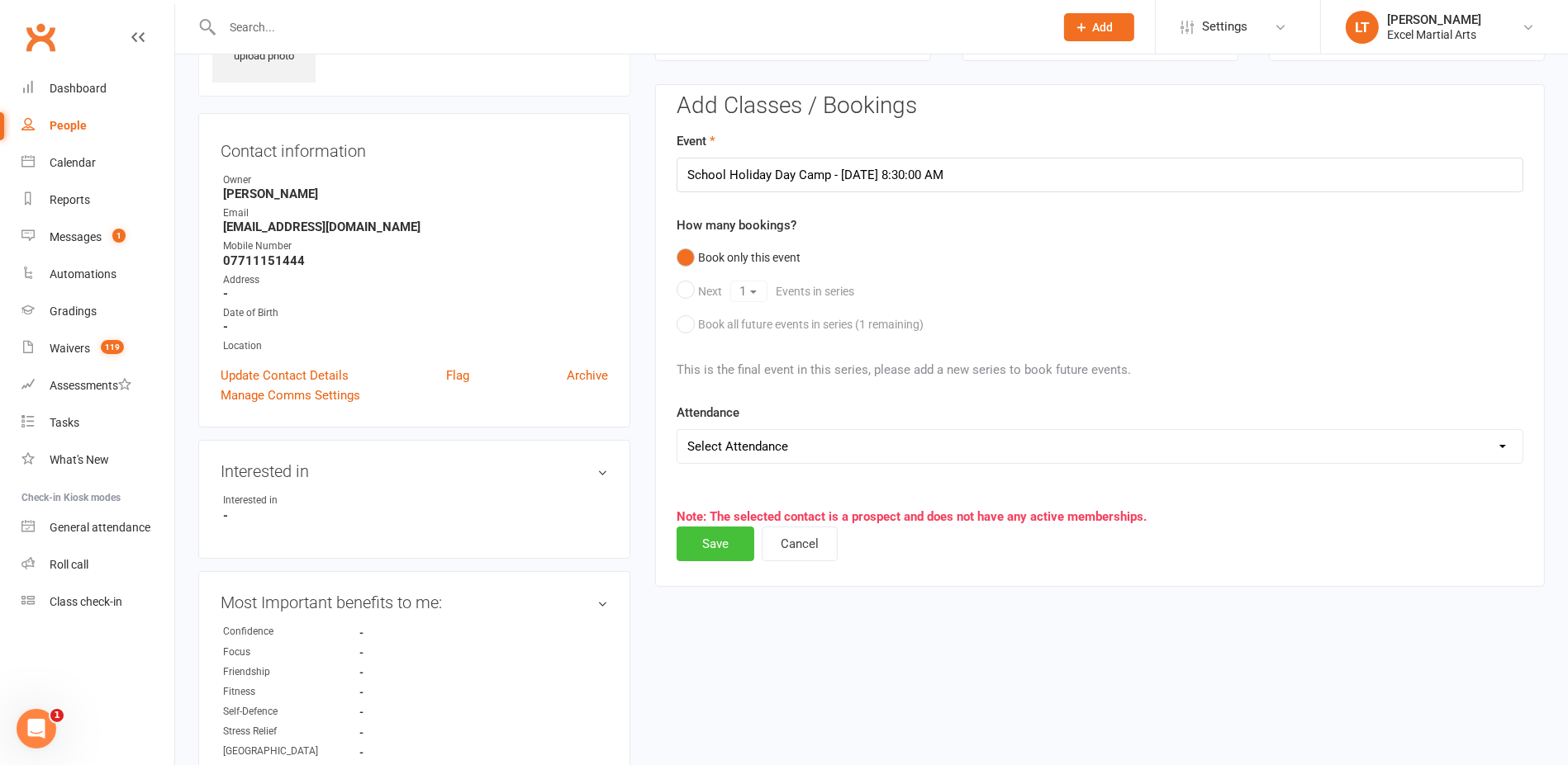
click at [720, 540] on button "Save" at bounding box center [716, 544] width 78 height 35
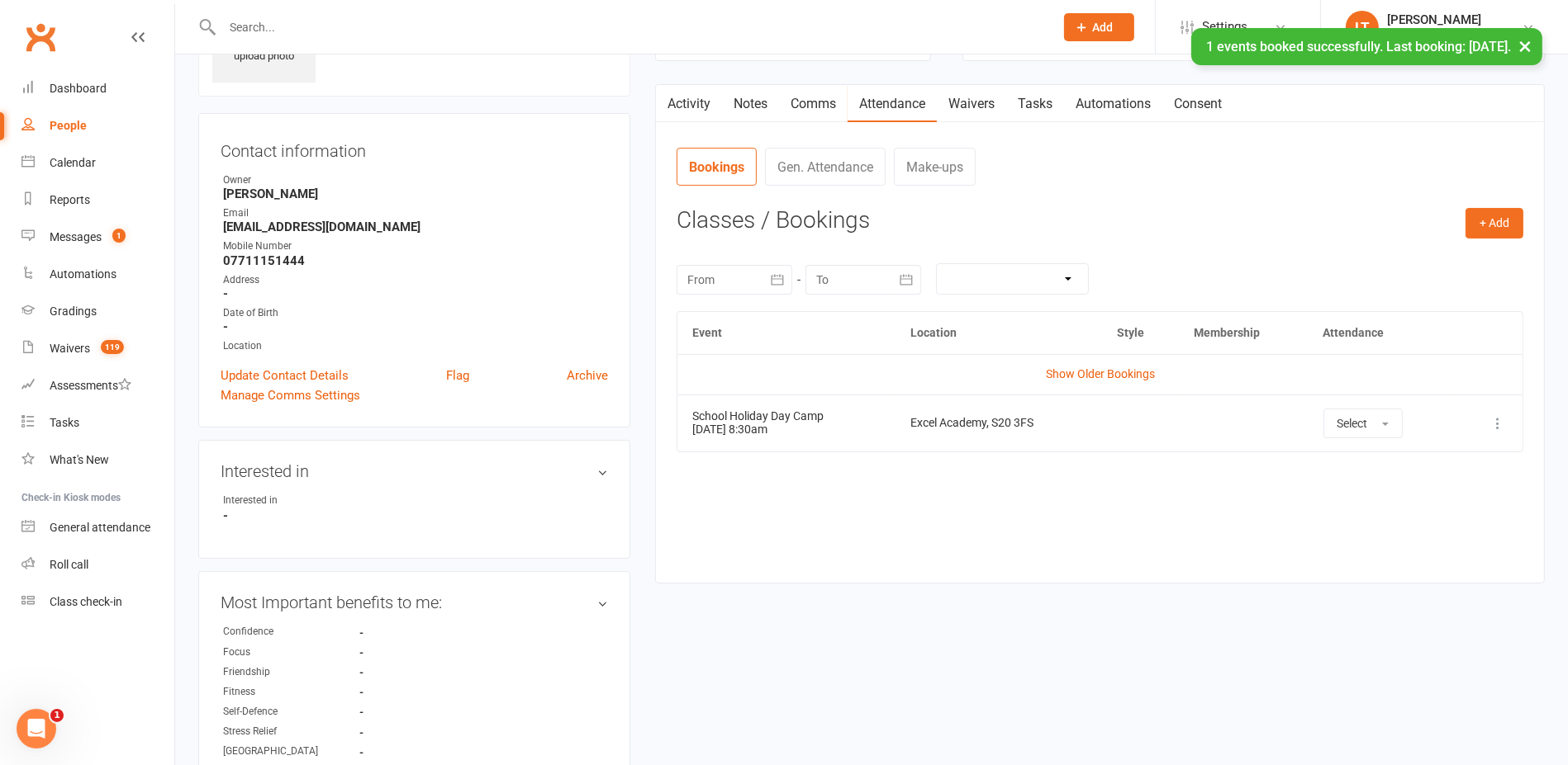
click at [700, 114] on link "Activity" at bounding box center [689, 104] width 66 height 38
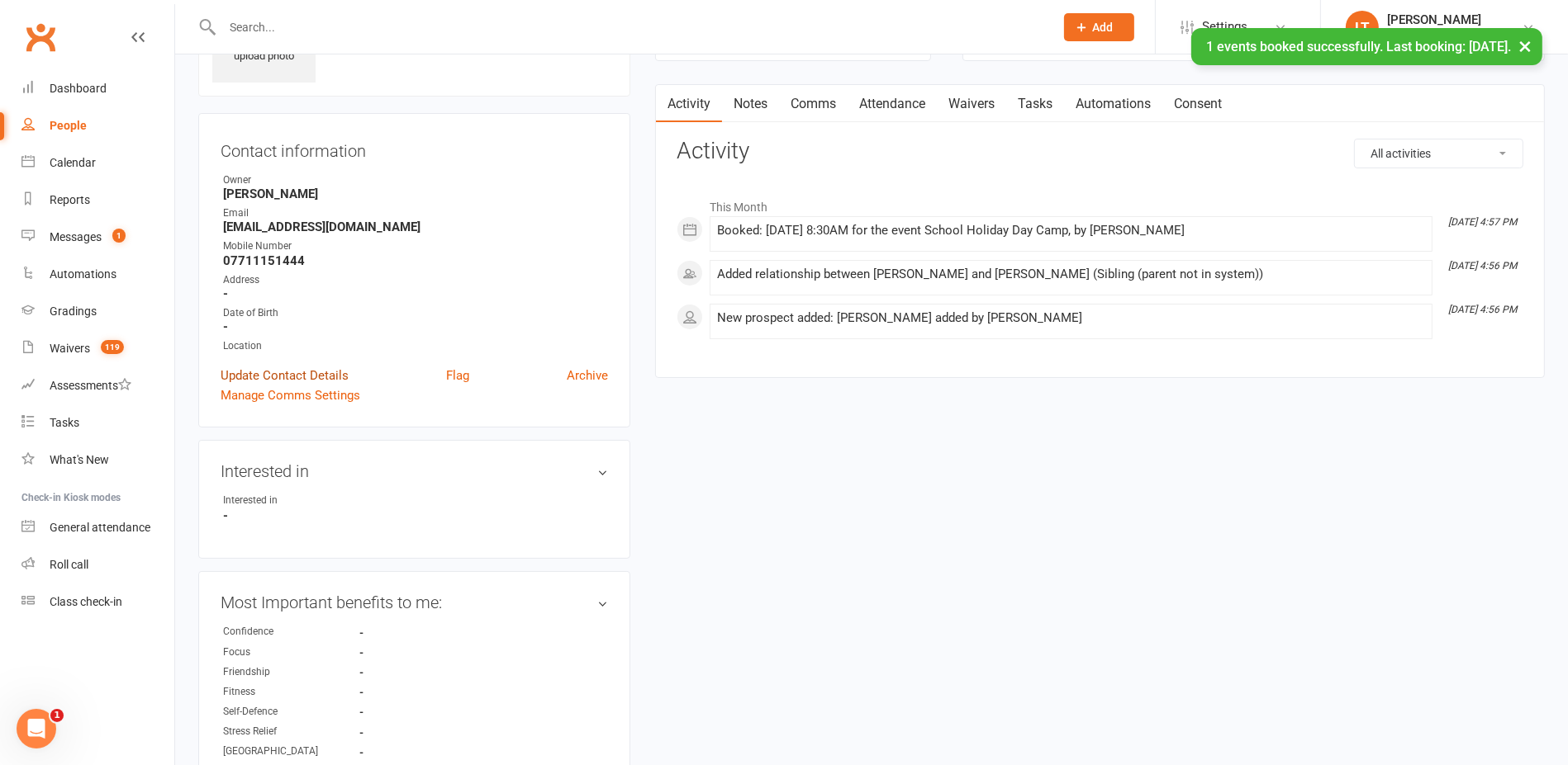
click at [279, 371] on link "Update Contact Details" at bounding box center [284, 376] width 128 height 20
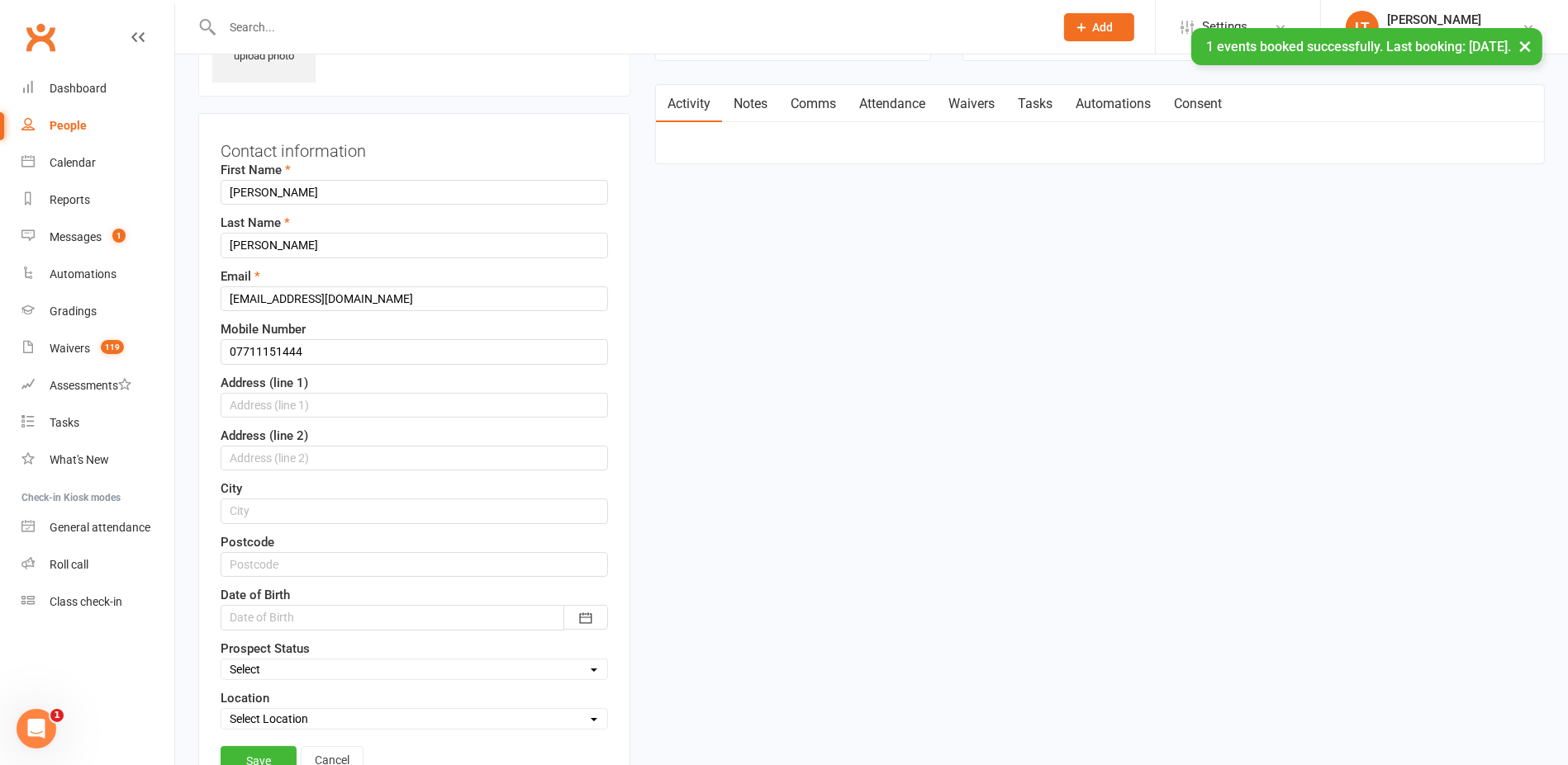
scroll to position [78, 0]
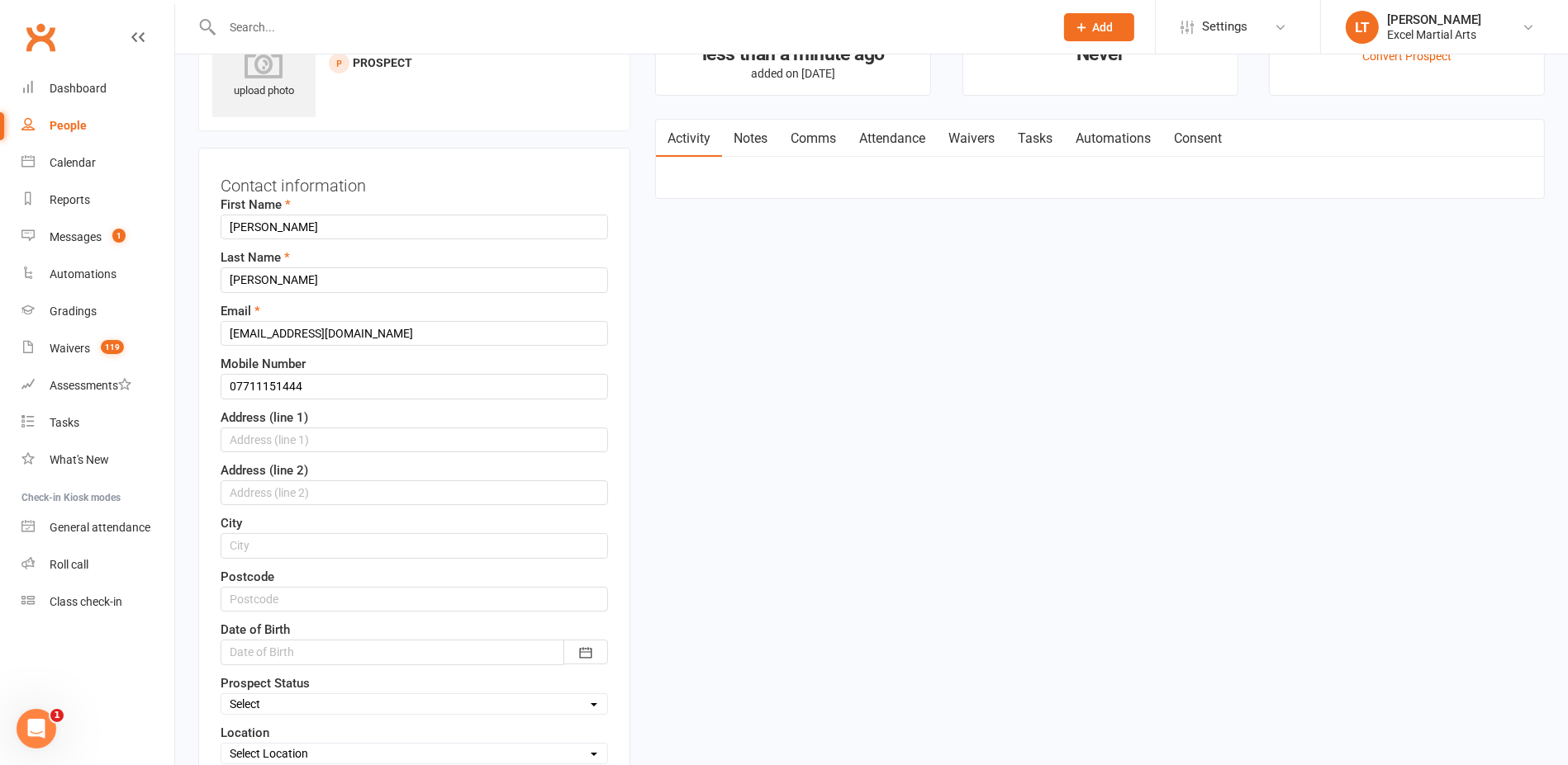
click at [297, 641] on div at bounding box center [414, 652] width 388 height 25
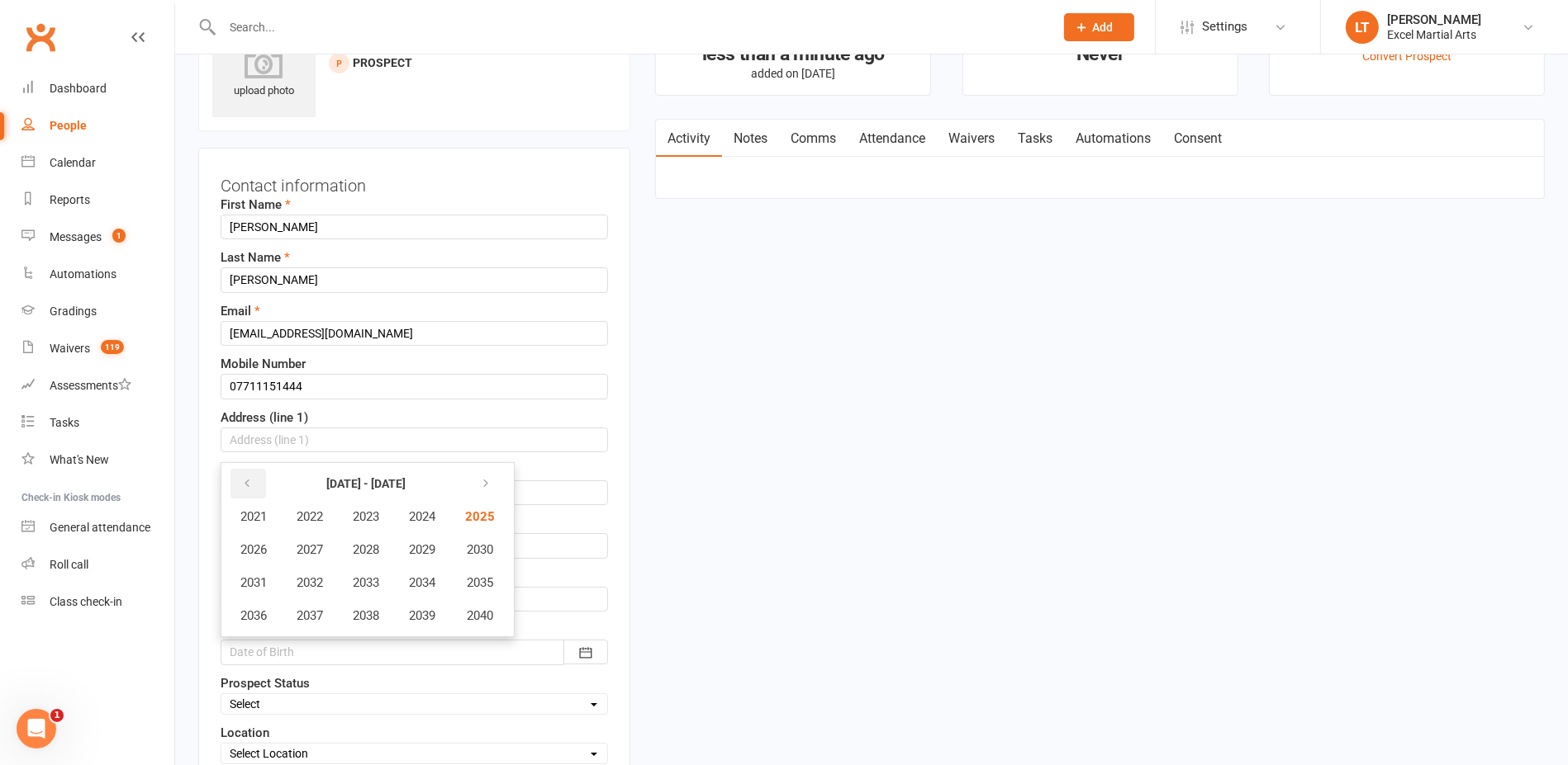
click at [253, 477] on button "button" at bounding box center [248, 484] width 36 height 30
click at [427, 609] on span "2019" at bounding box center [422, 616] width 27 height 15
click at [275, 509] on span "January" at bounding box center [263, 517] width 43 height 15
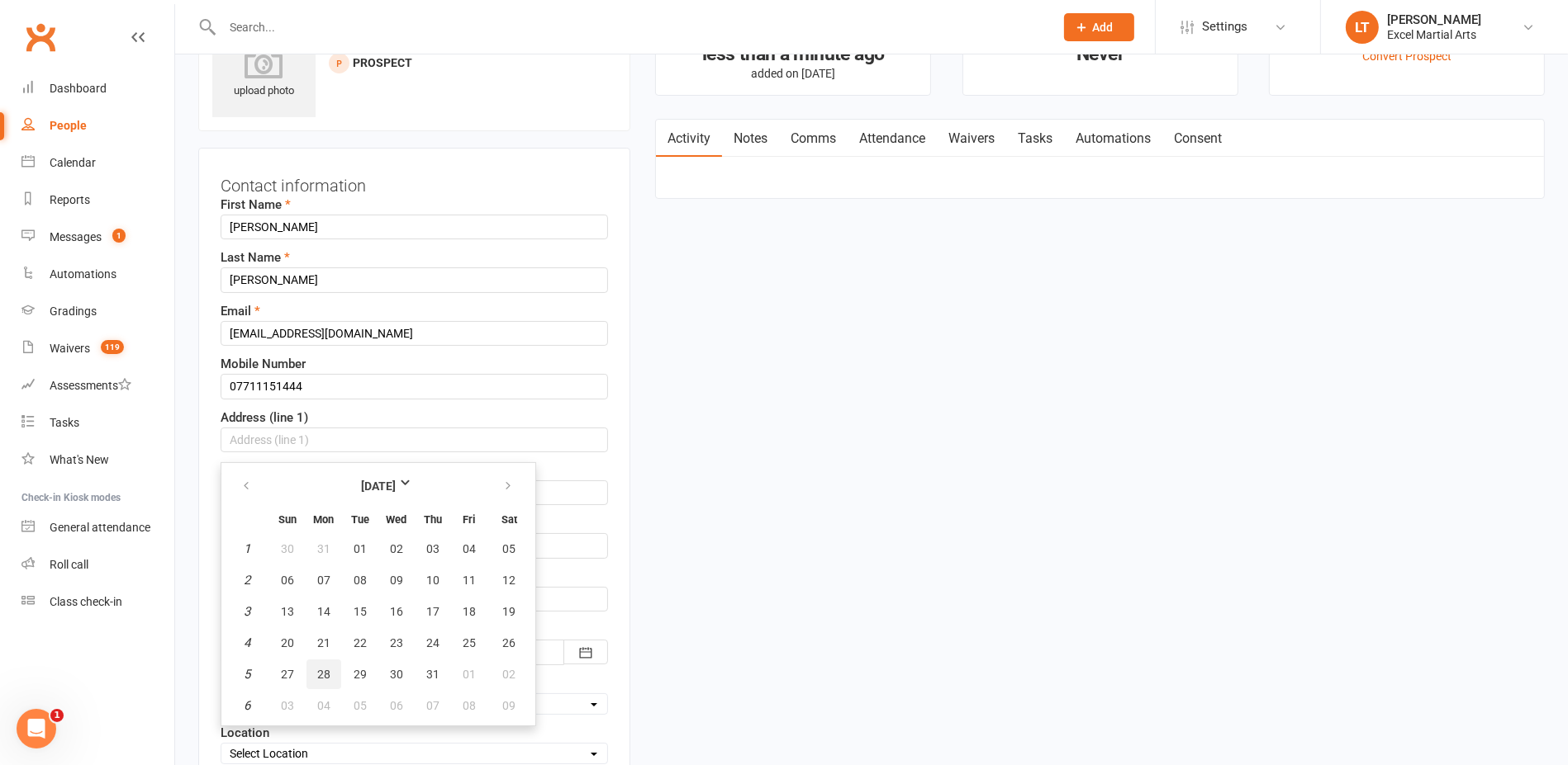
click at [329, 662] on button "28" at bounding box center [324, 675] width 35 height 30
type input "[DATE]"
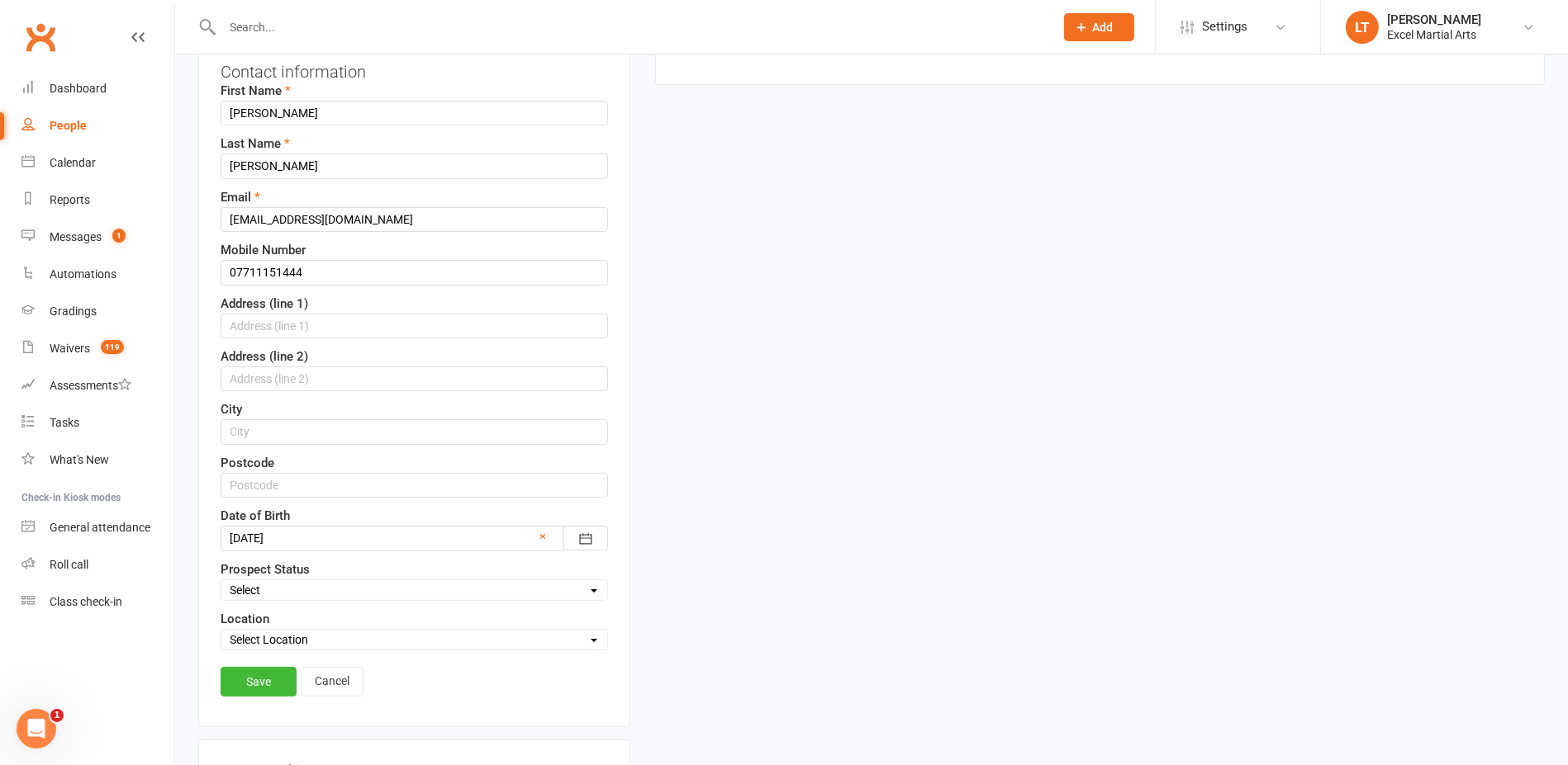
scroll to position [284, 0]
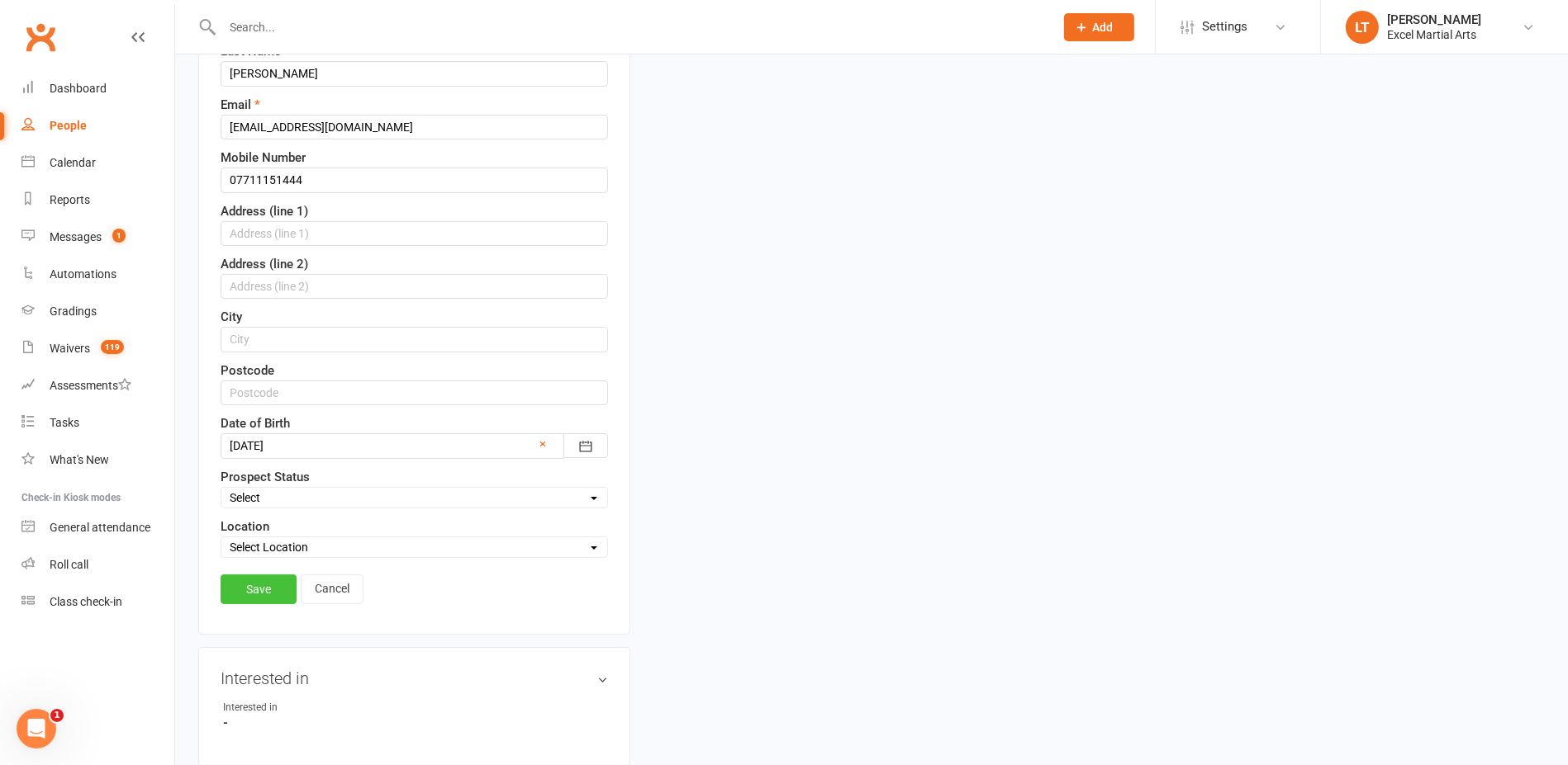
click at [270, 578] on link "Save" at bounding box center [258, 589] width 76 height 30
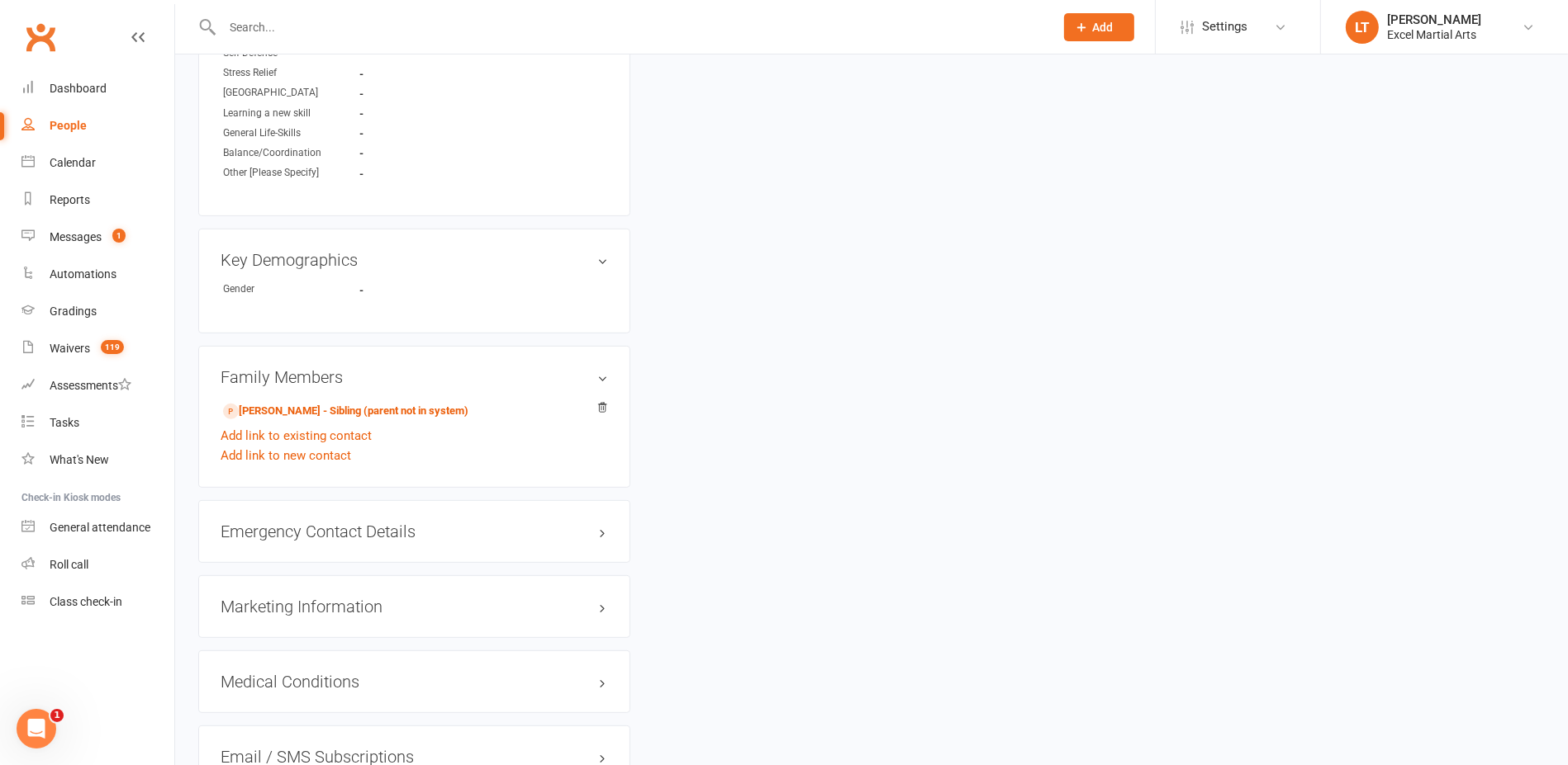
scroll to position [929, 0]
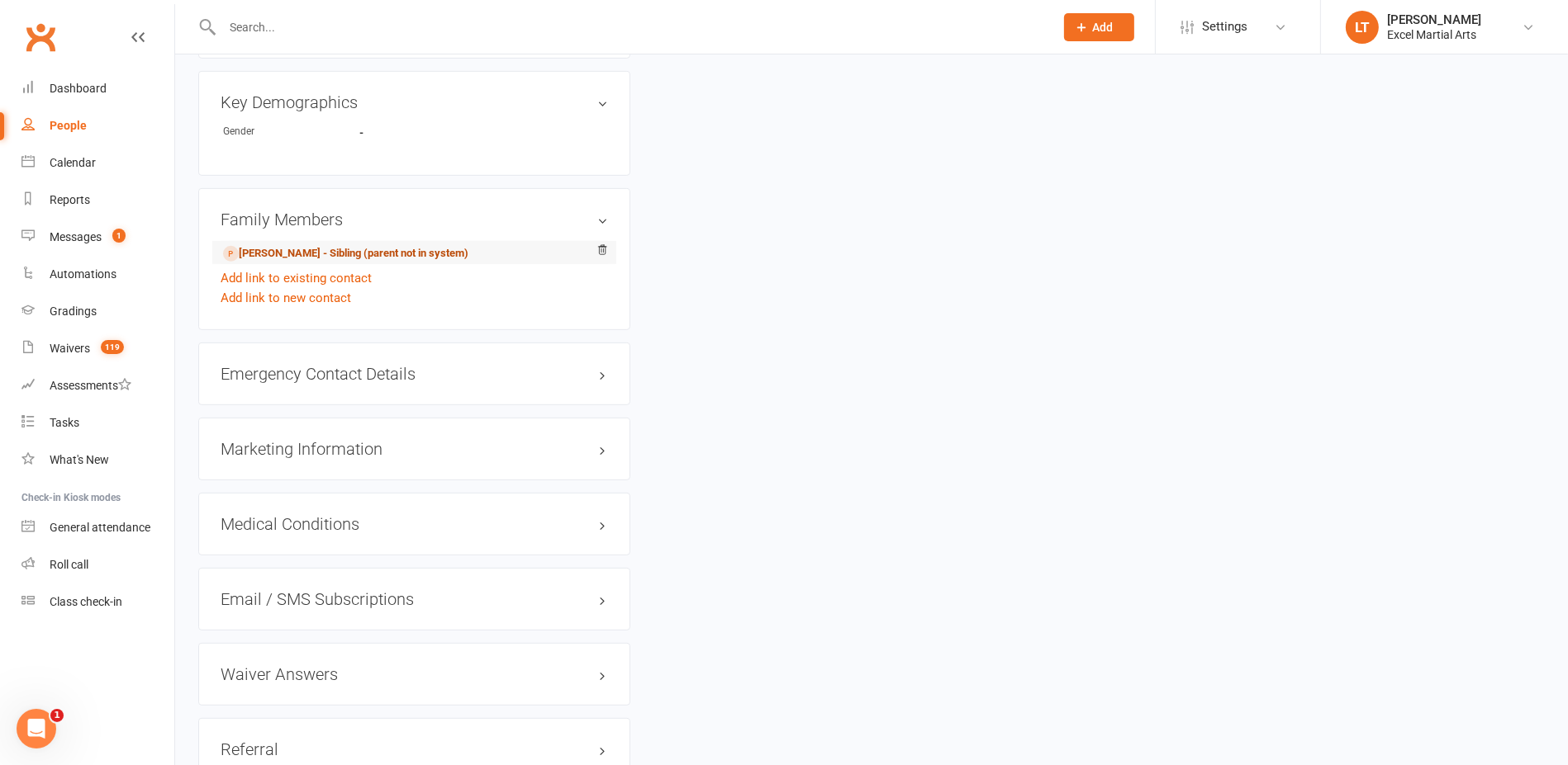
click at [356, 250] on link "[PERSON_NAME] - Sibling (parent not in system)" at bounding box center [345, 253] width 245 height 17
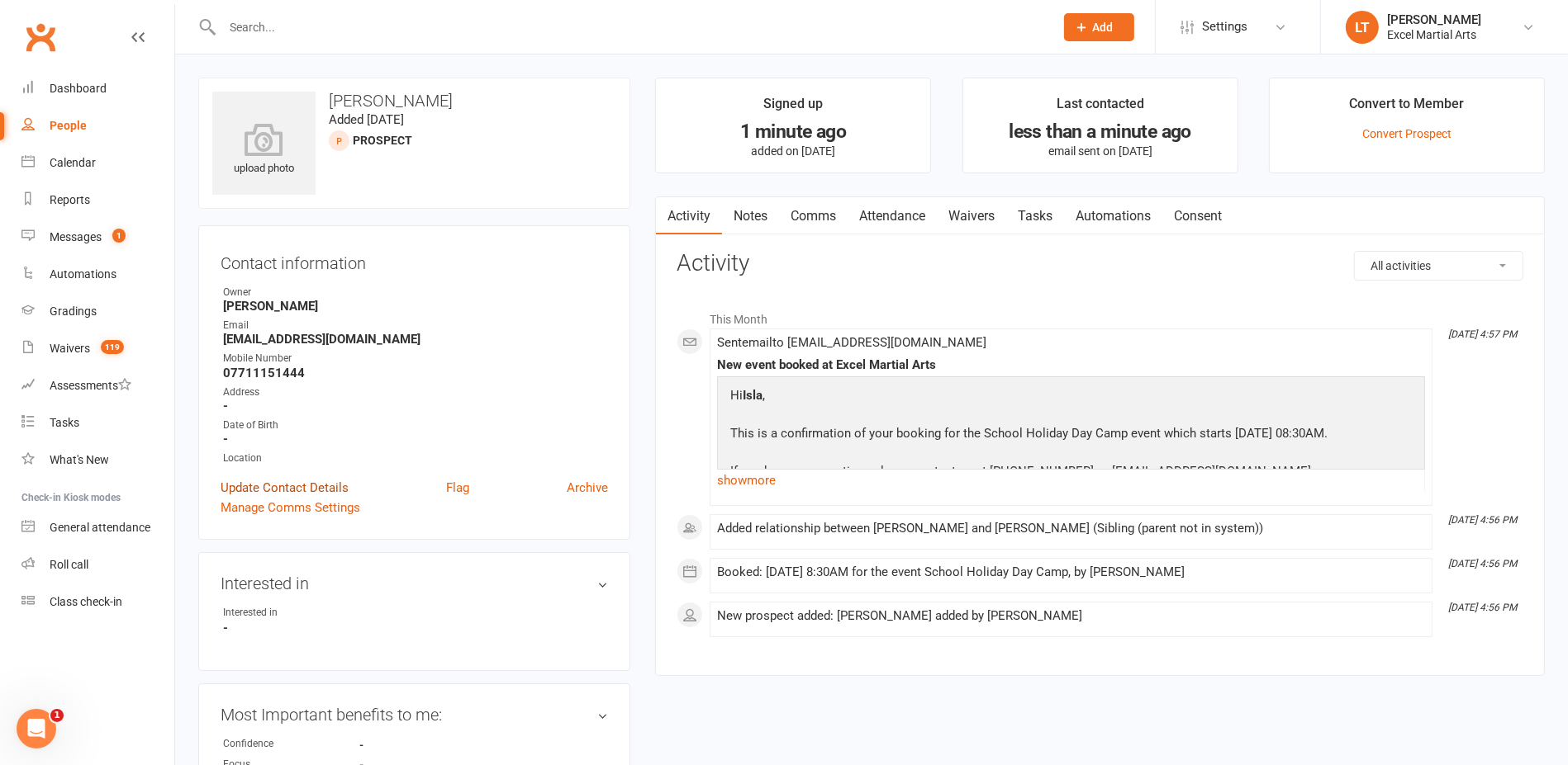
click at [282, 486] on link "Update Contact Details" at bounding box center [284, 488] width 128 height 20
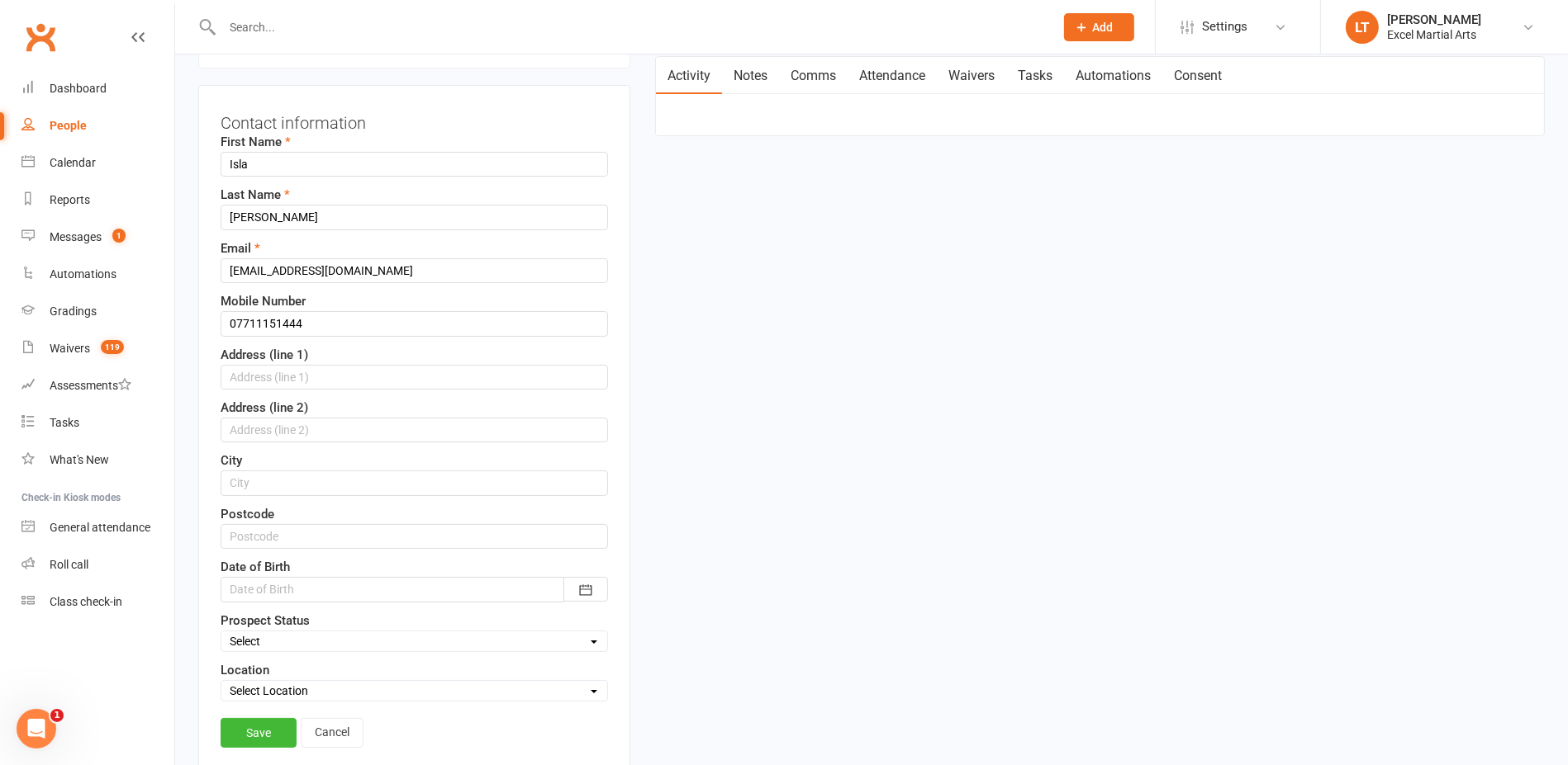
scroll to position [284, 0]
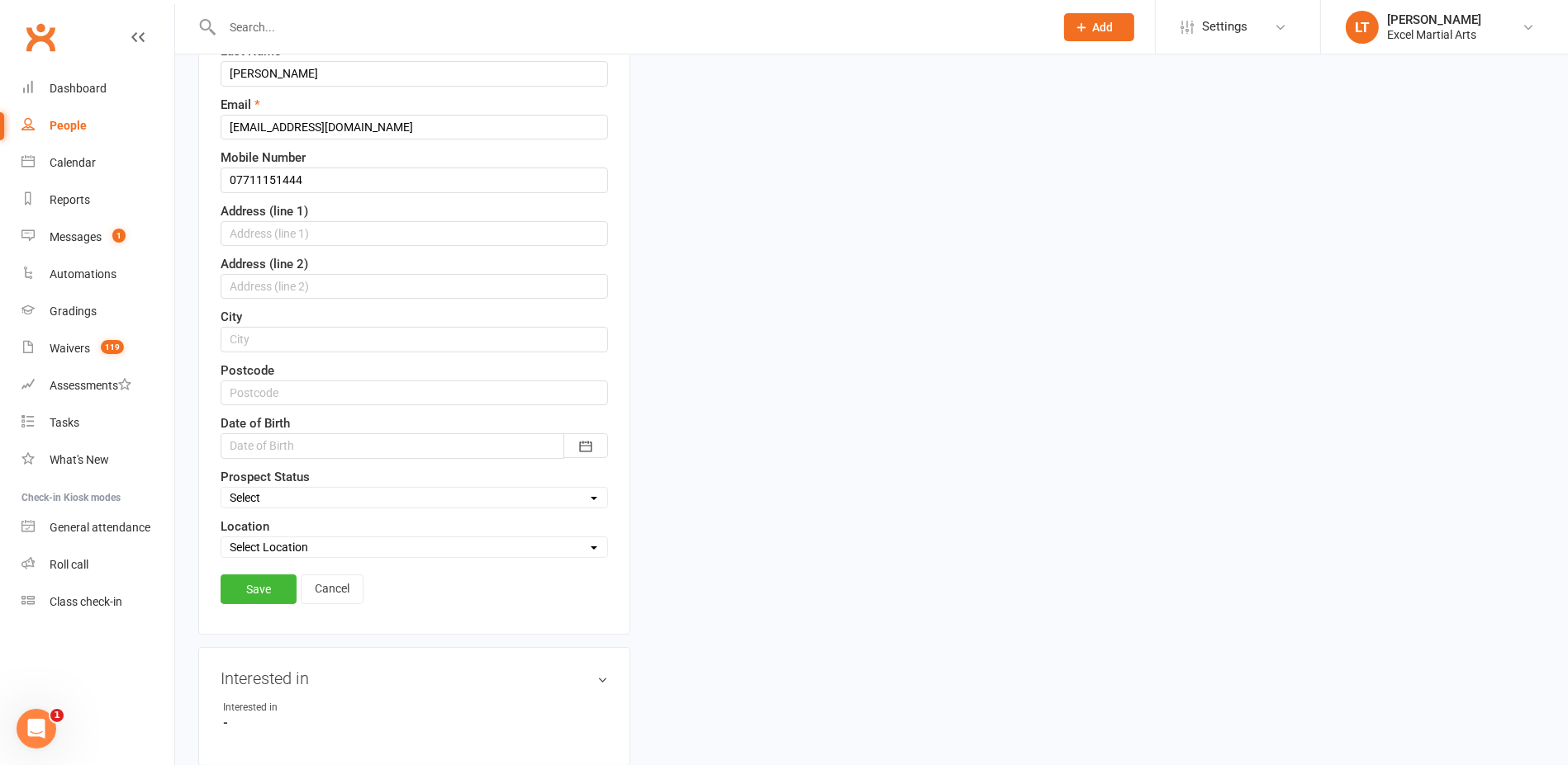
click at [379, 427] on div "Date of Birth [DATE] - [DATE] 2021 2022 2023 2024 2025 2026 2027 2028 2029 2030…" at bounding box center [414, 436] width 388 height 45
click at [376, 440] on div at bounding box center [414, 445] width 388 height 25
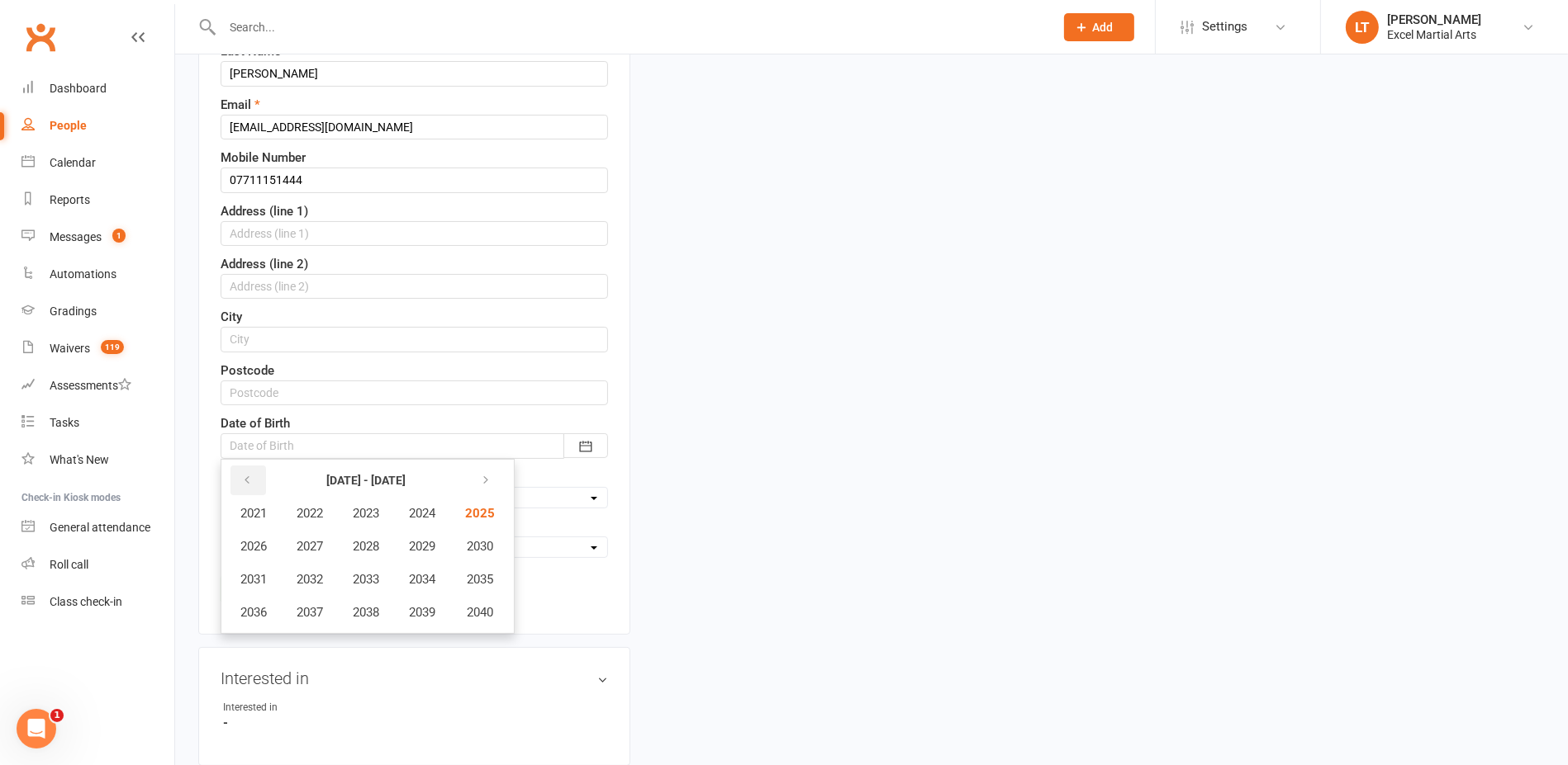
click at [251, 486] on button "button" at bounding box center [248, 480] width 36 height 30
click at [306, 609] on span "2017" at bounding box center [310, 613] width 27 height 15
click at [277, 542] on button "April" at bounding box center [262, 546] width 72 height 31
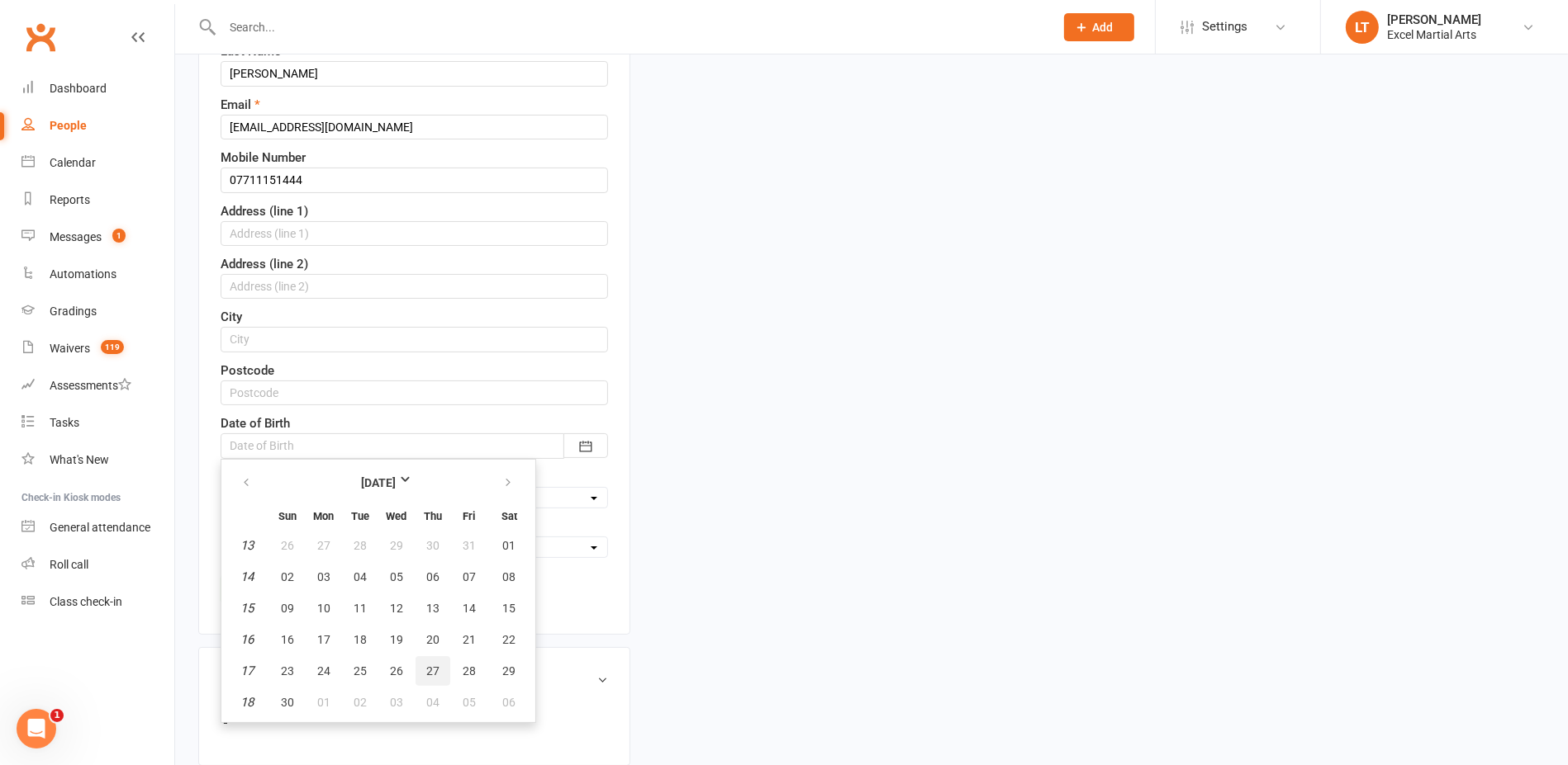
click at [435, 666] on button "27" at bounding box center [433, 671] width 35 height 30
type input "[DATE]"
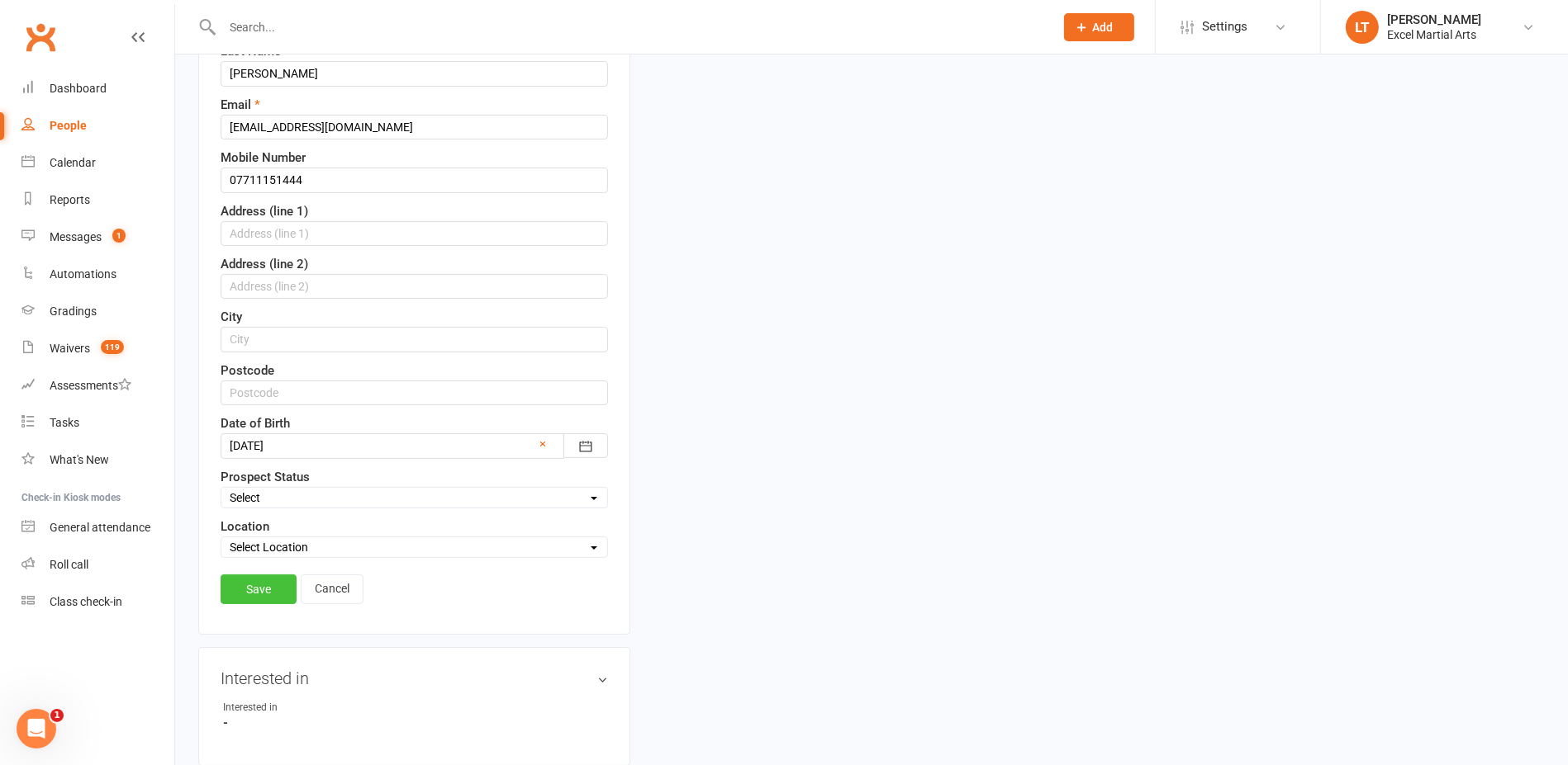
click at [263, 589] on link "Save" at bounding box center [258, 589] width 76 height 30
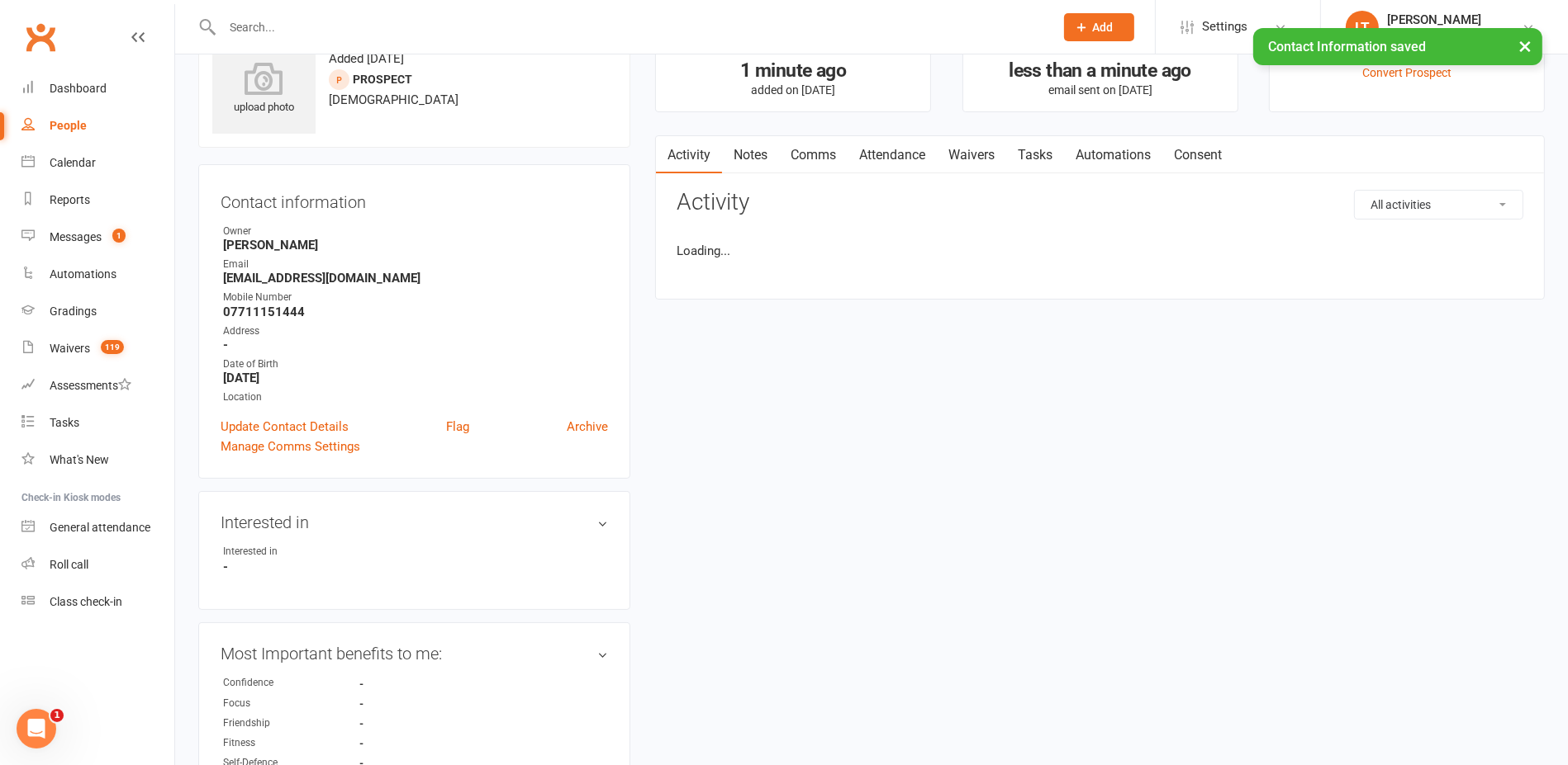
scroll to position [0, 0]
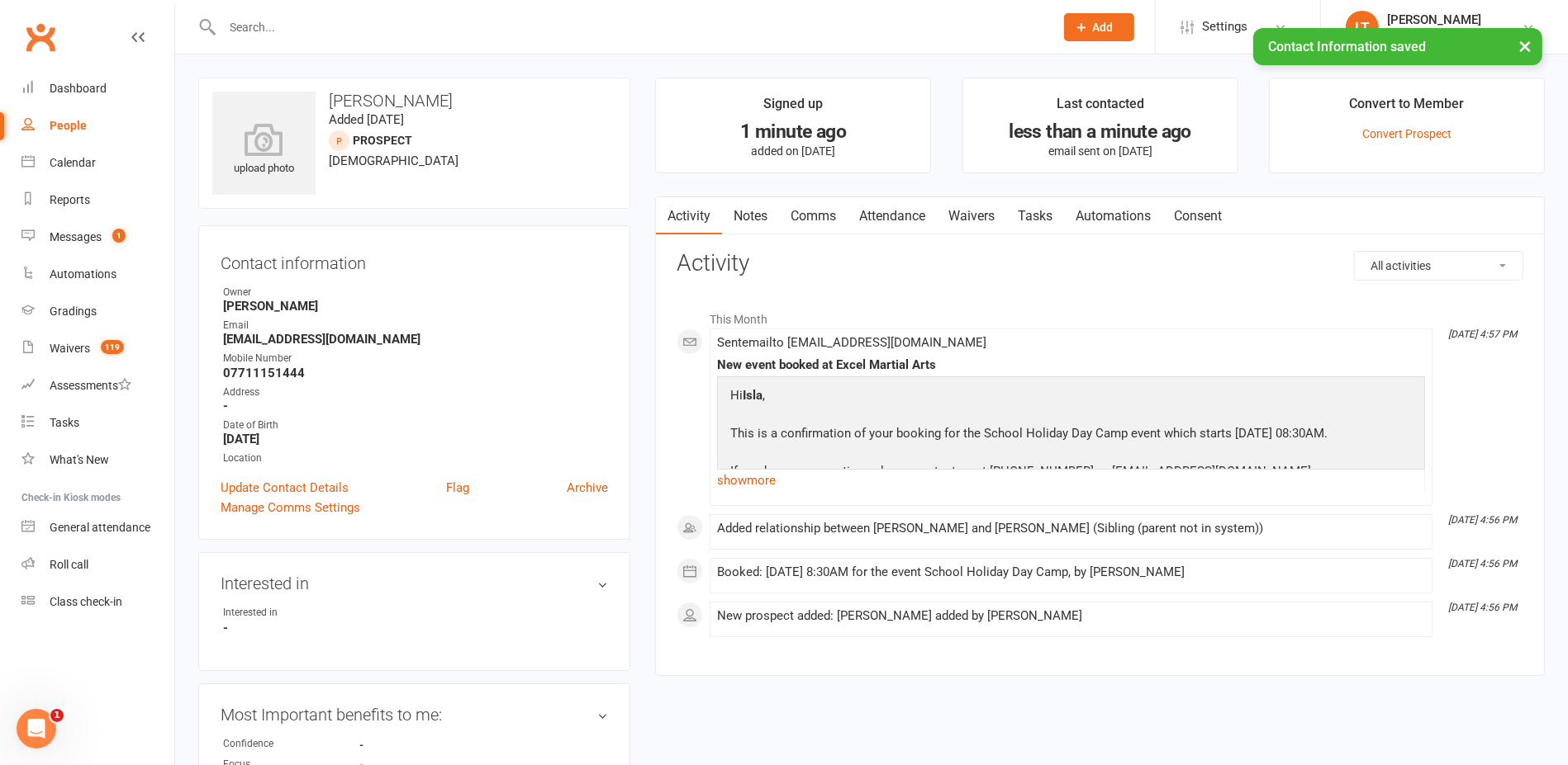
click at [835, 220] on link "Comms" at bounding box center [813, 216] width 69 height 38
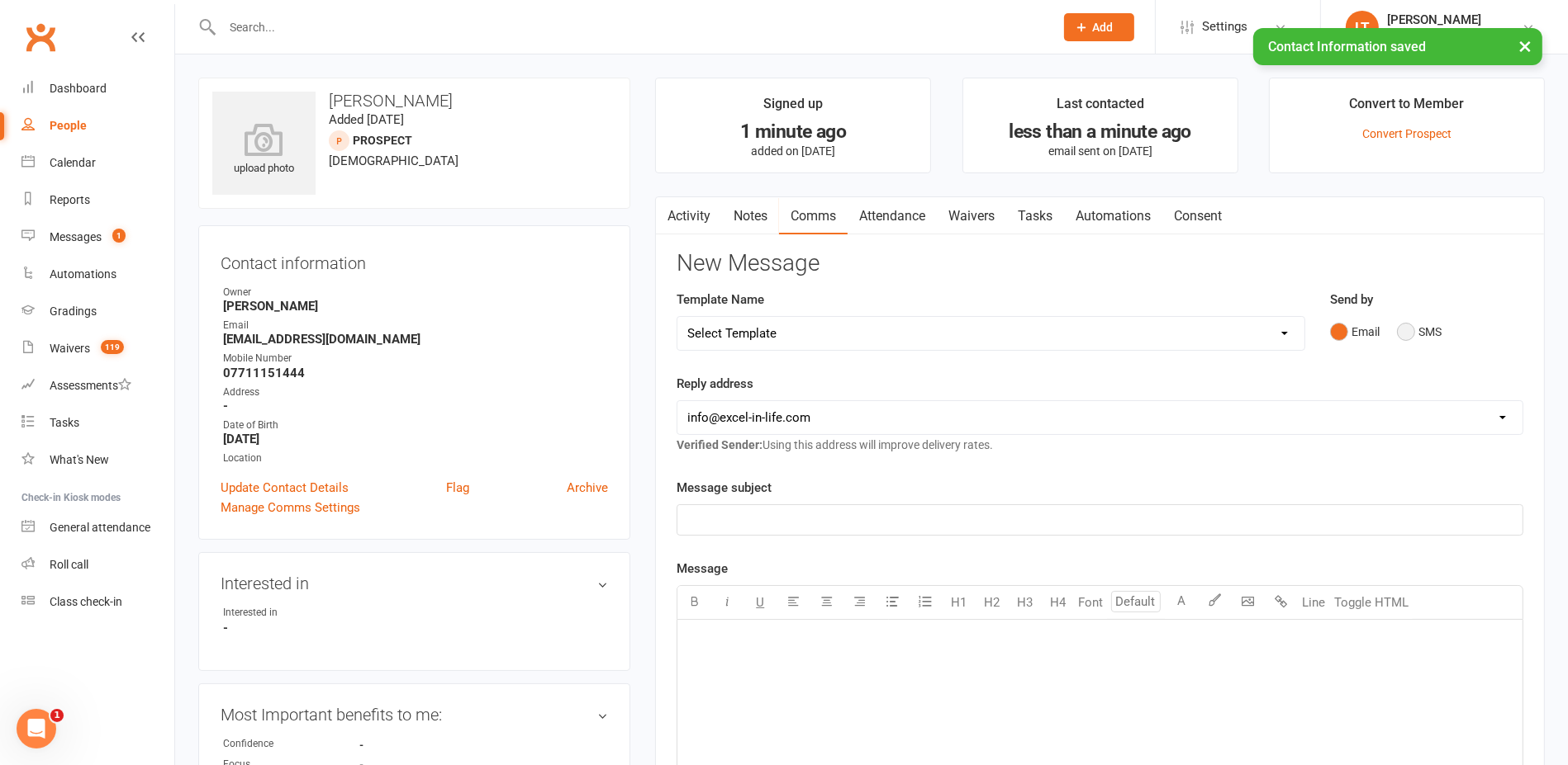
click at [1397, 330] on button "SMS" at bounding box center [1419, 332] width 45 height 31
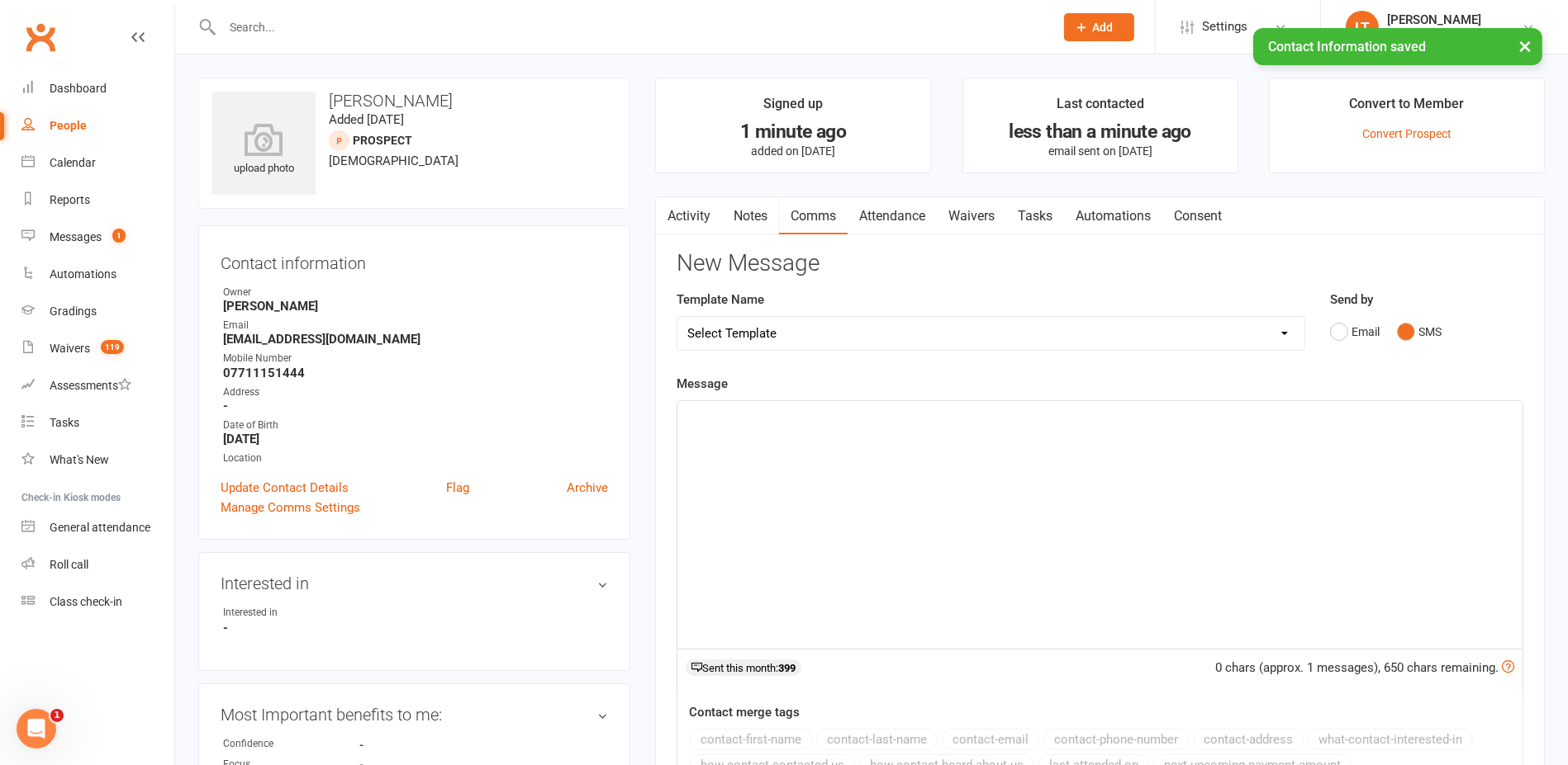
click at [1132, 441] on div "﻿" at bounding box center [1100, 525] width 845 height 248
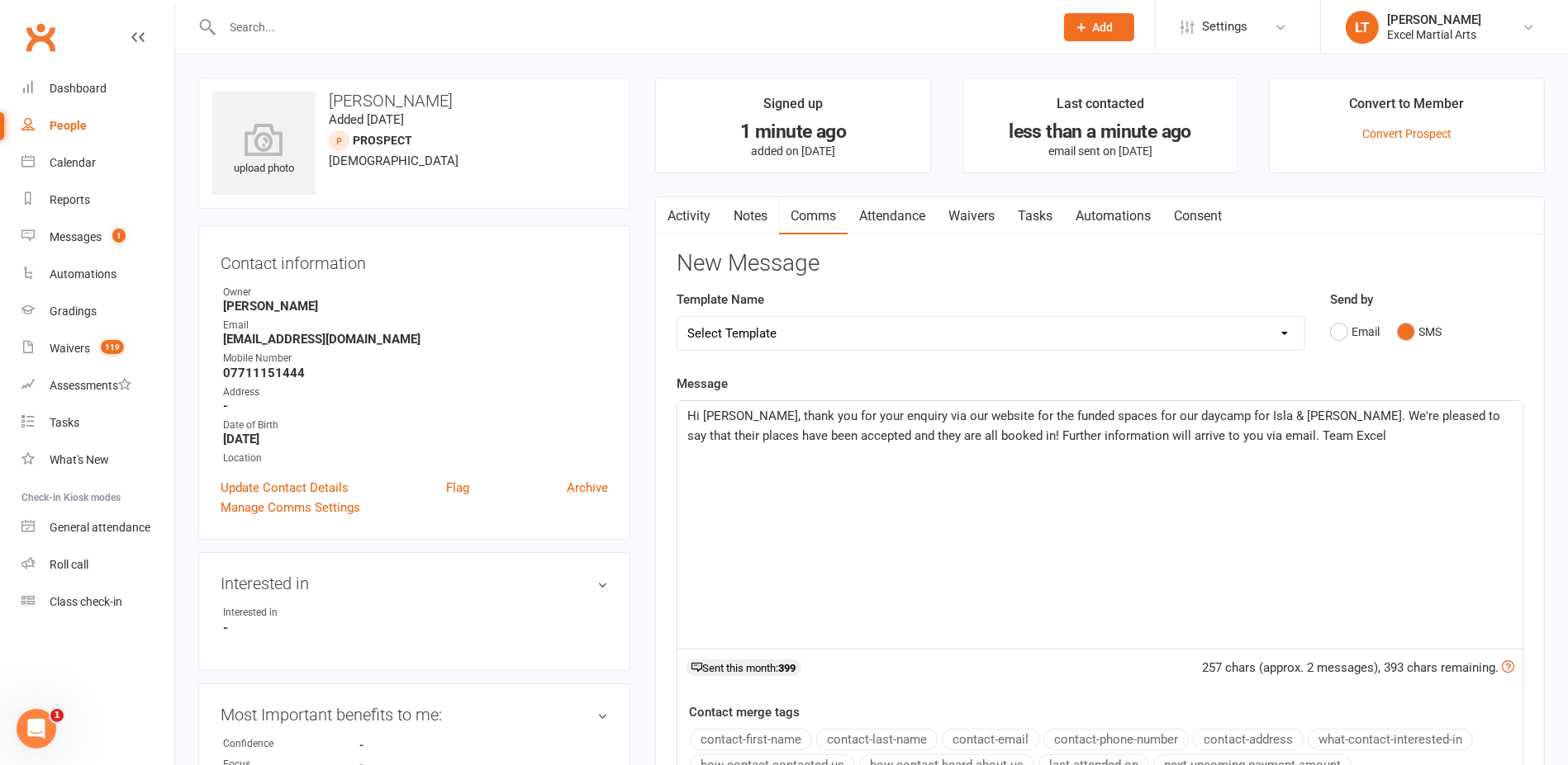
scroll to position [206, 0]
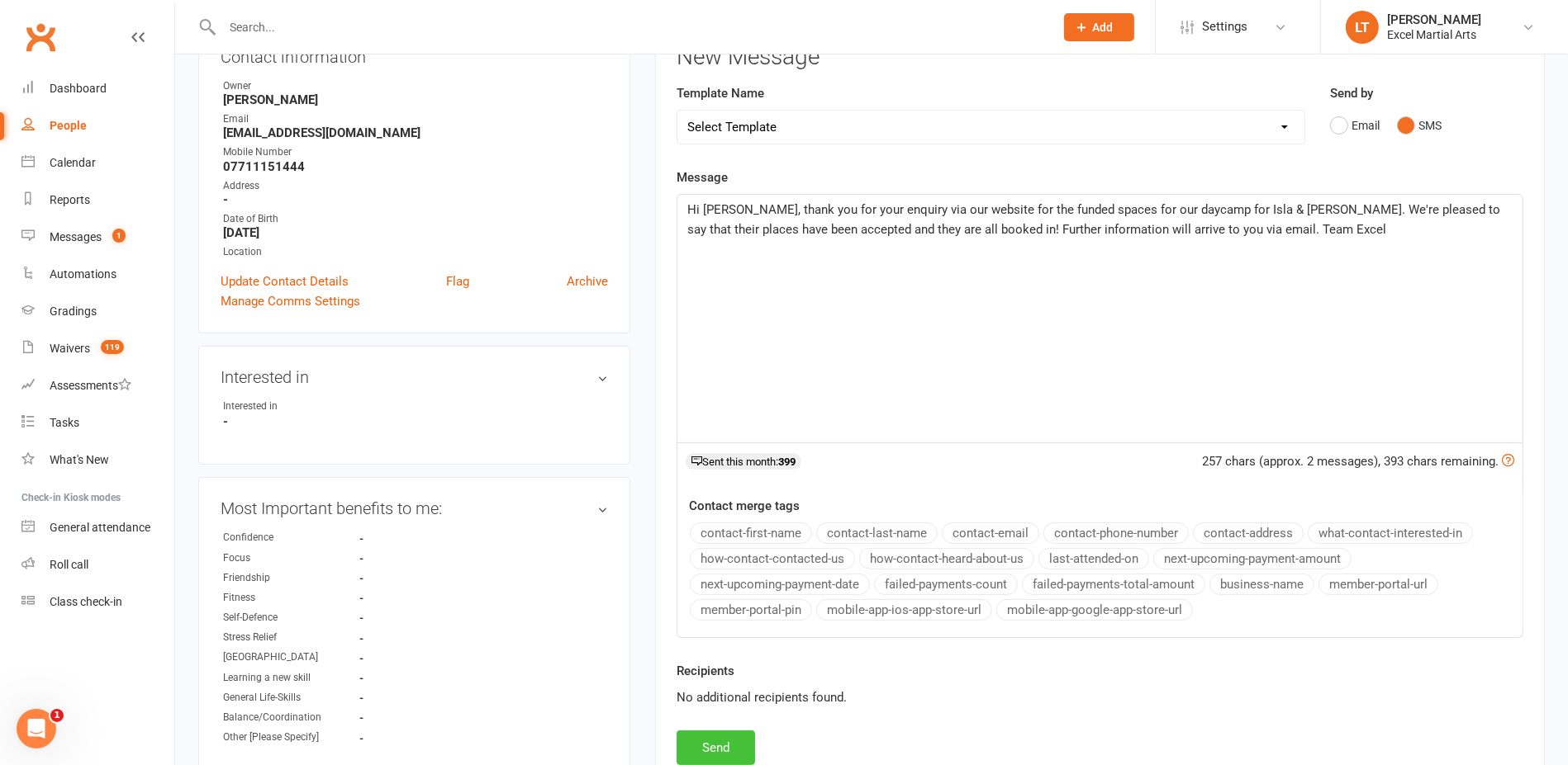
click at [736, 731] on button "Send" at bounding box center [716, 748] width 79 height 35
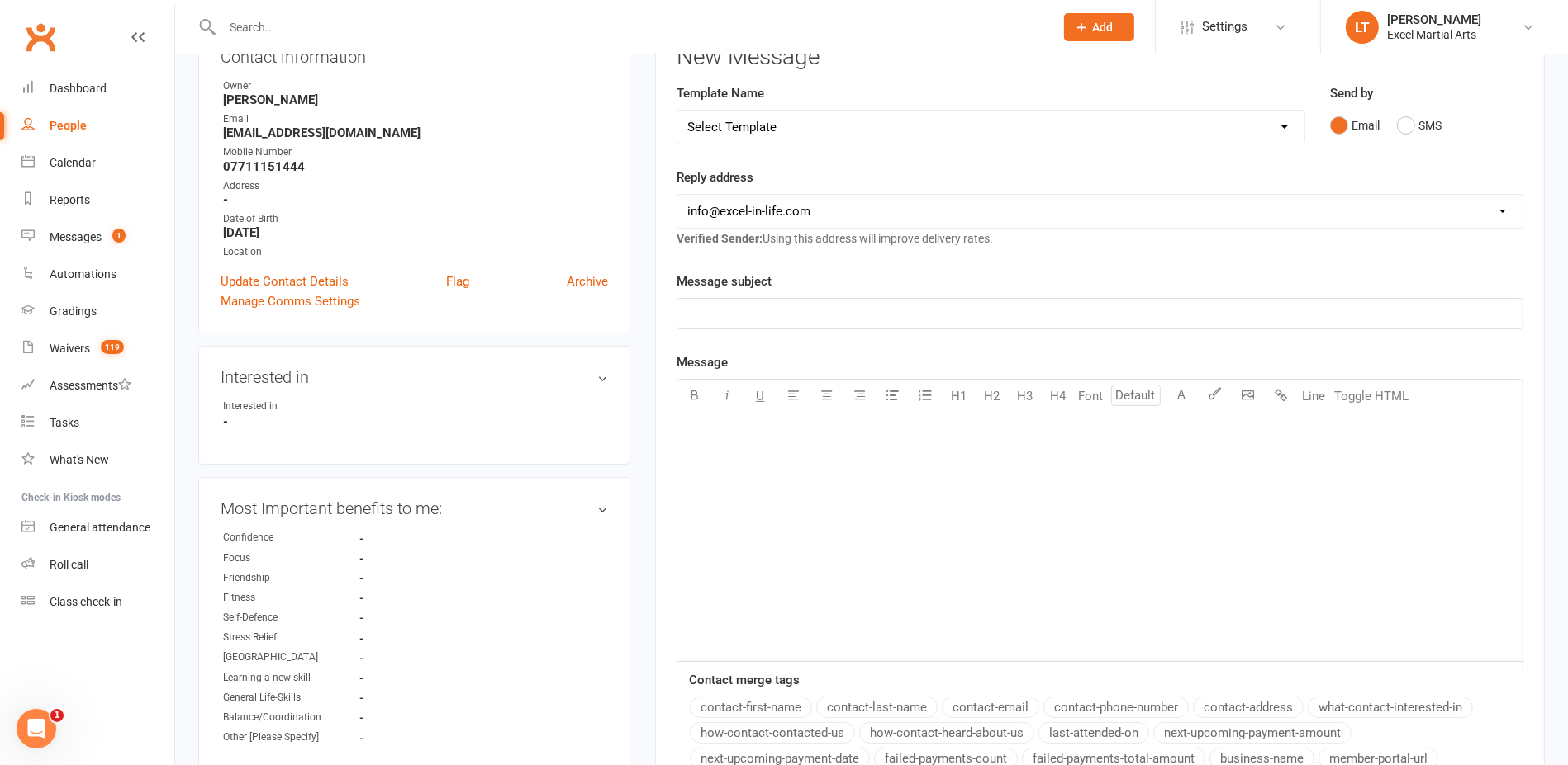
scroll to position [0, 0]
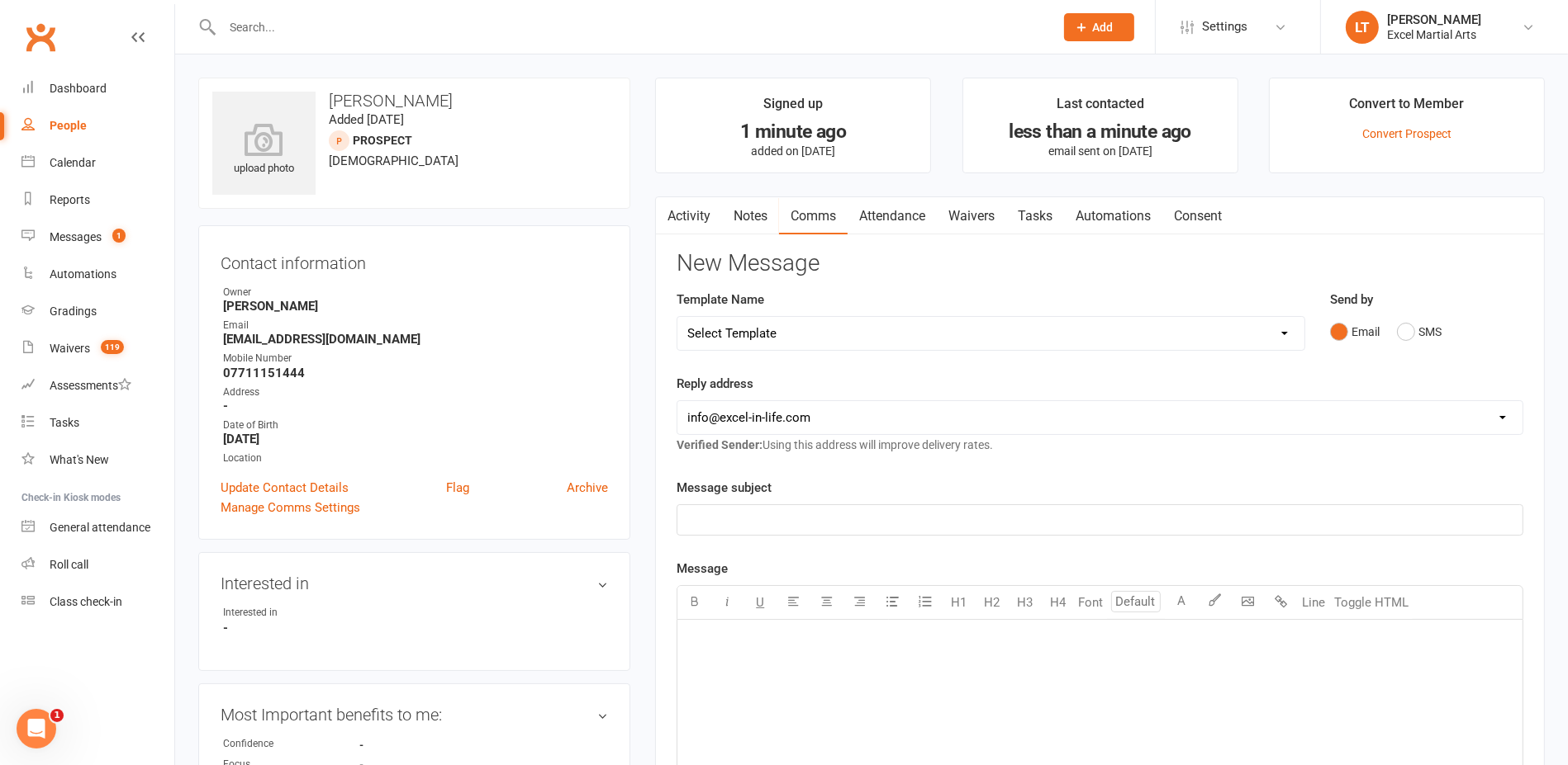
click at [720, 214] on link "Activity" at bounding box center [689, 216] width 66 height 38
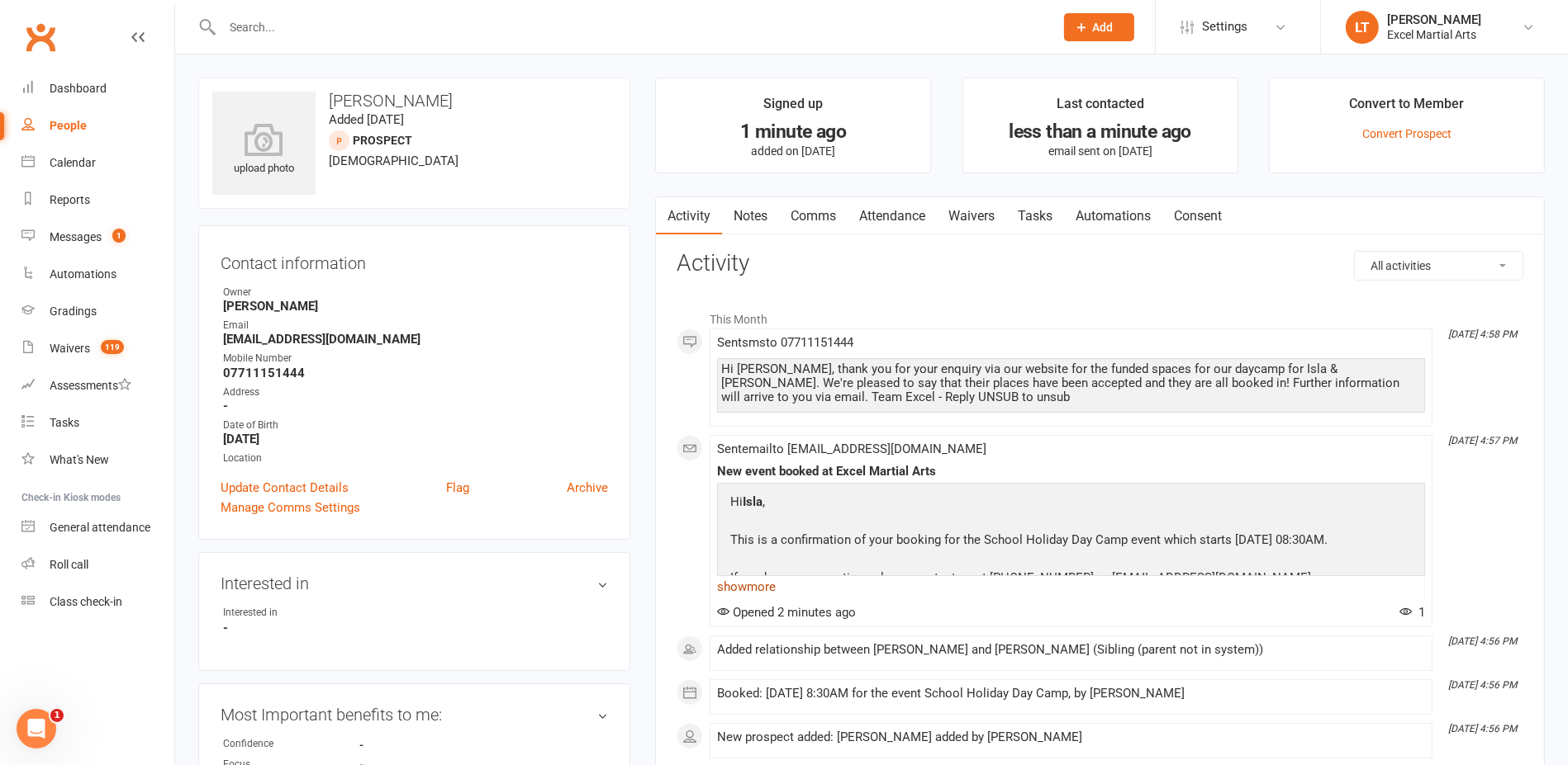
click at [779, 578] on link "show more" at bounding box center [1071, 587] width 708 height 23
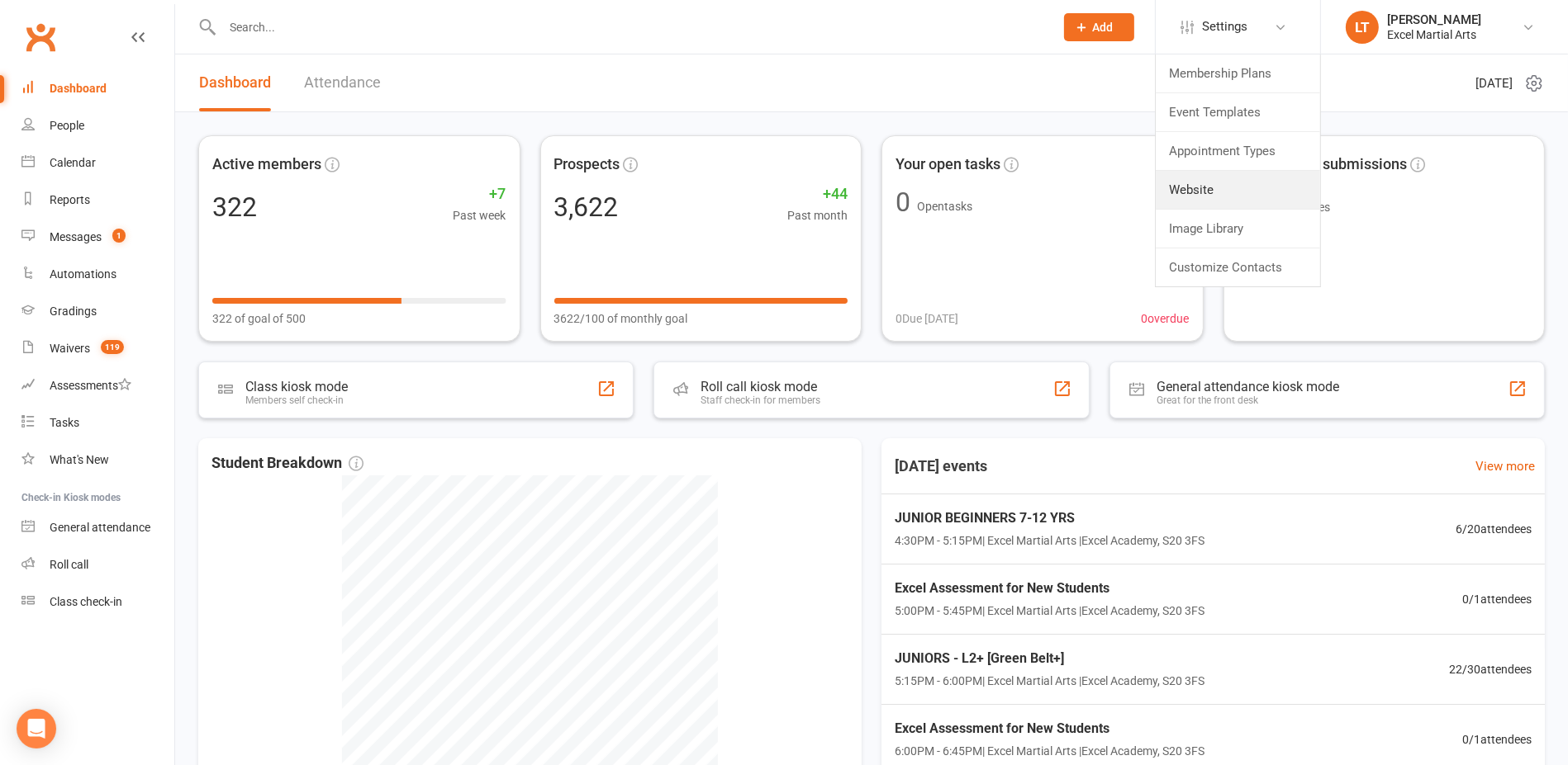
drag, startPoint x: 1238, startPoint y: 188, endPoint x: 1164, endPoint y: 190, distance: 74.0
click at [1238, 188] on link "Website" at bounding box center [1238, 190] width 164 height 38
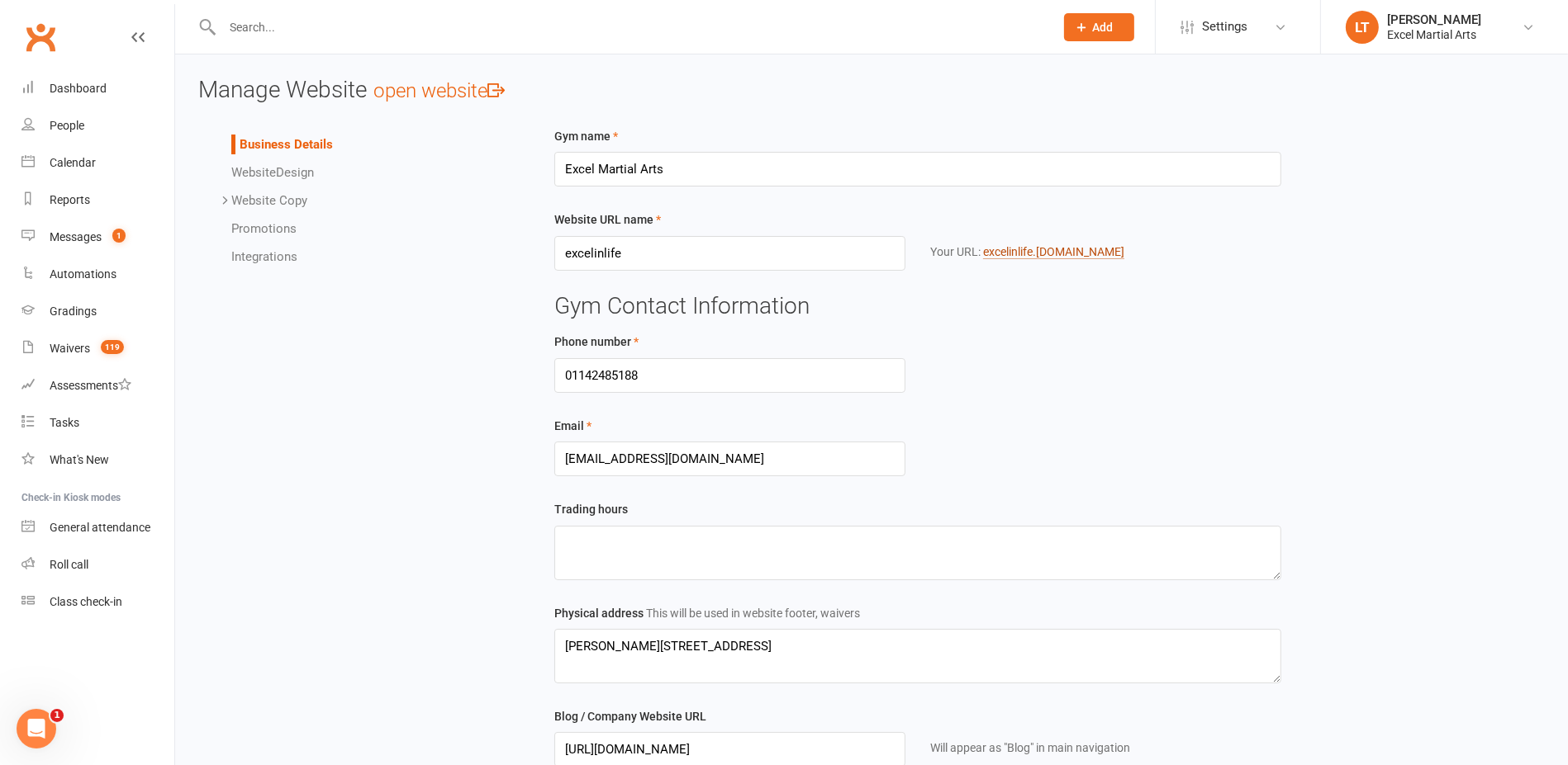
click at [1044, 248] on link "excelinlife .[DOMAIN_NAME]" at bounding box center [1054, 252] width 142 height 14
click at [62, 98] on link "Dashboard" at bounding box center [98, 89] width 152 height 37
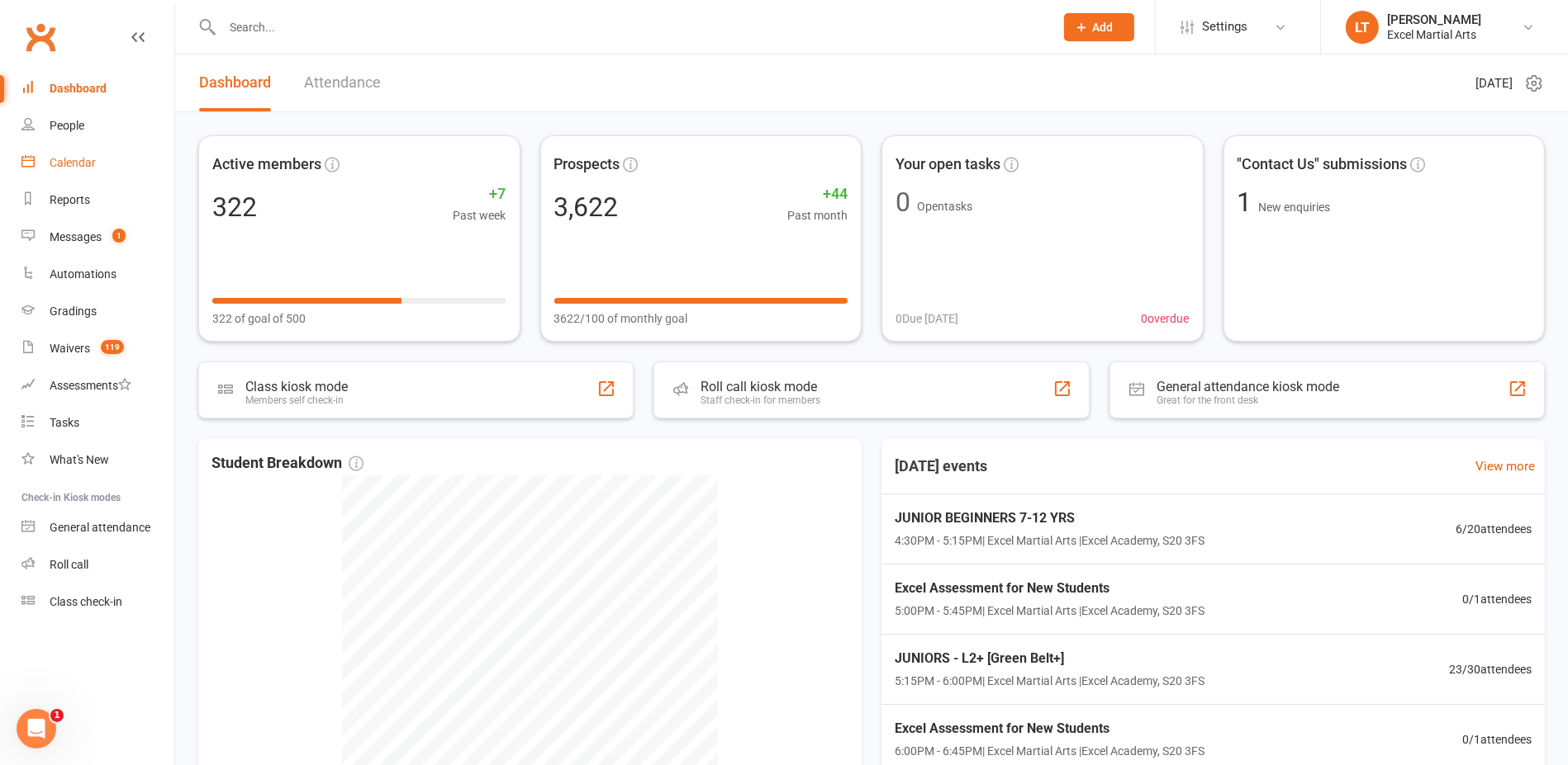
click at [99, 172] on link "Calendar" at bounding box center [98, 162] width 152 height 37
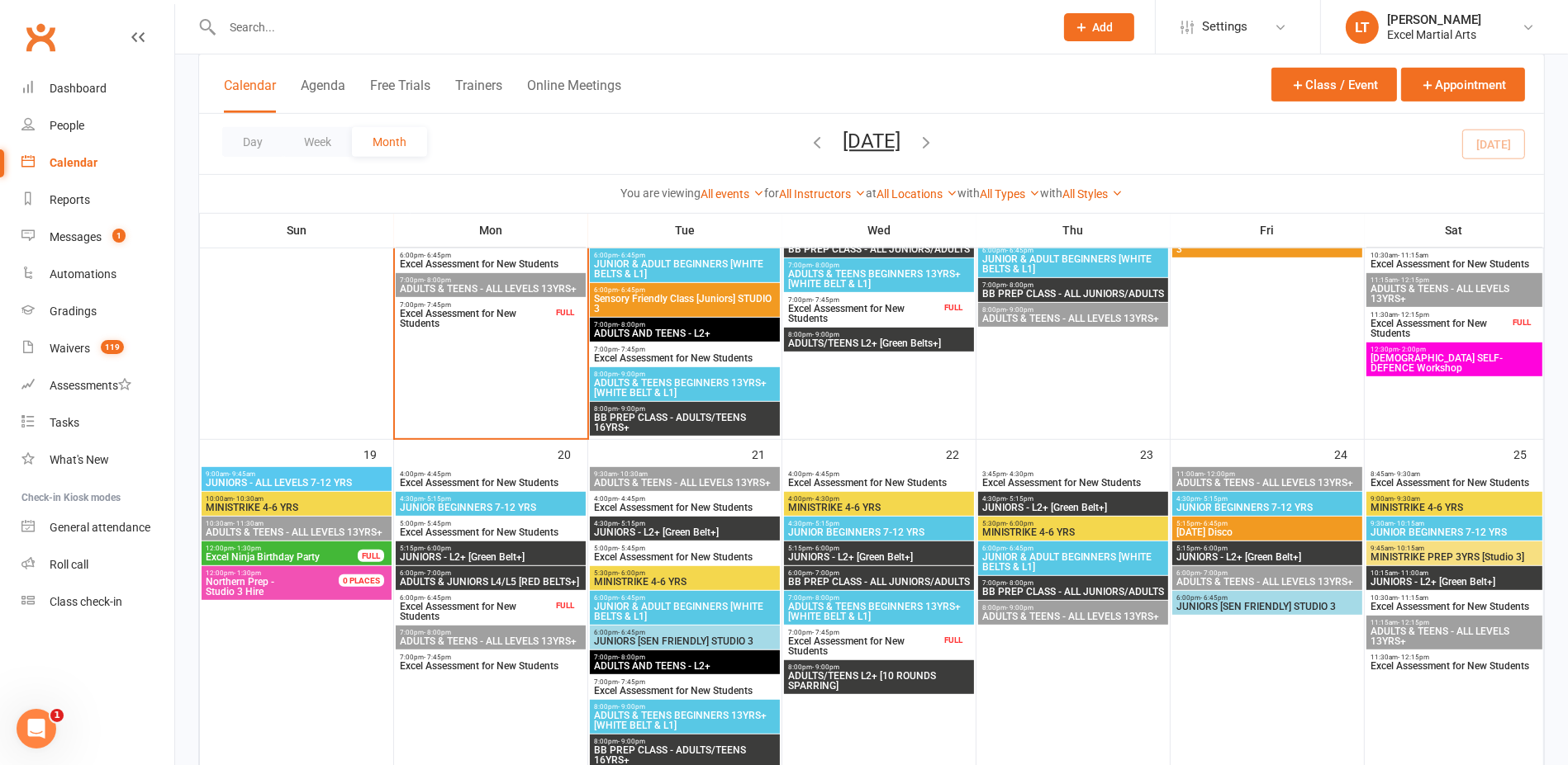
scroll to position [929, 0]
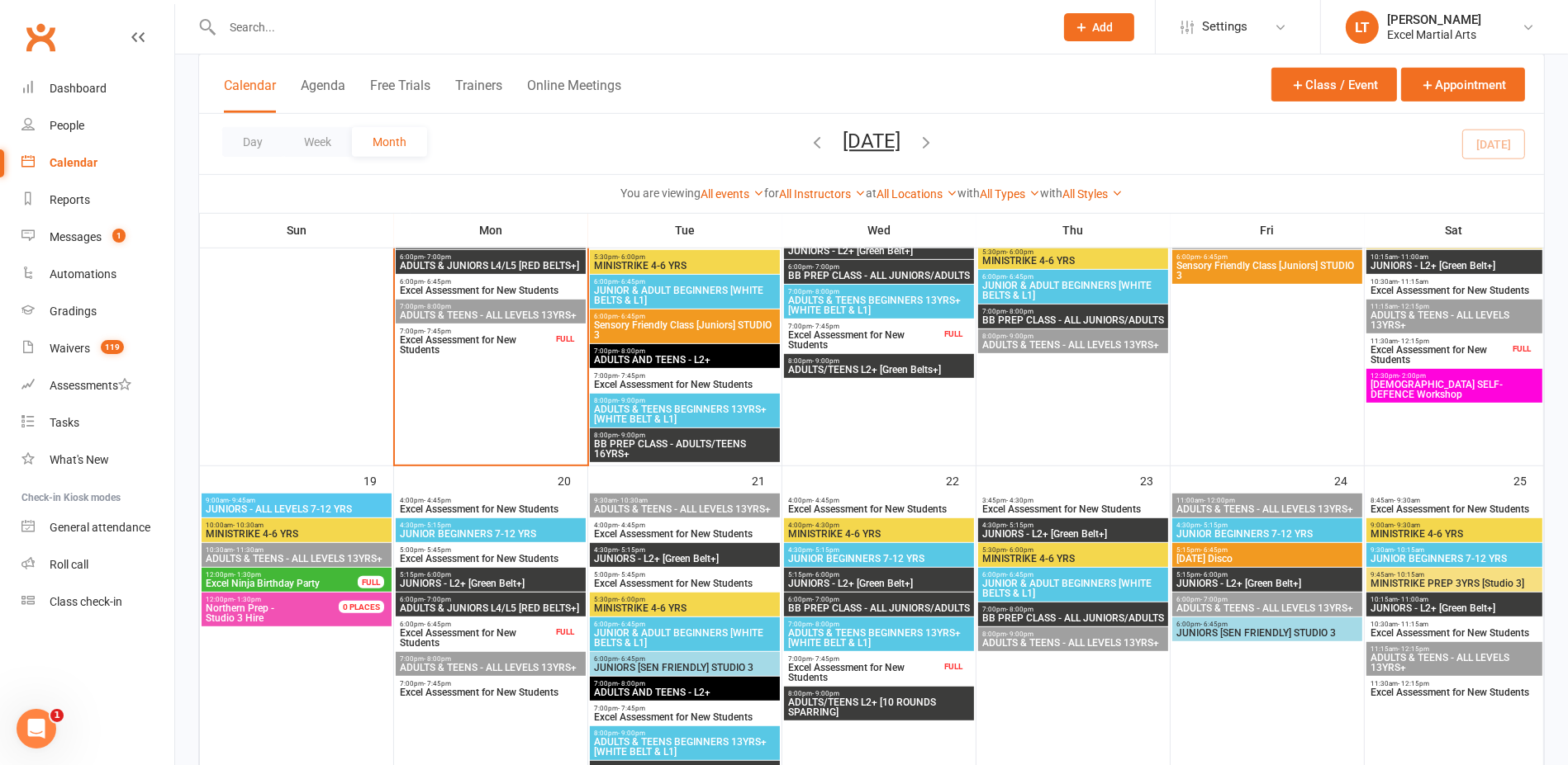
click at [716, 599] on span "5:30pm - 6:00pm" at bounding box center [684, 599] width 183 height 7
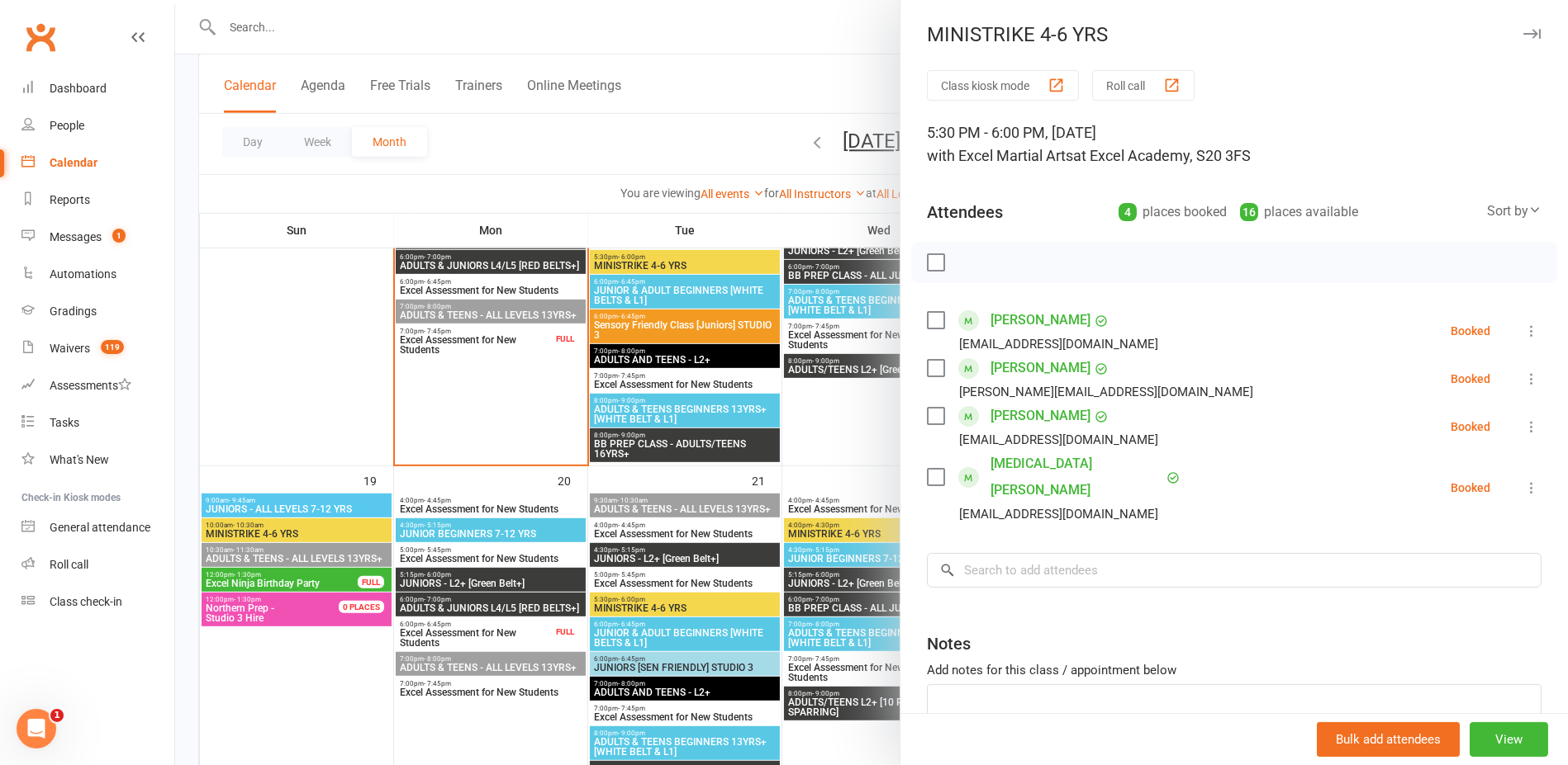
click at [806, 116] on div at bounding box center [871, 382] width 1392 height 765
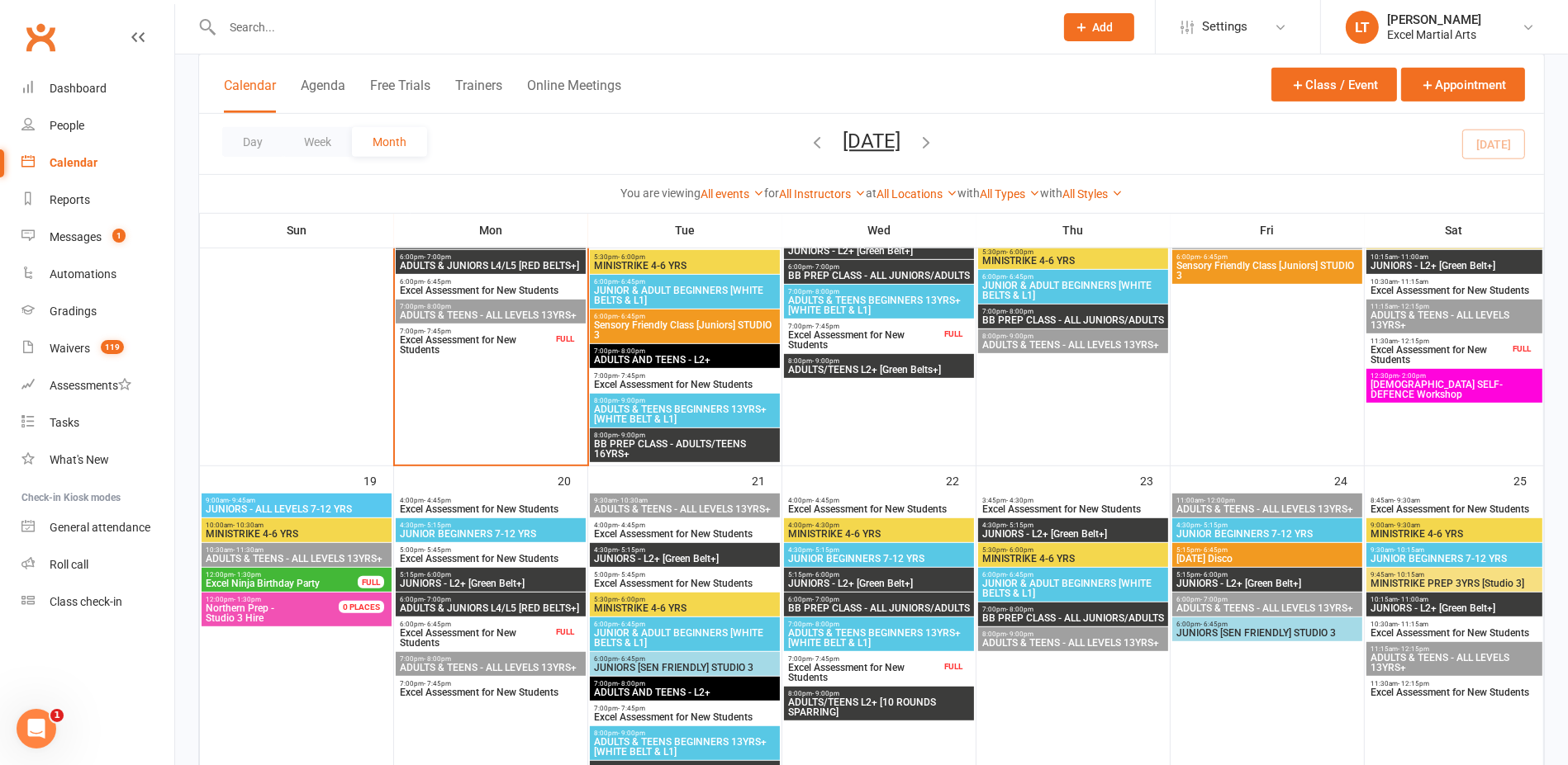
click at [663, 611] on span "MINISTRIKE 4-6 YRS" at bounding box center [684, 609] width 183 height 10
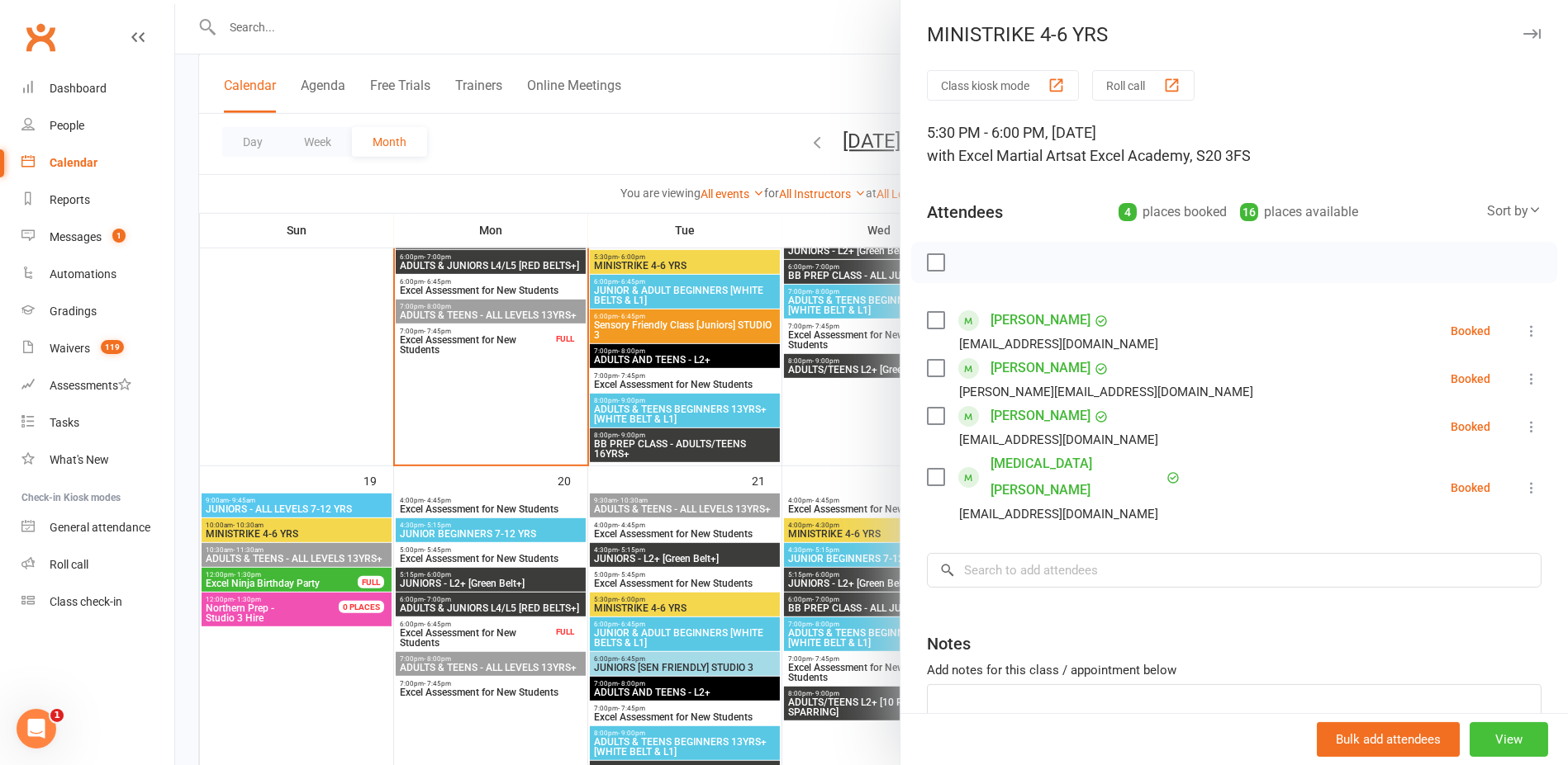
click at [1469, 749] on button "View" at bounding box center [1508, 739] width 79 height 35
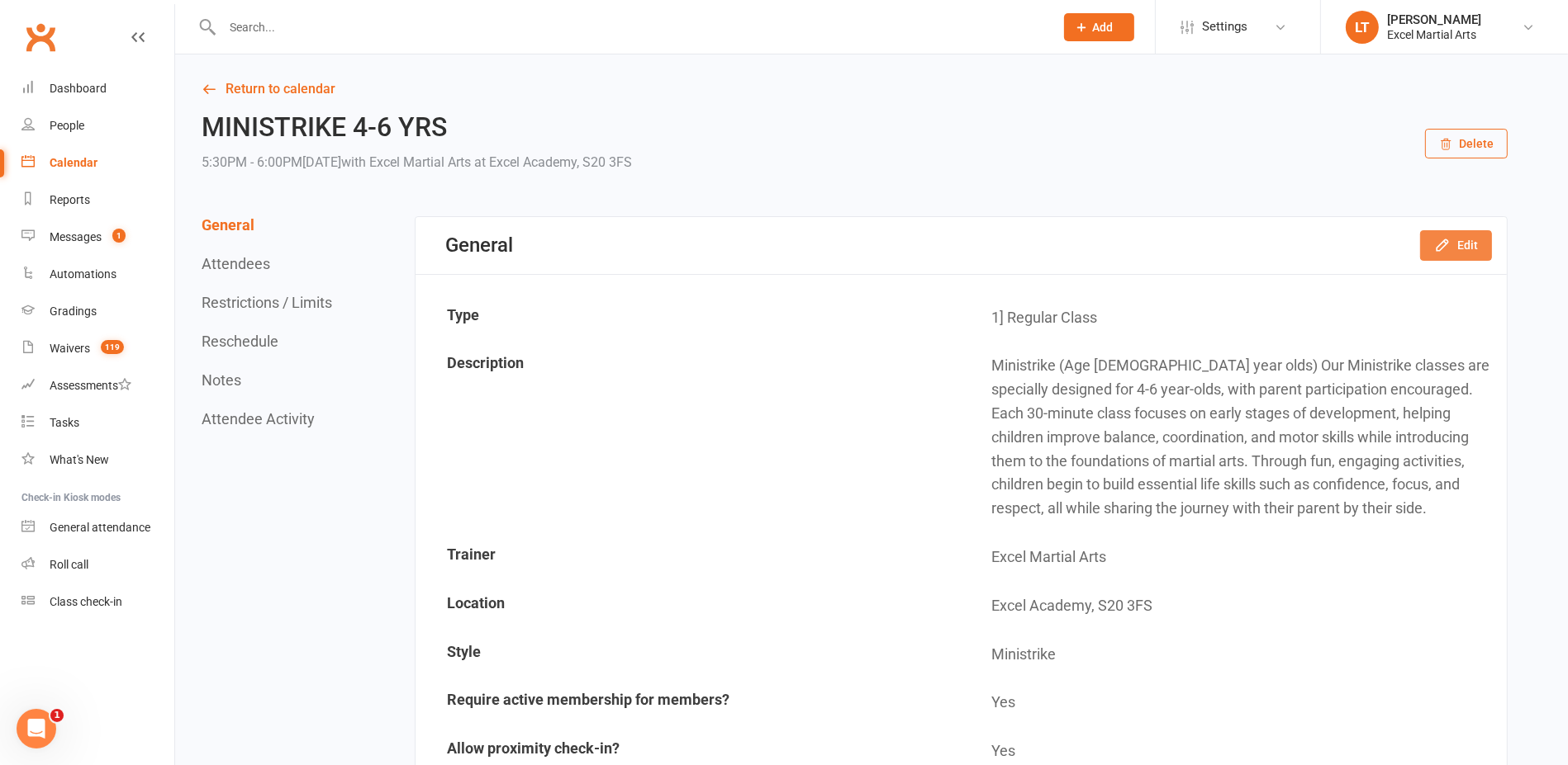
click at [1450, 240] on icon "button" at bounding box center [1442, 245] width 17 height 17
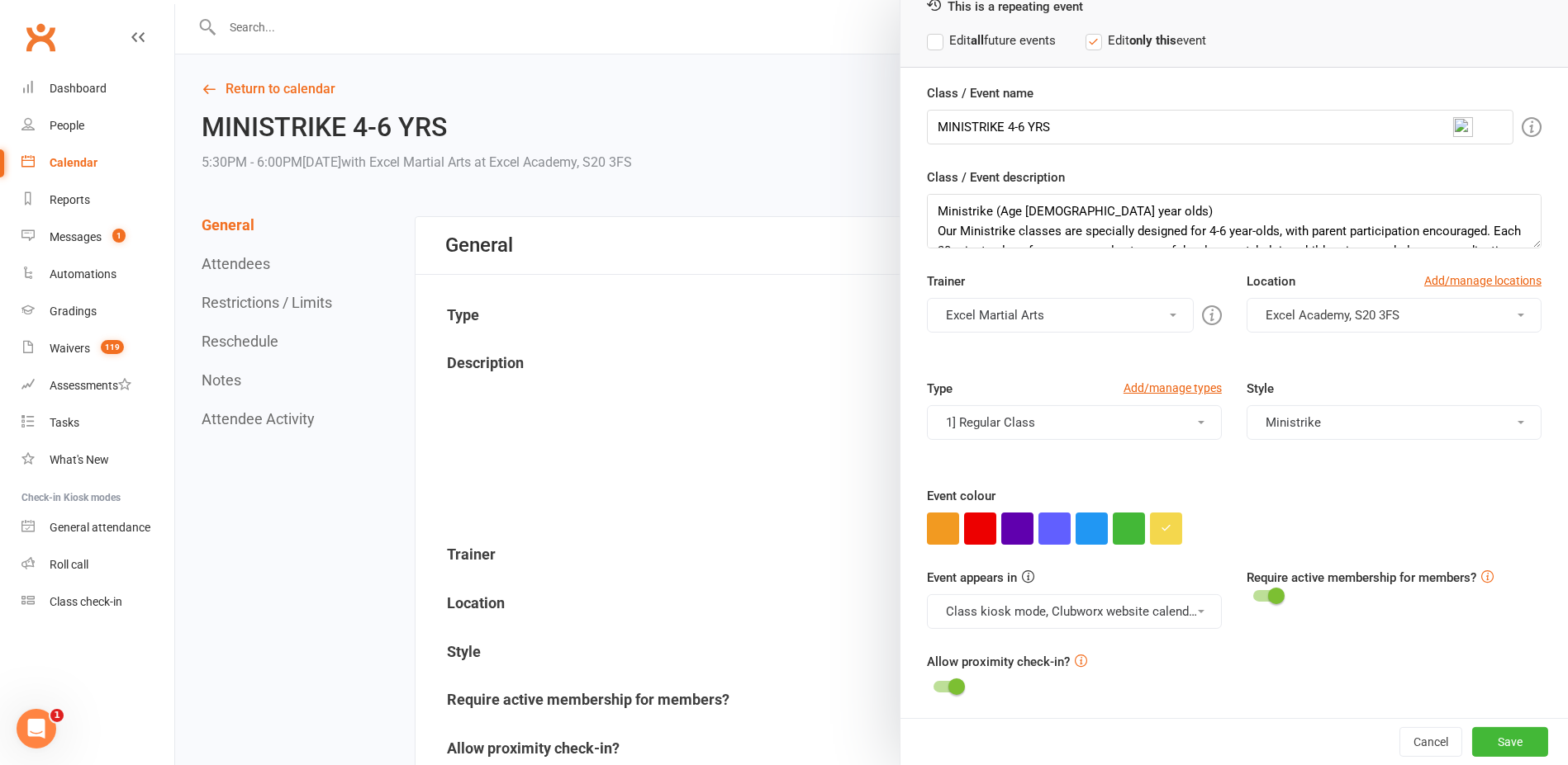
click at [1167, 611] on button "Class kiosk mode, Clubworx website calendar and Mobile app" at bounding box center [1074, 612] width 295 height 35
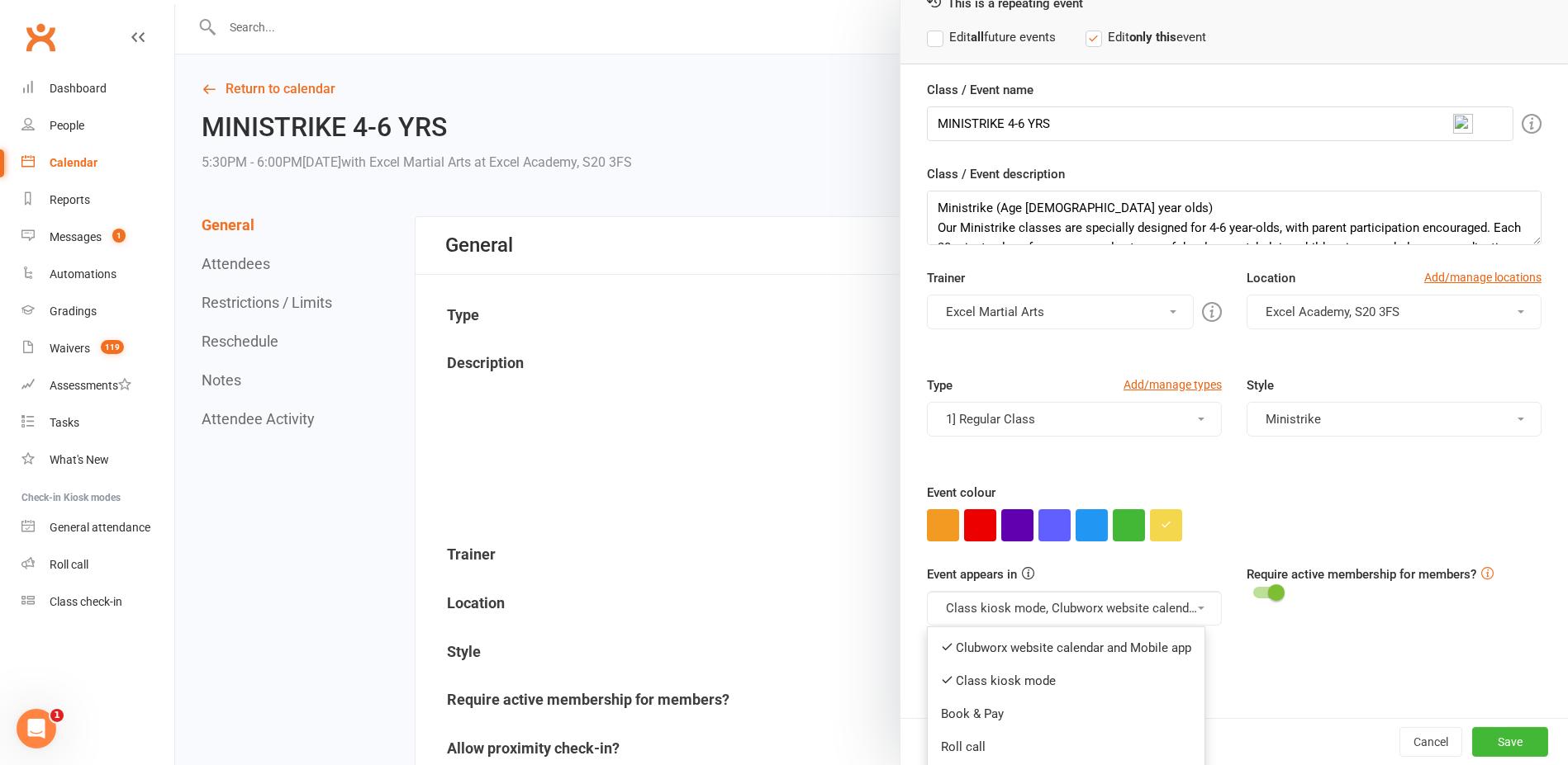
click at [1252, 654] on div "Allow proximity check-in?" at bounding box center [1234, 672] width 615 height 46
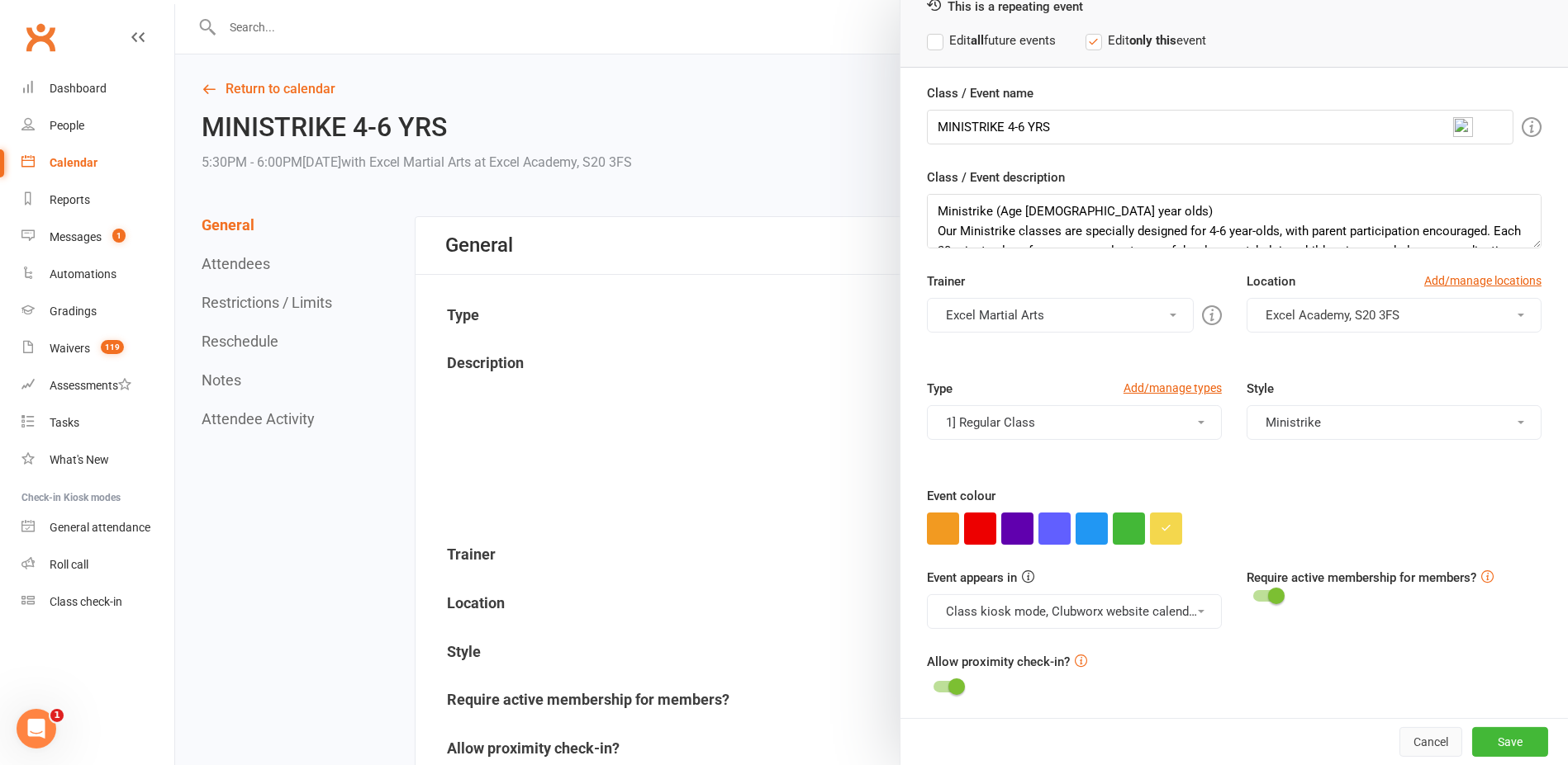
click at [1399, 739] on button "Cancel" at bounding box center [1430, 742] width 63 height 30
